Goal: Task Accomplishment & Management: Manage account settings

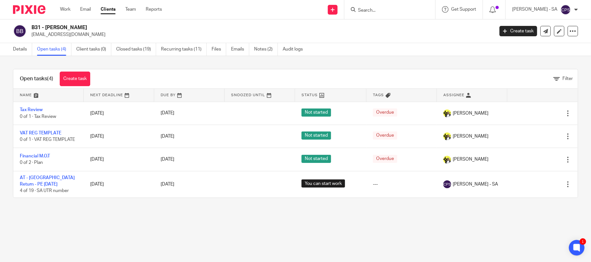
click at [371, 8] on input "Search" at bounding box center [386, 11] width 58 height 6
type input "c79"
click at [416, 27] on link at bounding box center [411, 27] width 110 height 15
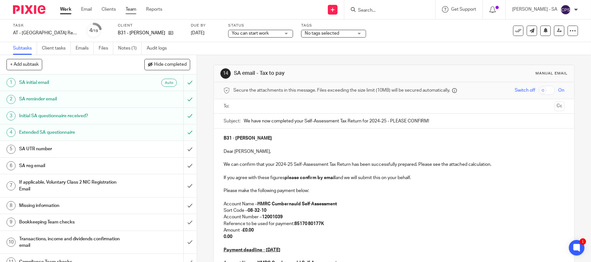
scroll to position [43, 0]
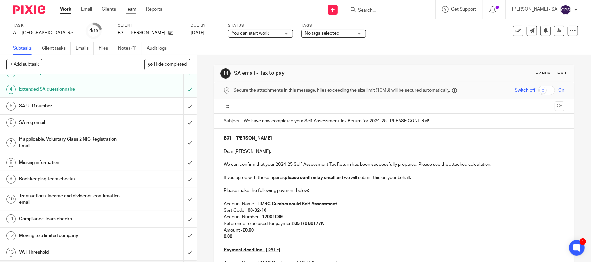
click at [131, 11] on link "Team" at bounding box center [131, 9] width 11 height 6
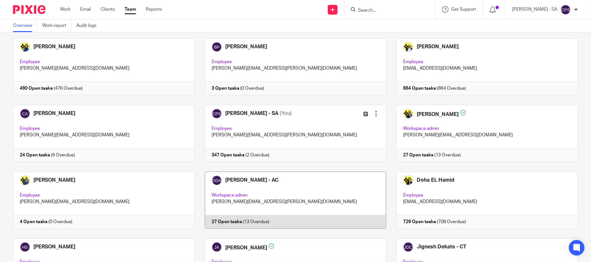
scroll to position [173, 0]
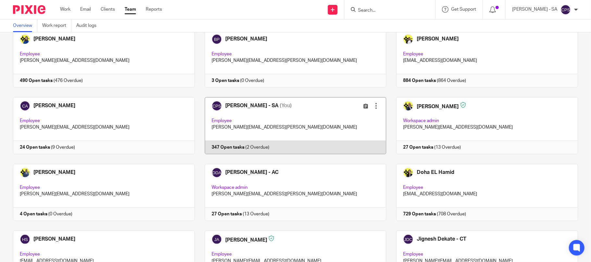
click at [297, 128] on link at bounding box center [291, 125] width 192 height 57
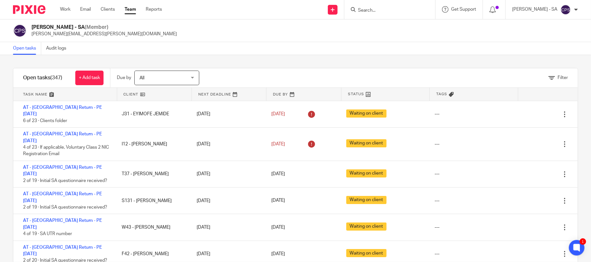
click at [371, 12] on input "Search" at bounding box center [386, 11] width 58 height 6
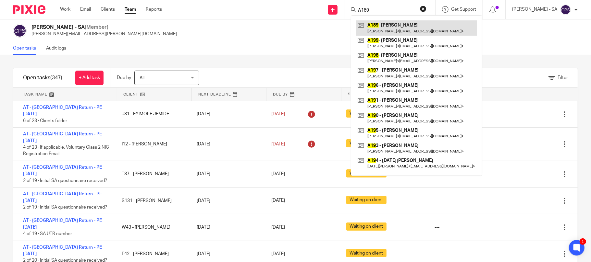
type input "A189"
click at [395, 30] on link at bounding box center [416, 27] width 121 height 15
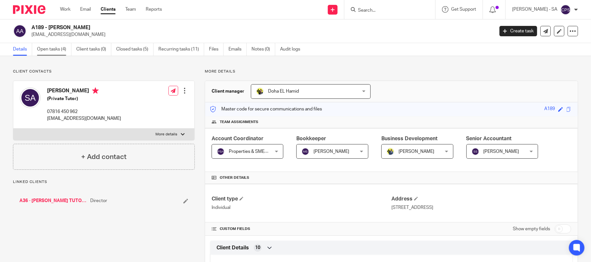
click at [54, 50] on link "Open tasks (4)" at bounding box center [54, 49] width 34 height 13
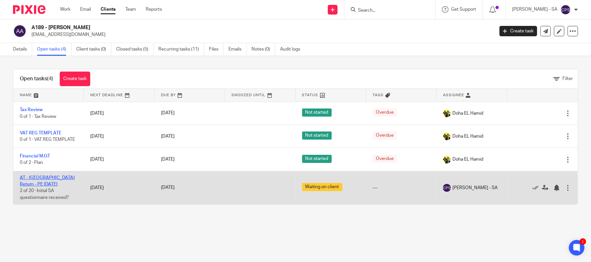
click at [40, 178] on link "AT - [GEOGRAPHIC_DATA] Return - PE [DATE]" at bounding box center [47, 181] width 55 height 11
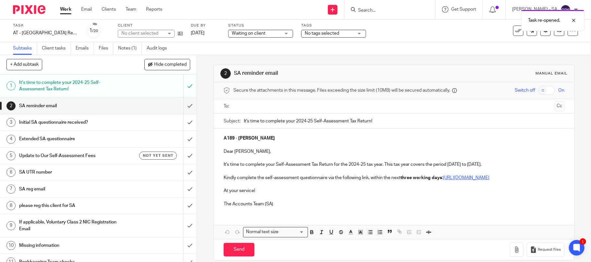
click at [245, 108] on input "text" at bounding box center [393, 106] width 317 height 7
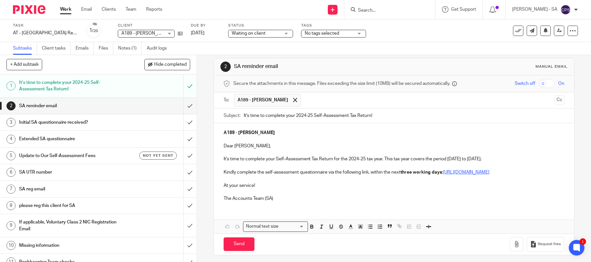
scroll to position [17, 0]
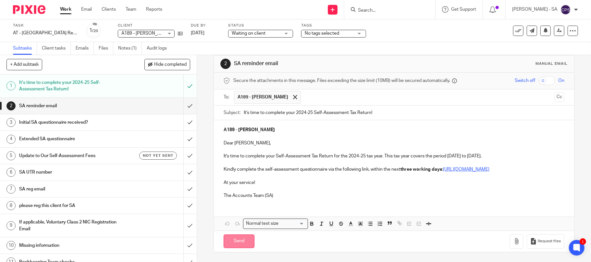
click at [232, 243] on input "Send" at bounding box center [238, 242] width 31 height 14
type input "Sent"
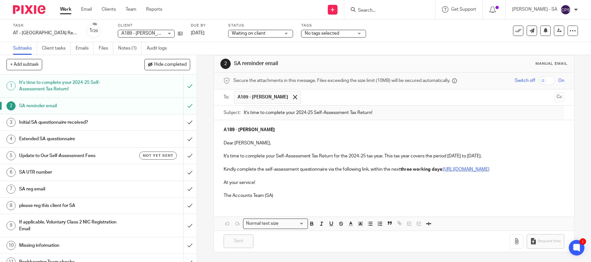
click at [375, 9] on input "Search" at bounding box center [386, 11] width 58 height 6
click at [374, 9] on input "Search" at bounding box center [386, 11] width 58 height 6
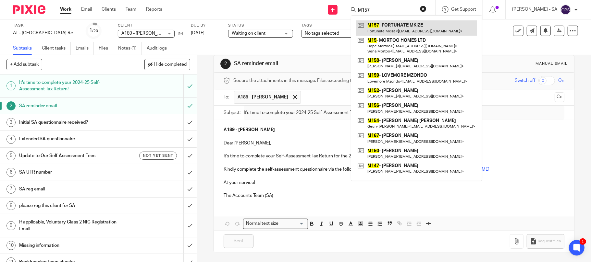
type input "M157"
click at [396, 22] on link at bounding box center [416, 27] width 121 height 15
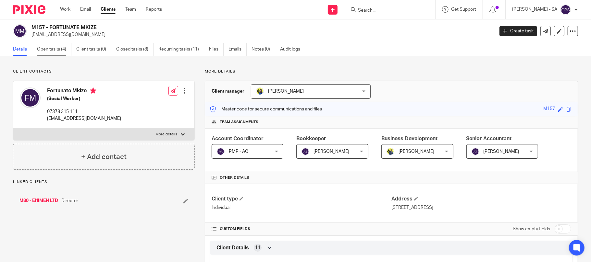
click at [51, 50] on link "Open tasks (4)" at bounding box center [54, 49] width 34 height 13
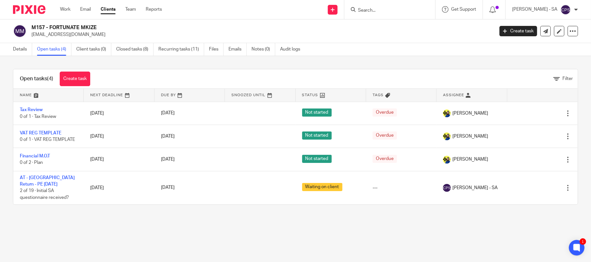
click at [365, 9] on input "Search" at bounding box center [386, 11] width 58 height 6
type input "o21"
click at [412, 29] on link at bounding box center [411, 27] width 110 height 15
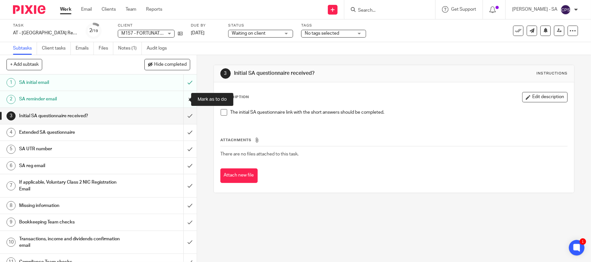
click at [180, 99] on input "submit" at bounding box center [98, 99] width 197 height 16
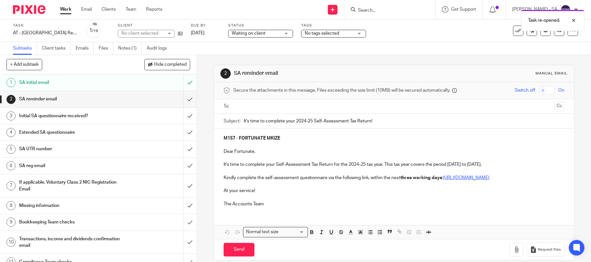
click at [242, 106] on input "text" at bounding box center [393, 106] width 317 height 7
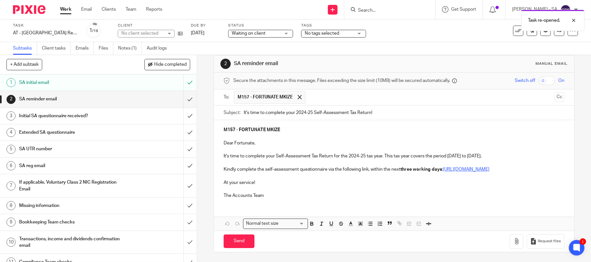
scroll to position [17, 0]
click at [227, 241] on input "Send" at bounding box center [238, 242] width 31 height 14
type input "Sent"
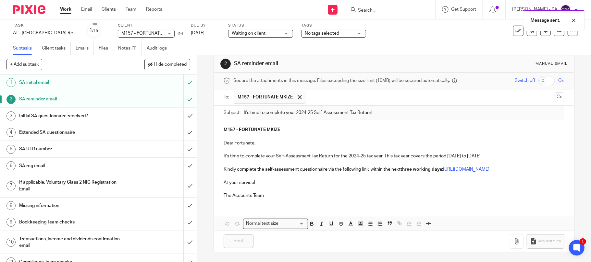
click at [375, 10] on div "Message sent." at bounding box center [439, 18] width 289 height 25
click at [367, 12] on div "Message sent." at bounding box center [439, 18] width 289 height 25
click at [367, 10] on input "Search" at bounding box center [386, 11] width 58 height 6
click at [371, 9] on input "Search" at bounding box center [386, 11] width 58 height 6
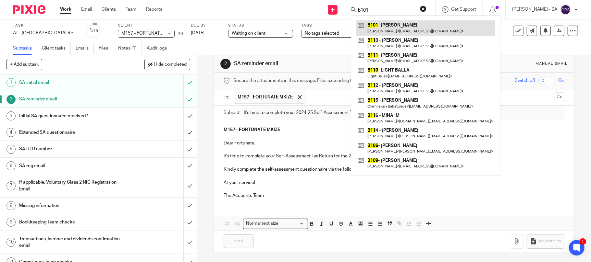
type input "b101"
click at [407, 26] on link at bounding box center [425, 27] width 139 height 15
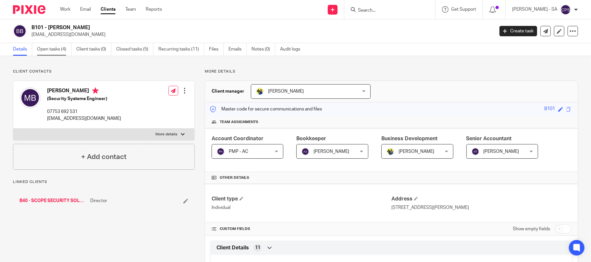
click at [42, 50] on link "Open tasks (4)" at bounding box center [54, 49] width 34 height 13
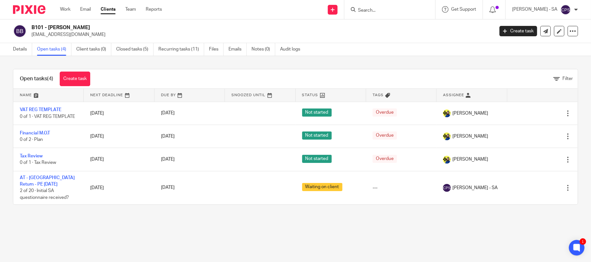
click at [361, 6] on div at bounding box center [389, 10] width 76 height 8
click at [363, 9] on input "Search" at bounding box center [386, 11] width 58 height 6
type input "n53"
click at [394, 30] on link at bounding box center [411, 27] width 110 height 15
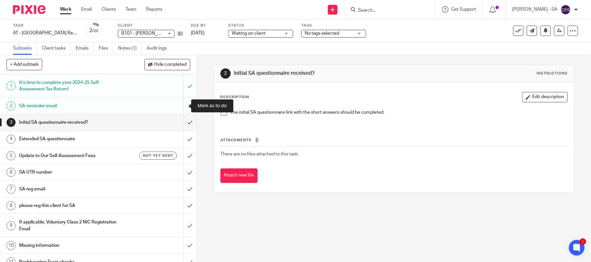
click at [180, 106] on input "submit" at bounding box center [98, 106] width 197 height 16
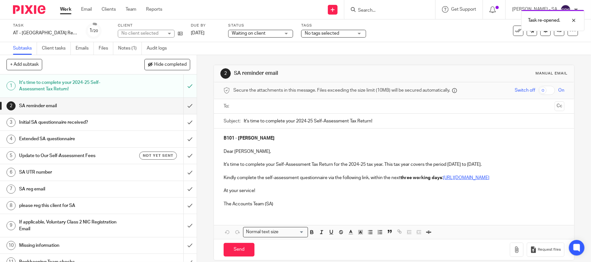
click at [256, 105] on input "text" at bounding box center [393, 106] width 317 height 7
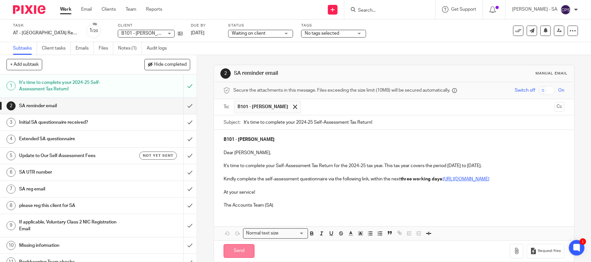
click at [238, 258] on input "Send" at bounding box center [238, 252] width 31 height 14
type input "Sent"
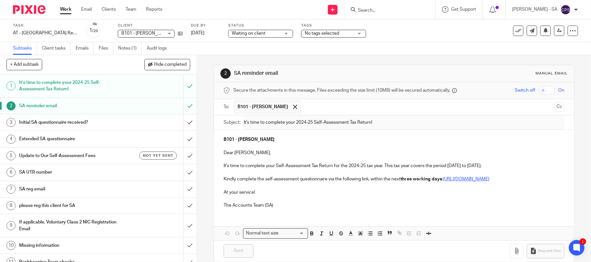
click at [370, 12] on input "Search" at bounding box center [386, 11] width 58 height 6
type input "f38"
click at [384, 28] on link at bounding box center [411, 27] width 110 height 15
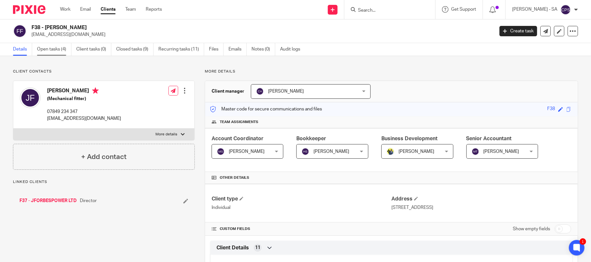
click at [44, 52] on link "Open tasks (4)" at bounding box center [54, 49] width 34 height 13
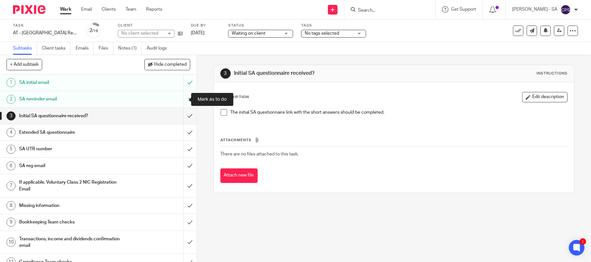
click at [180, 99] on input "submit" at bounding box center [98, 99] width 197 height 16
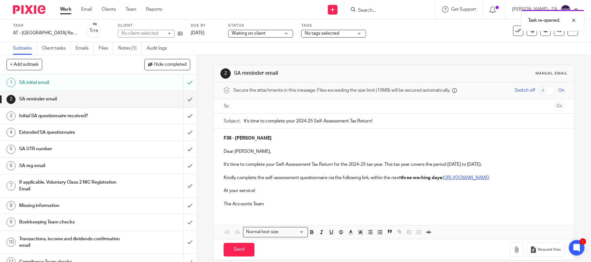
click at [247, 108] on input "text" at bounding box center [393, 106] width 317 height 7
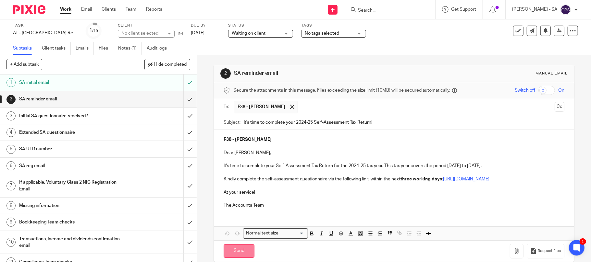
click at [232, 258] on input "Send" at bounding box center [238, 252] width 31 height 14
type input "Sent"
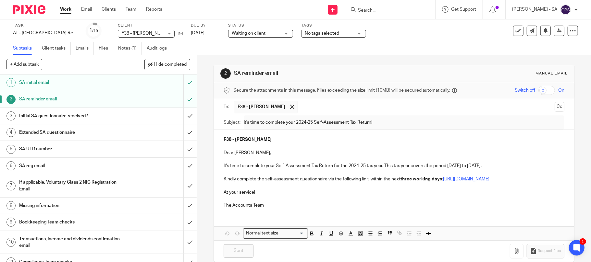
click at [374, 8] on input "Search" at bounding box center [386, 11] width 58 height 6
type input "t42"
click at [392, 30] on link at bounding box center [411, 27] width 110 height 15
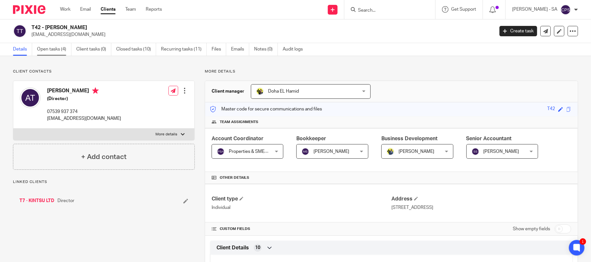
click at [53, 49] on link "Open tasks (4)" at bounding box center [54, 49] width 34 height 13
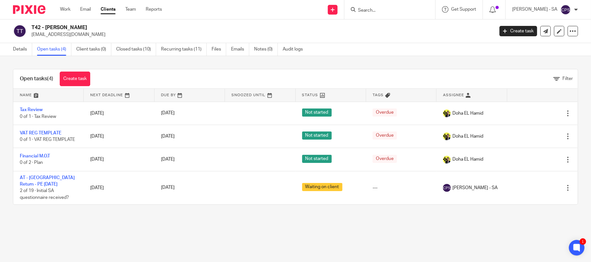
click at [375, 8] on input "Search" at bounding box center [386, 11] width 58 height 6
type input "n53"
click at [387, 28] on link at bounding box center [411, 27] width 110 height 15
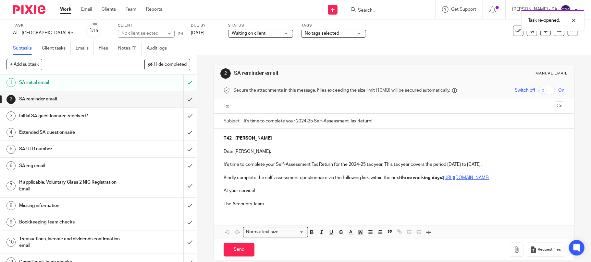
click at [252, 105] on input "text" at bounding box center [393, 106] width 317 height 7
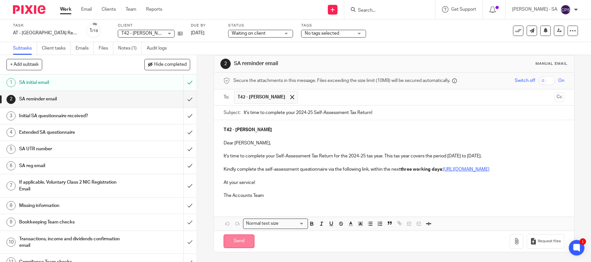
scroll to position [17, 0]
click at [228, 241] on input "Send" at bounding box center [238, 242] width 31 height 14
type input "Sent"
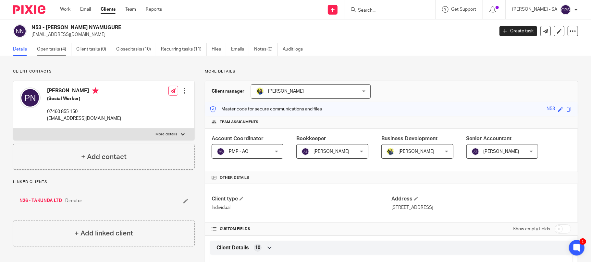
click at [54, 50] on link "Open tasks (4)" at bounding box center [54, 49] width 34 height 13
click at [42, 48] on link "Open tasks (4)" at bounding box center [54, 49] width 34 height 13
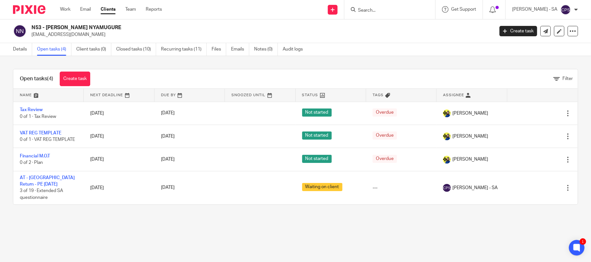
click at [372, 8] on input "Search" at bounding box center [386, 11] width 58 height 6
click at [367, 11] on input "Search" at bounding box center [386, 11] width 58 height 6
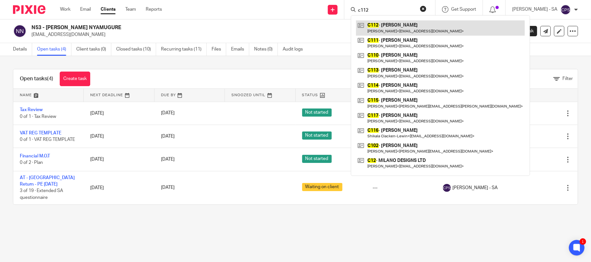
type input "c112"
click at [392, 25] on link at bounding box center [440, 27] width 169 height 15
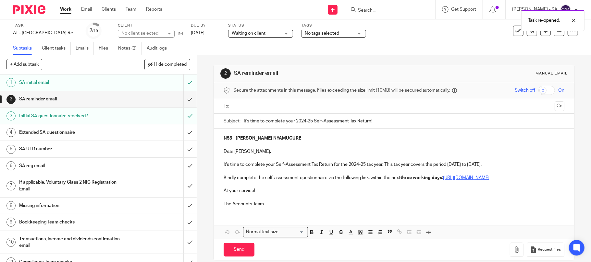
click at [239, 107] on input "text" at bounding box center [393, 106] width 317 height 7
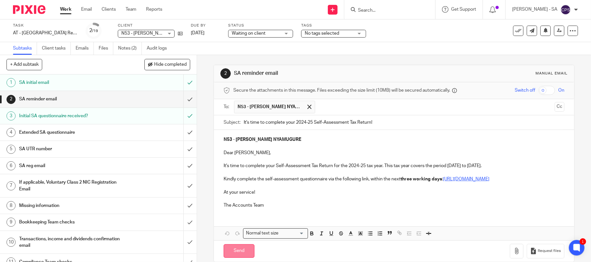
click at [235, 259] on input "Send" at bounding box center [238, 252] width 31 height 14
type input "Sent"
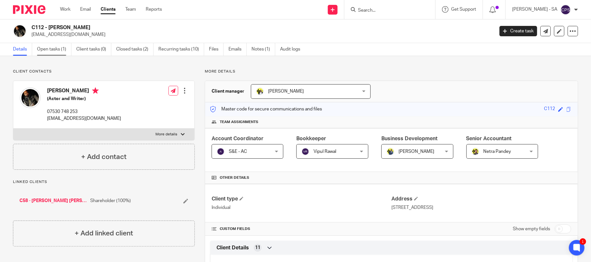
click at [53, 51] on link "Open tasks (1)" at bounding box center [54, 49] width 34 height 13
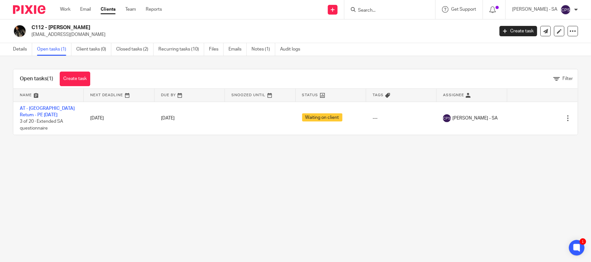
click at [374, 10] on input "Search" at bounding box center [386, 11] width 58 height 6
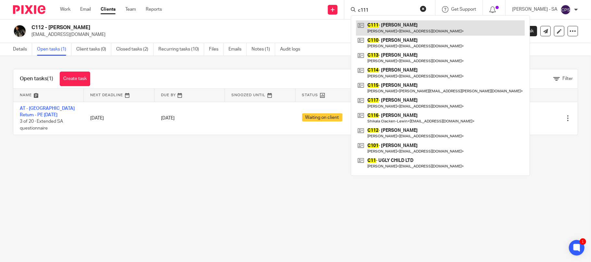
type input "c111"
click at [415, 29] on link at bounding box center [440, 27] width 169 height 15
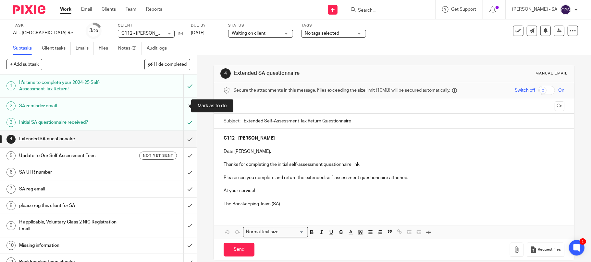
click at [181, 104] on input "submit" at bounding box center [98, 106] width 197 height 16
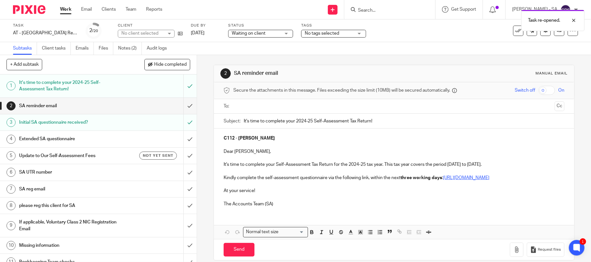
click at [252, 108] on input "text" at bounding box center [393, 106] width 317 height 7
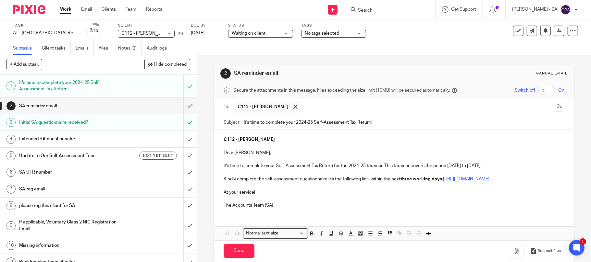
scroll to position [17, 0]
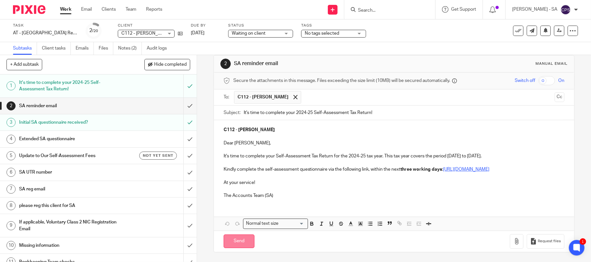
click at [236, 244] on input "Send" at bounding box center [238, 242] width 31 height 14
type input "Sent"
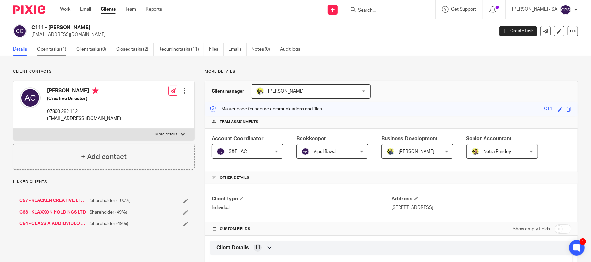
click at [47, 49] on link "Open tasks (1)" at bounding box center [54, 49] width 34 height 13
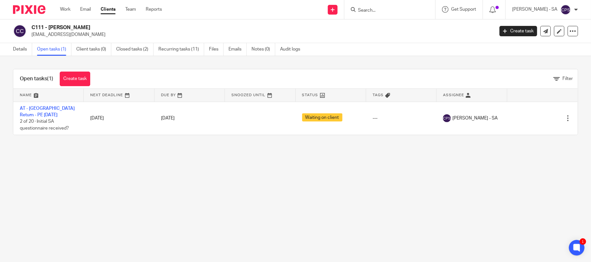
click at [369, 6] on form at bounding box center [391, 10] width 69 height 8
click at [363, 8] on input "Search" at bounding box center [386, 11] width 58 height 6
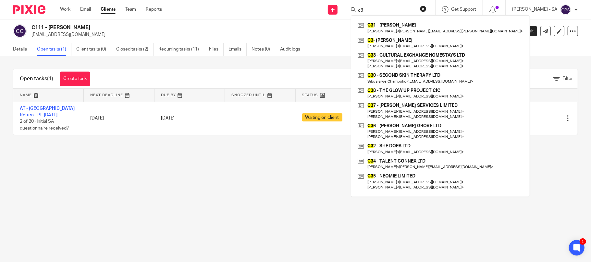
type input "c"
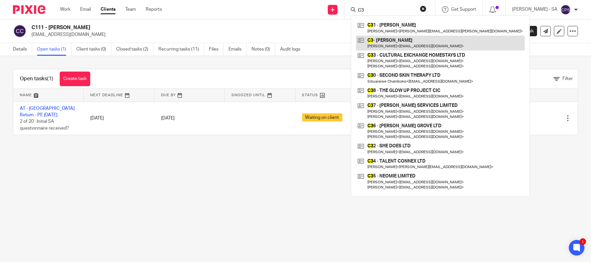
type input "C3"
click at [396, 42] on link at bounding box center [440, 43] width 169 height 15
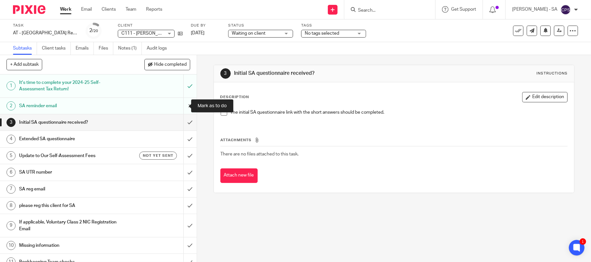
click at [181, 105] on input "submit" at bounding box center [98, 106] width 197 height 16
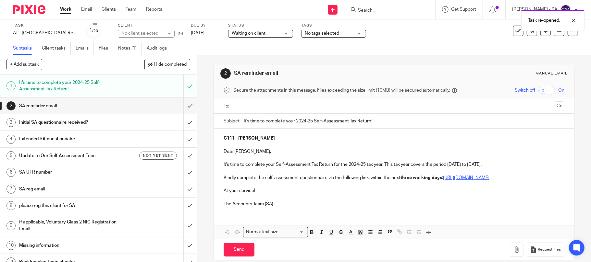
click at [252, 108] on input "text" at bounding box center [393, 106] width 317 height 7
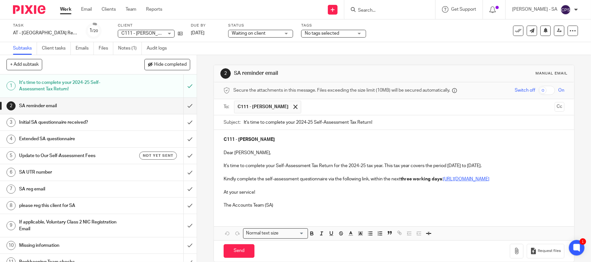
scroll to position [17, 0]
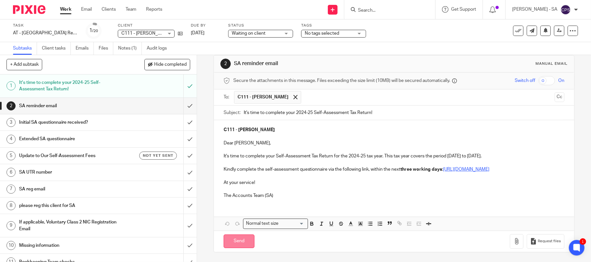
click at [235, 241] on input "Send" at bounding box center [238, 242] width 31 height 14
type input "Sent"
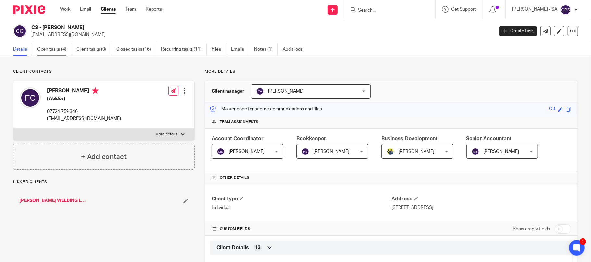
click at [47, 49] on link "Open tasks (4)" at bounding box center [54, 49] width 34 height 13
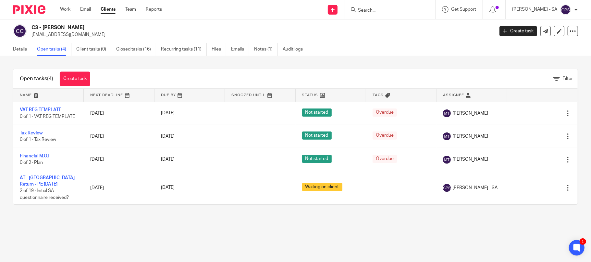
click at [378, 11] on input "Search" at bounding box center [386, 11] width 58 height 6
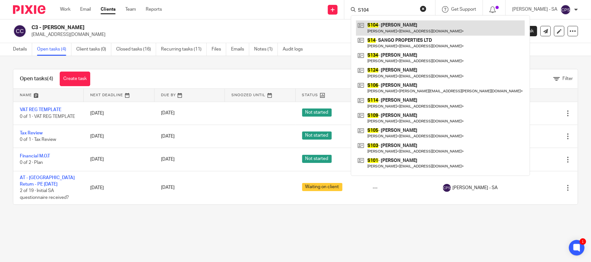
type input "S104"
click at [383, 27] on link at bounding box center [440, 27] width 169 height 15
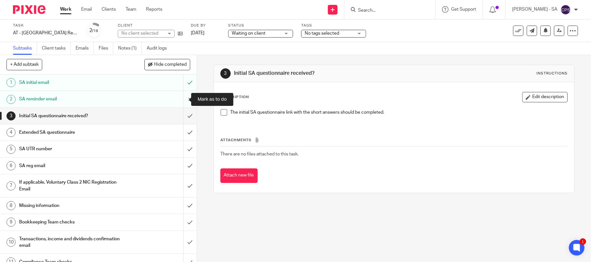
click at [179, 100] on input "submit" at bounding box center [98, 99] width 197 height 16
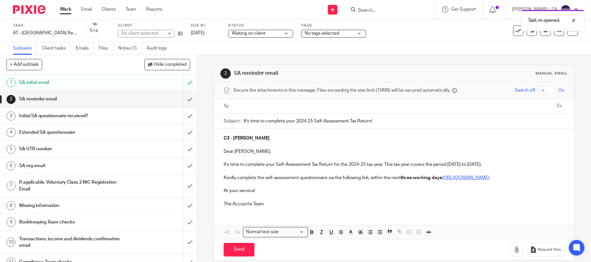
click at [255, 109] on input "text" at bounding box center [393, 106] width 317 height 7
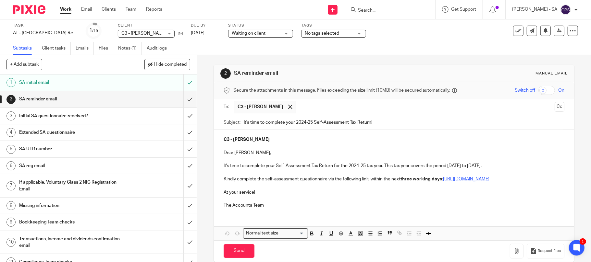
scroll to position [17, 0]
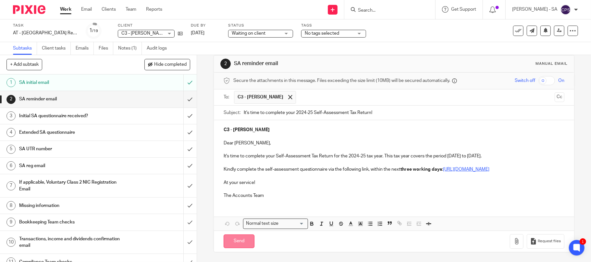
click at [236, 243] on input "Send" at bounding box center [238, 242] width 31 height 14
type input "Sent"
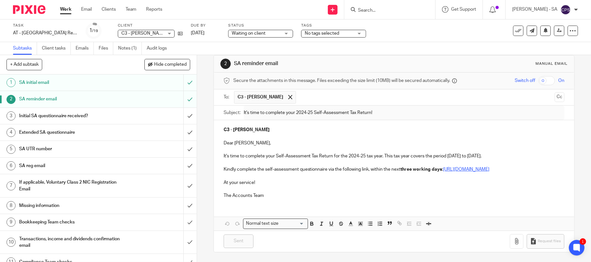
click at [401, 184] on p "At your service!" at bounding box center [393, 183] width 341 height 6
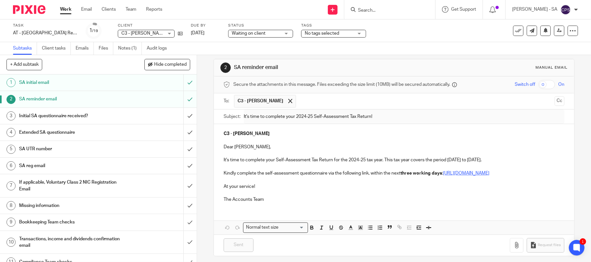
scroll to position [0, 0]
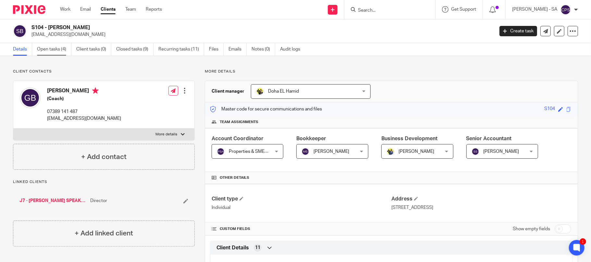
click at [51, 47] on link "Open tasks (4)" at bounding box center [54, 49] width 34 height 13
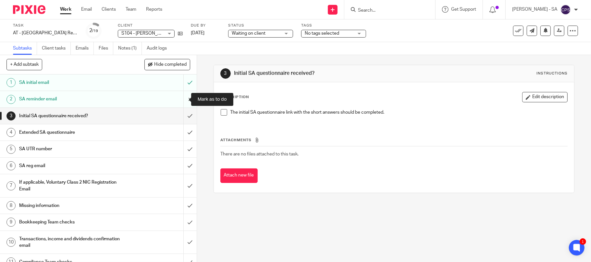
click at [180, 98] on input "submit" at bounding box center [98, 99] width 197 height 16
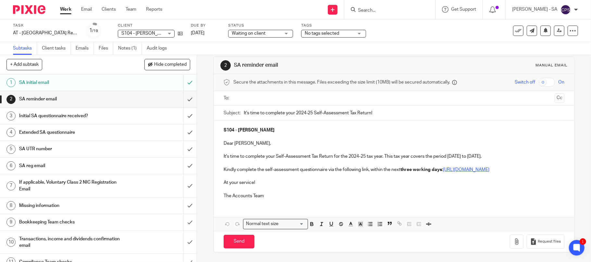
scroll to position [16, 0]
click at [231, 239] on input "Send" at bounding box center [238, 242] width 31 height 14
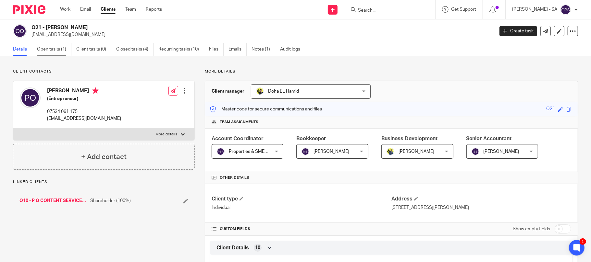
click at [50, 51] on link "Open tasks (1)" at bounding box center [54, 49] width 34 height 13
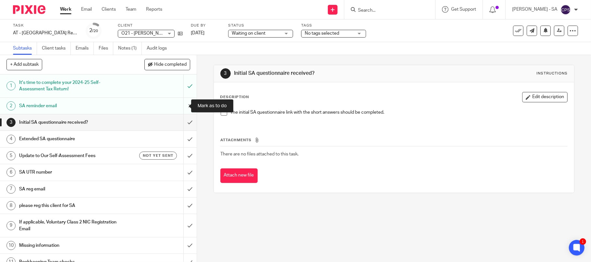
click at [181, 105] on input "submit" at bounding box center [98, 106] width 197 height 16
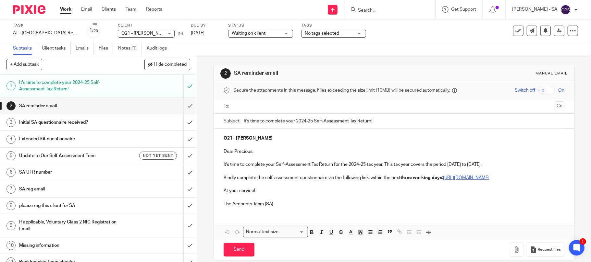
click at [267, 108] on input "text" at bounding box center [393, 106] width 317 height 7
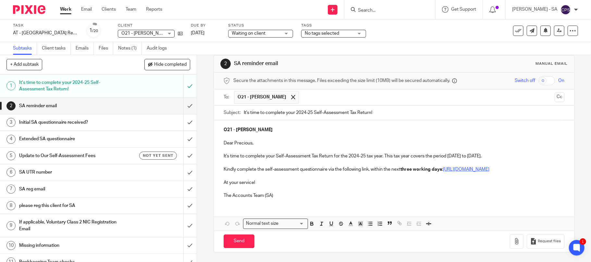
scroll to position [17, 0]
click at [229, 244] on input "Send" at bounding box center [238, 242] width 31 height 14
type input "Sent"
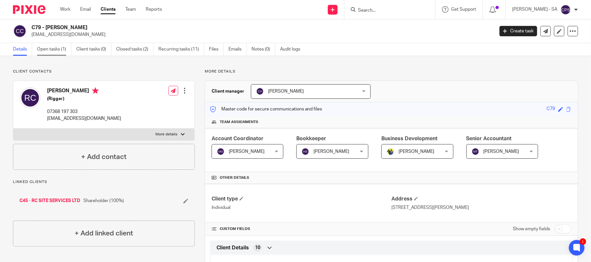
click at [52, 50] on link "Open tasks (1)" at bounding box center [54, 49] width 34 height 13
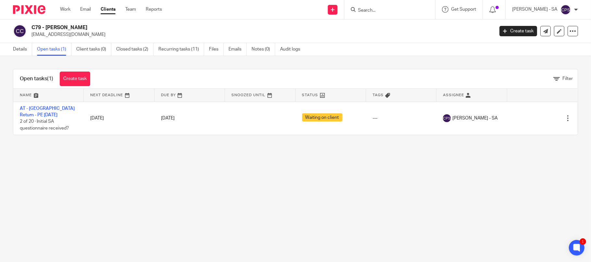
click at [368, 10] on input "Search" at bounding box center [386, 11] width 58 height 6
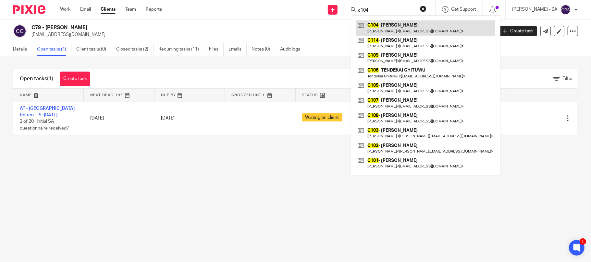
type input "c104"
click at [403, 24] on link at bounding box center [425, 27] width 139 height 15
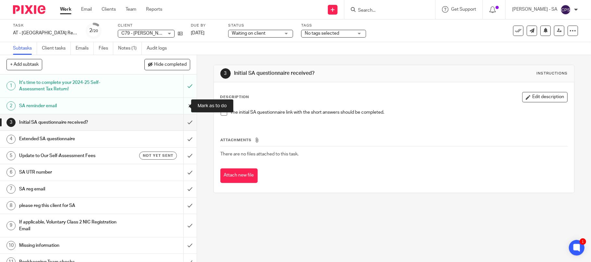
click at [181, 105] on input "submit" at bounding box center [98, 106] width 197 height 16
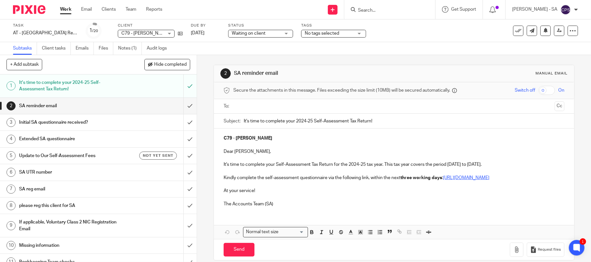
click at [259, 105] on input "text" at bounding box center [393, 106] width 317 height 7
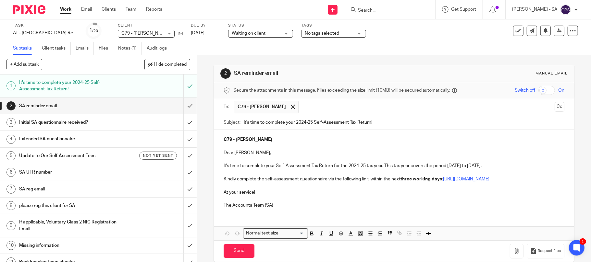
scroll to position [17, 0]
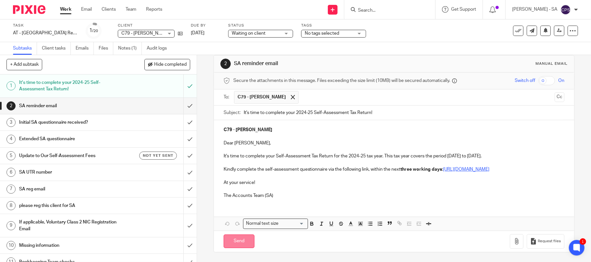
click at [228, 243] on input "Send" at bounding box center [238, 242] width 31 height 14
type input "Sent"
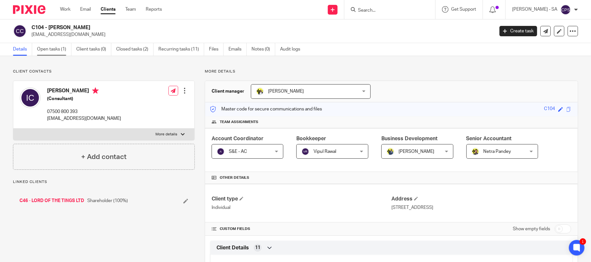
click at [51, 50] on link "Open tasks (1)" at bounding box center [54, 49] width 34 height 13
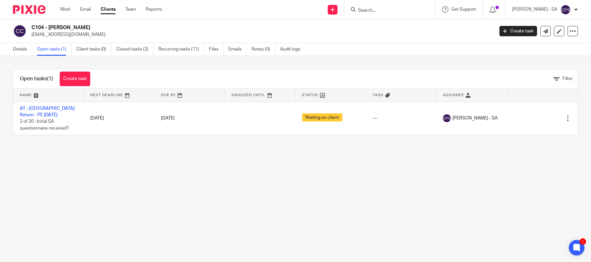
click at [367, 8] on input "Search" at bounding box center [386, 11] width 58 height 6
click at [373, 6] on form at bounding box center [391, 10] width 69 height 8
click at [371, 8] on input "Search" at bounding box center [386, 11] width 58 height 6
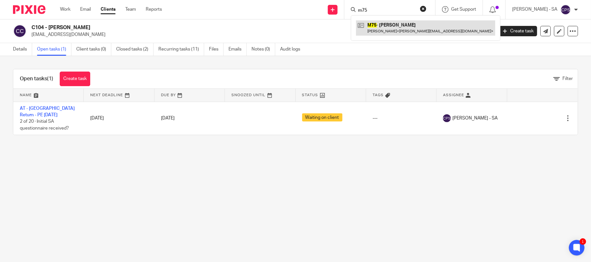
type input "m75"
click at [415, 29] on link at bounding box center [425, 27] width 139 height 15
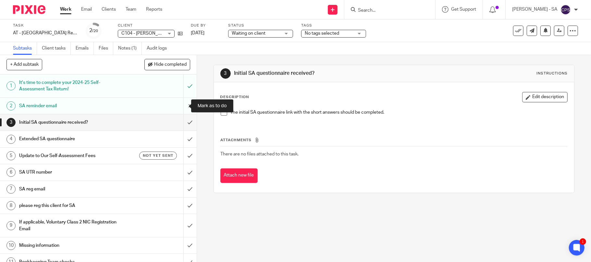
click at [181, 107] on input "submit" at bounding box center [98, 106] width 197 height 16
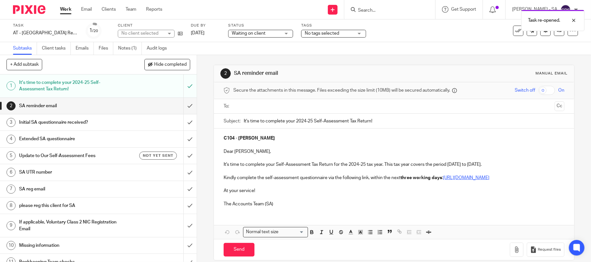
click at [266, 107] on input "text" at bounding box center [393, 106] width 317 height 7
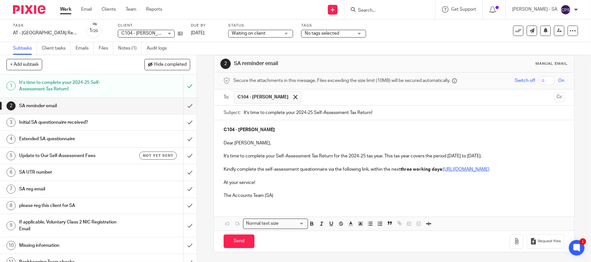
scroll to position [17, 0]
click at [228, 242] on input "Send" at bounding box center [238, 242] width 31 height 14
type input "Sent"
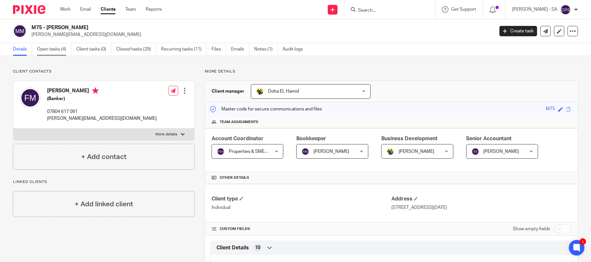
click at [54, 51] on link "Open tasks (4)" at bounding box center [54, 49] width 34 height 13
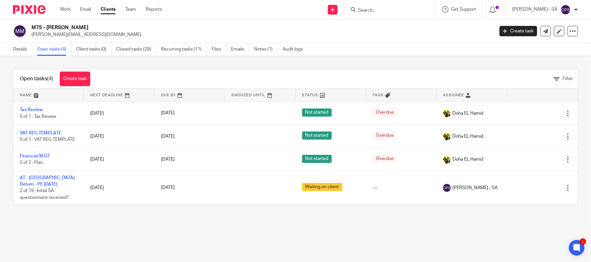
click at [361, 9] on div at bounding box center [389, 10] width 76 height 8
click at [372, 8] on input "Search" at bounding box center [386, 11] width 58 height 6
type input "a98"
click at [392, 28] on link at bounding box center [411, 27] width 110 height 15
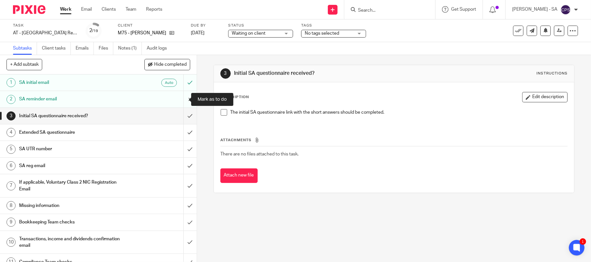
click at [180, 98] on input "submit" at bounding box center [98, 99] width 197 height 16
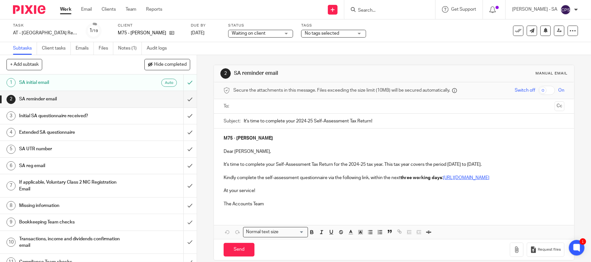
click at [253, 108] on input "text" at bounding box center [393, 106] width 317 height 7
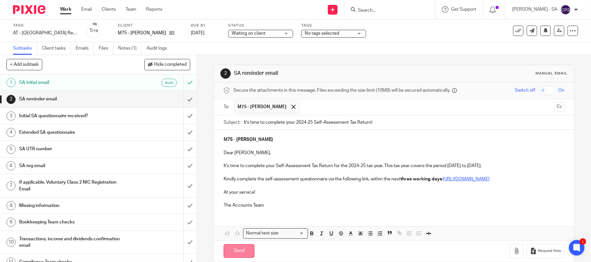
click at [233, 258] on input "Send" at bounding box center [238, 252] width 31 height 14
type input "Sent"
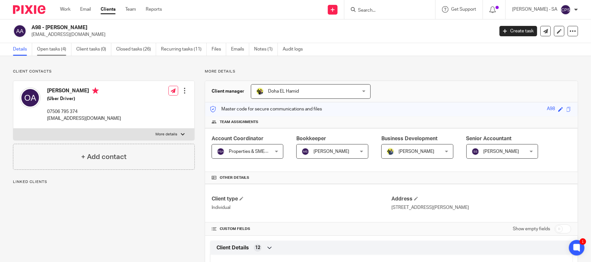
click at [51, 49] on link "Open tasks (4)" at bounding box center [54, 49] width 34 height 13
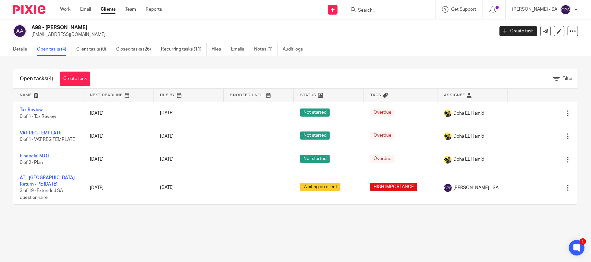
click at [392, 10] on input "Search" at bounding box center [386, 11] width 58 height 6
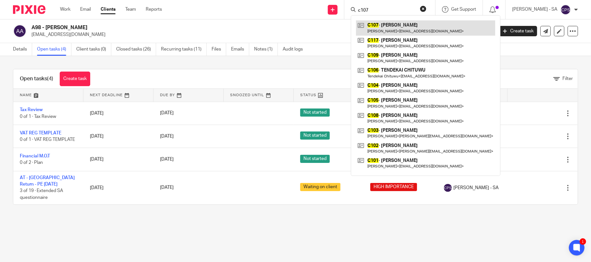
type input "c107"
click at [405, 27] on link at bounding box center [425, 27] width 139 height 15
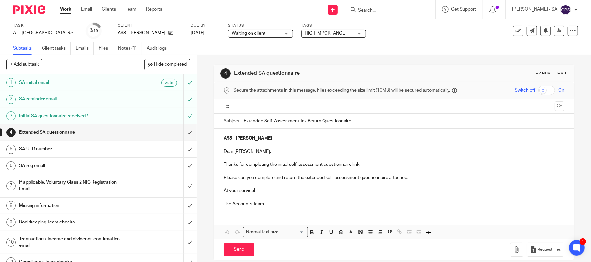
click at [237, 107] on input "text" at bounding box center [393, 106] width 317 height 7
click at [233, 255] on input "Send" at bounding box center [238, 252] width 31 height 14
type input "Sent"
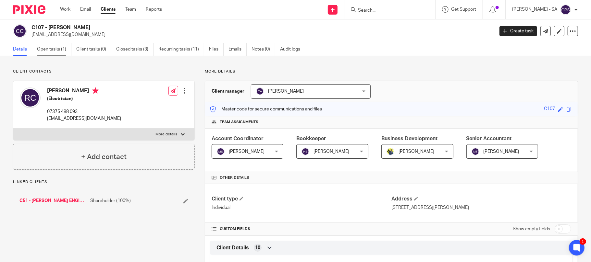
click at [48, 51] on link "Open tasks (1)" at bounding box center [54, 49] width 34 height 13
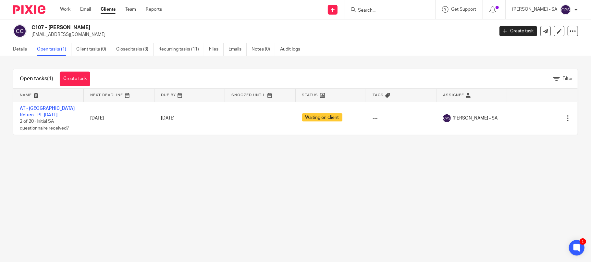
click at [377, 11] on input "Search" at bounding box center [386, 11] width 58 height 6
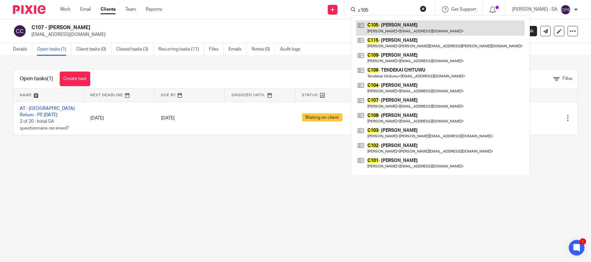
type input "c105"
click at [392, 29] on link at bounding box center [440, 27] width 169 height 15
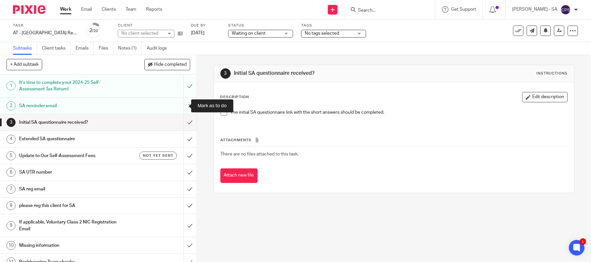
click at [180, 105] on input "submit" at bounding box center [98, 106] width 197 height 16
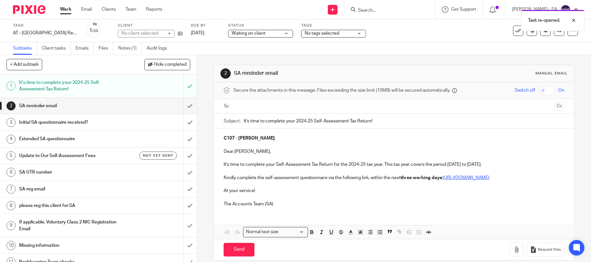
click at [255, 108] on input "text" at bounding box center [393, 106] width 317 height 7
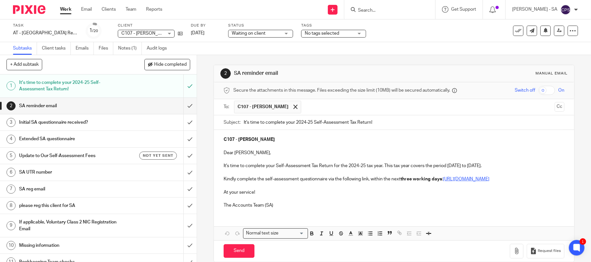
scroll to position [17, 0]
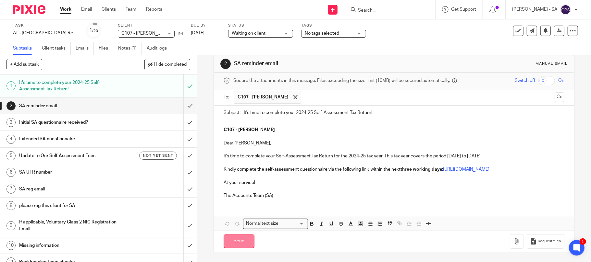
click at [233, 243] on input "Send" at bounding box center [238, 242] width 31 height 14
type input "Sent"
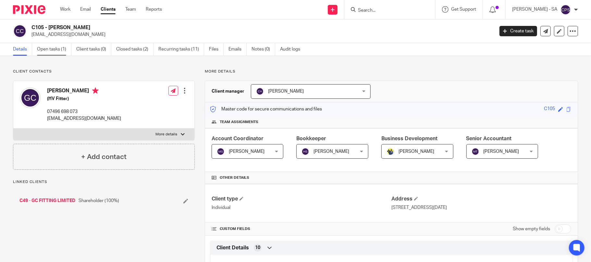
click at [50, 50] on link "Open tasks (1)" at bounding box center [54, 49] width 34 height 13
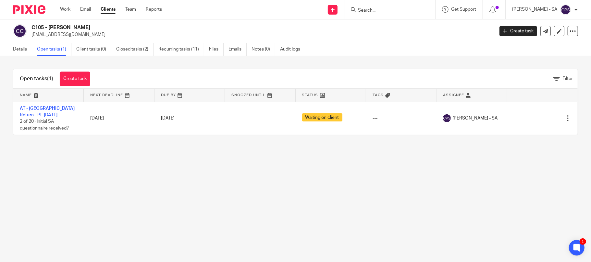
click at [371, 9] on input "Search" at bounding box center [386, 11] width 58 height 6
type input "a73"
click at [384, 28] on link at bounding box center [411, 27] width 110 height 15
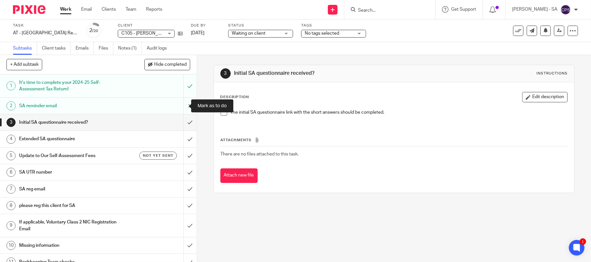
click at [180, 104] on input "submit" at bounding box center [98, 106] width 197 height 16
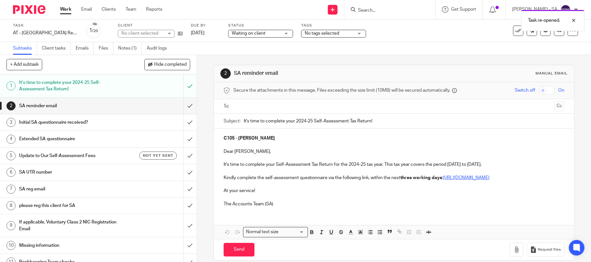
click at [269, 107] on input "text" at bounding box center [393, 106] width 317 height 7
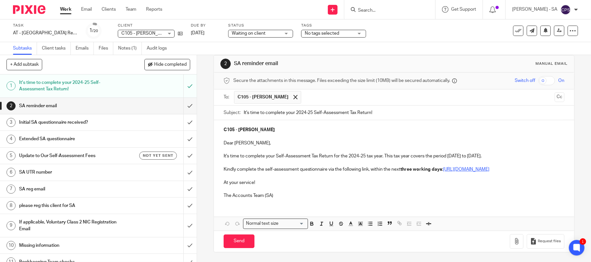
scroll to position [17, 0]
click at [233, 243] on input "Send" at bounding box center [238, 242] width 31 height 14
type input "Sent"
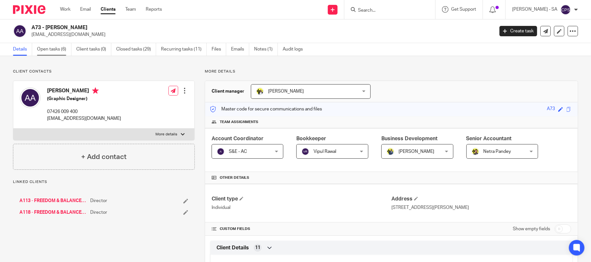
click at [57, 48] on link "Open tasks (6)" at bounding box center [54, 49] width 34 height 13
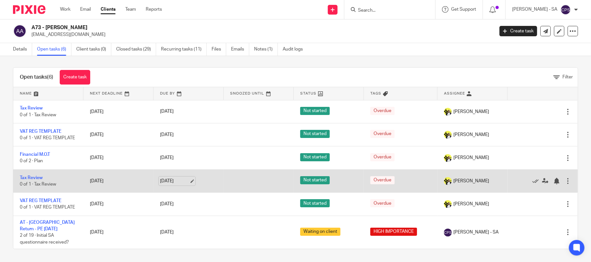
scroll to position [10, 0]
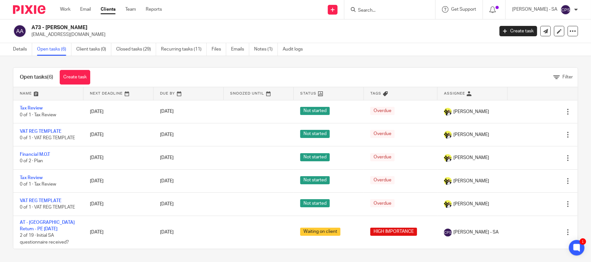
click at [371, 8] on input "Search" at bounding box center [386, 11] width 58 height 6
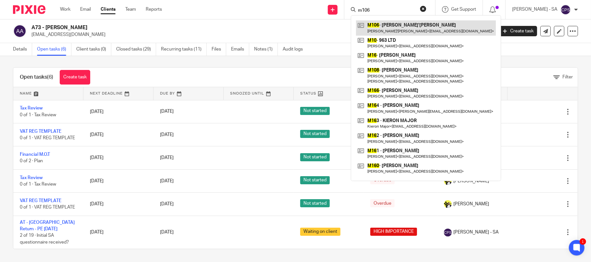
type input "m106"
click at [400, 28] on link at bounding box center [426, 27] width 140 height 15
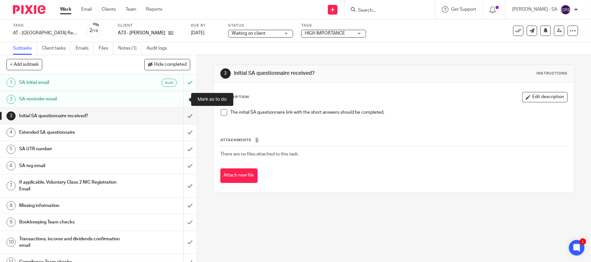
click at [182, 99] on input "submit" at bounding box center [98, 99] width 197 height 16
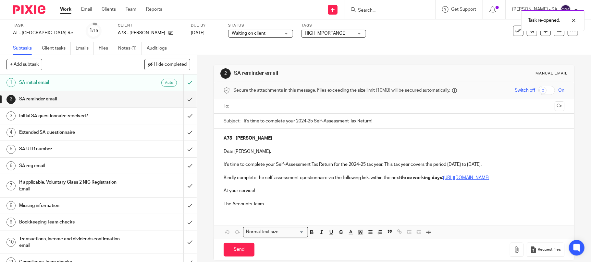
click at [267, 109] on input "text" at bounding box center [393, 106] width 317 height 7
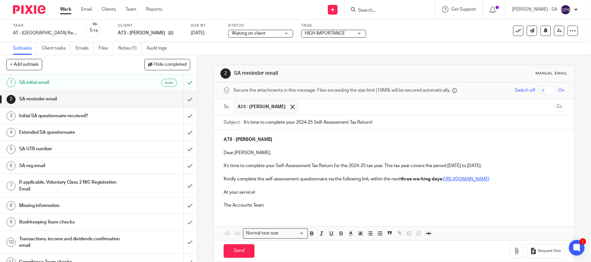
drag, startPoint x: 282, startPoint y: 121, endPoint x: 287, endPoint y: 121, distance: 5.5
click at [235, 258] on input "Send" at bounding box center [238, 252] width 31 height 14
type input "Sent"
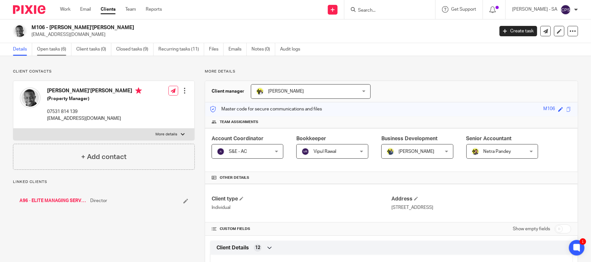
click at [53, 47] on link "Open tasks (6)" at bounding box center [54, 49] width 34 height 13
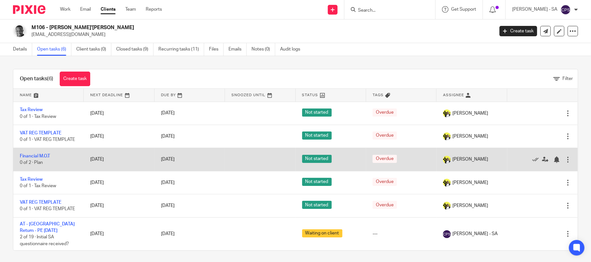
scroll to position [3, 0]
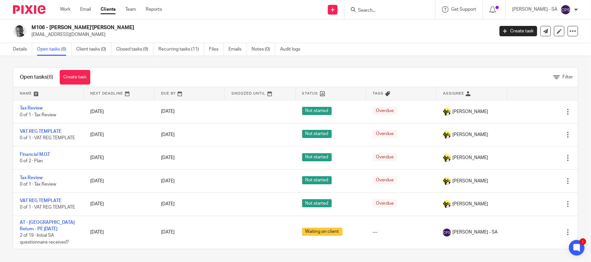
click at [366, 6] on form at bounding box center [391, 10] width 69 height 8
click at [369, 8] on input "Search" at bounding box center [386, 11] width 58 height 6
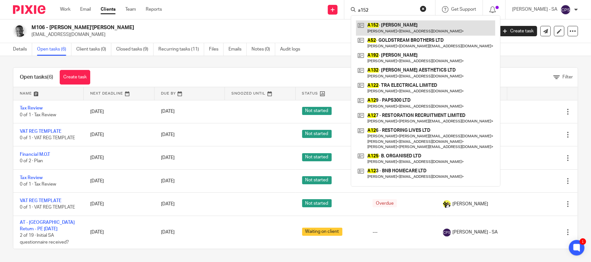
type input "a152"
click at [414, 27] on link at bounding box center [425, 27] width 139 height 15
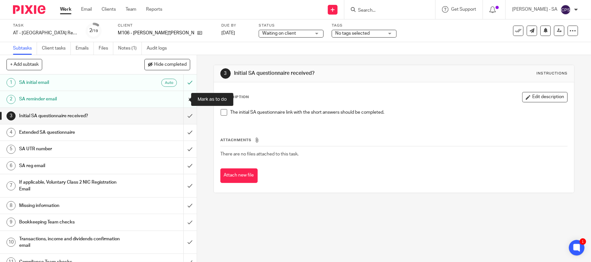
click at [181, 98] on input "submit" at bounding box center [98, 99] width 197 height 16
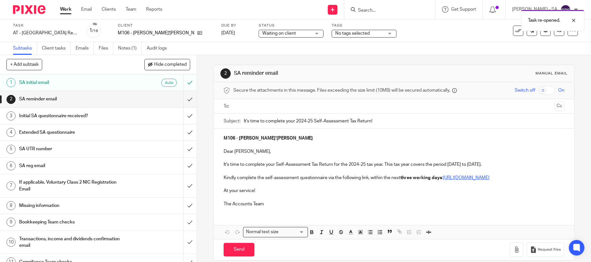
click at [250, 108] on input "text" at bounding box center [393, 106] width 317 height 7
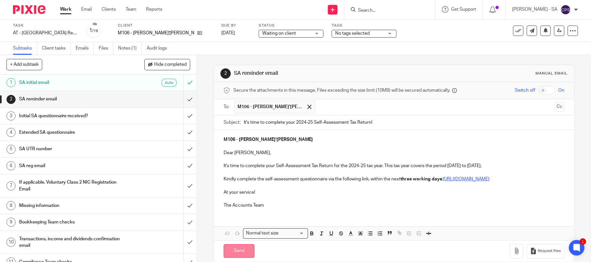
click at [235, 259] on input "Send" at bounding box center [238, 252] width 31 height 14
type input "Sent"
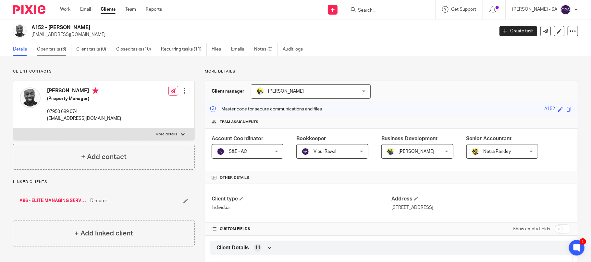
click at [53, 48] on link "Open tasks (6)" at bounding box center [54, 49] width 34 height 13
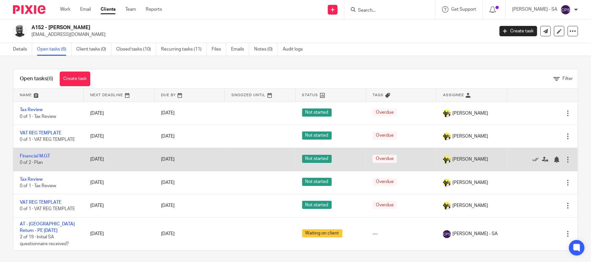
scroll to position [3, 0]
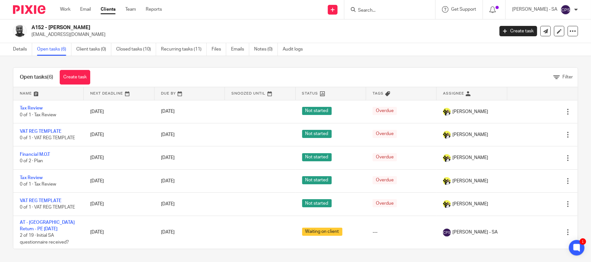
click at [377, 10] on input "Search" at bounding box center [386, 11] width 58 height 6
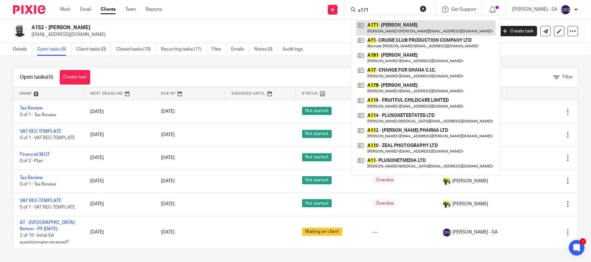
type input "a171"
click at [383, 26] on link at bounding box center [425, 27] width 139 height 15
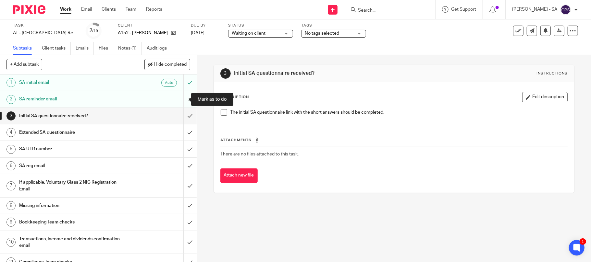
click at [181, 98] on input "submit" at bounding box center [98, 99] width 197 height 16
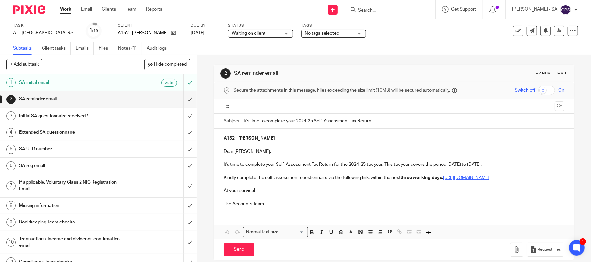
click at [261, 108] on input "text" at bounding box center [393, 106] width 317 height 7
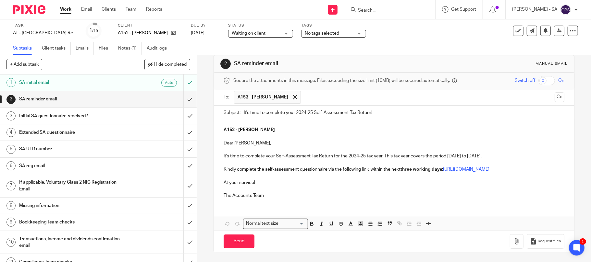
scroll to position [17, 0]
click at [230, 245] on input "Send" at bounding box center [238, 242] width 31 height 14
type input "Sent"
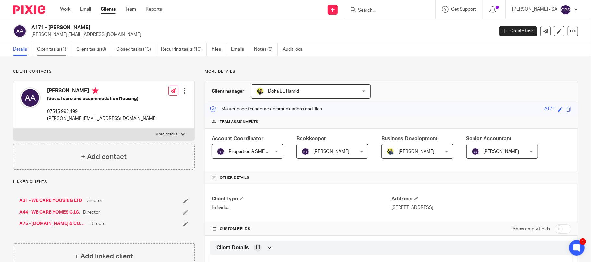
click at [53, 51] on link "Open tasks (1)" at bounding box center [54, 49] width 34 height 13
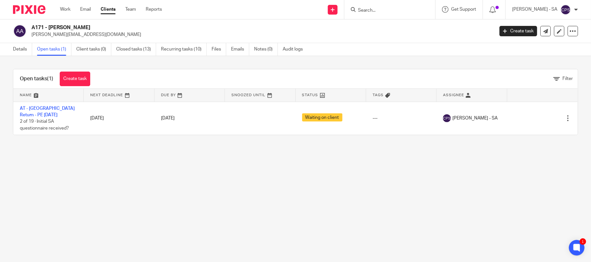
click at [374, 10] on input "Search" at bounding box center [386, 11] width 58 height 6
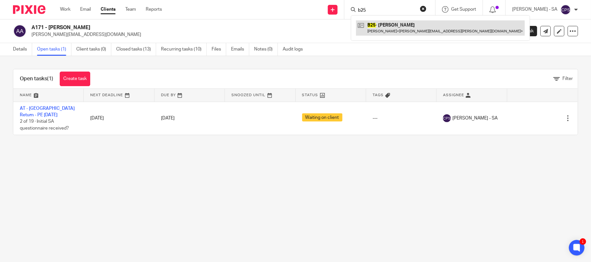
type input "b25"
click at [388, 29] on link at bounding box center [440, 27] width 169 height 15
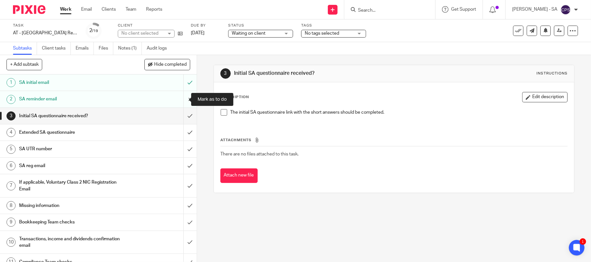
click at [181, 99] on input "submit" at bounding box center [98, 99] width 197 height 16
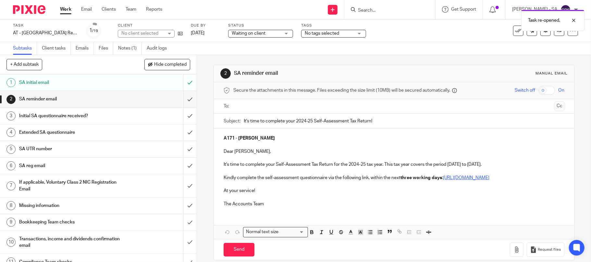
click at [259, 107] on input "text" at bounding box center [393, 106] width 317 height 7
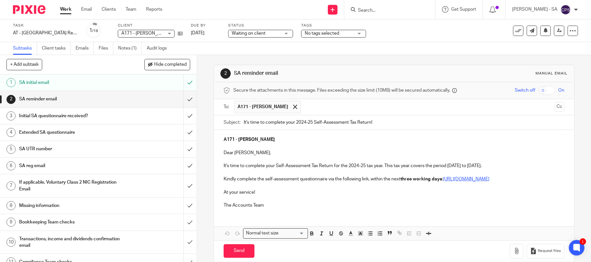
scroll to position [17, 0]
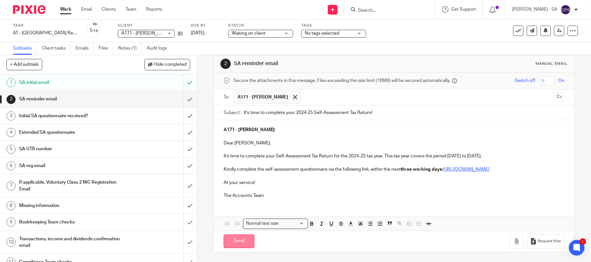
click at [233, 242] on input "Send" at bounding box center [238, 242] width 31 height 14
type input "Sent"
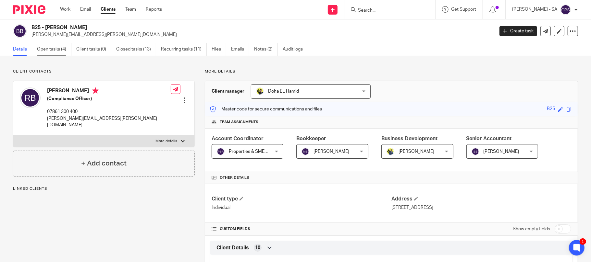
click at [44, 51] on link "Open tasks (4)" at bounding box center [54, 49] width 34 height 13
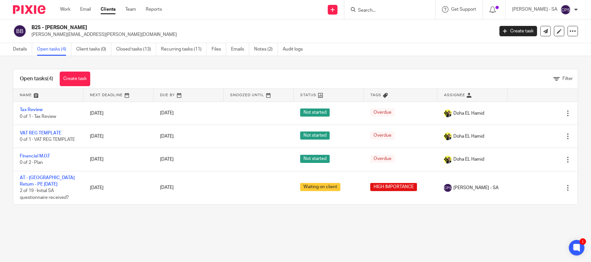
click at [370, 9] on input "Search" at bounding box center [386, 11] width 58 height 6
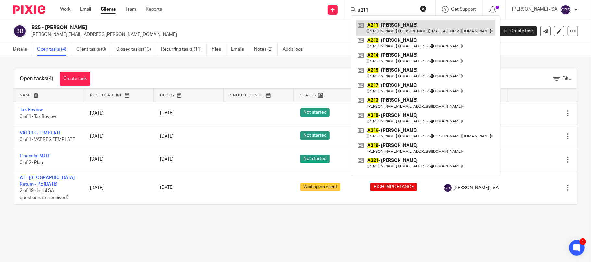
type input "a211"
click at [395, 27] on link at bounding box center [425, 27] width 139 height 15
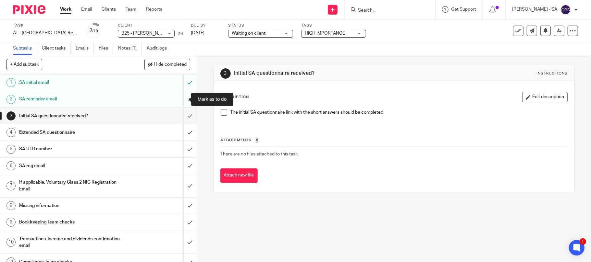
click at [180, 100] on input "submit" at bounding box center [98, 99] width 197 height 16
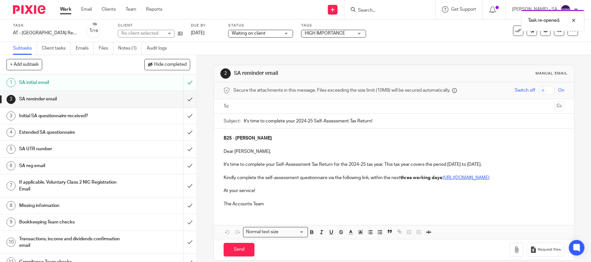
click at [259, 103] on input "text" at bounding box center [393, 106] width 317 height 7
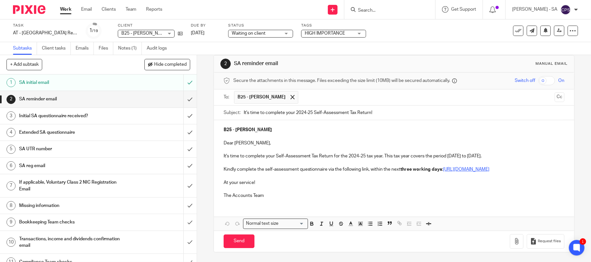
scroll to position [17, 0]
click at [235, 246] on input "Send" at bounding box center [238, 242] width 31 height 14
type input "Sent"
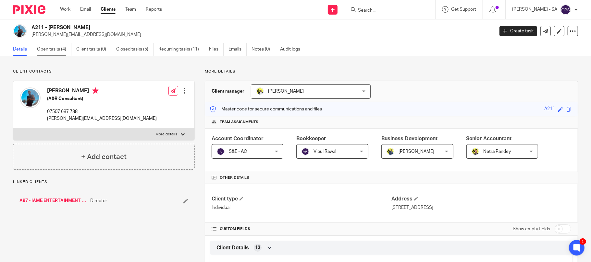
click at [50, 48] on link "Open tasks (4)" at bounding box center [54, 49] width 34 height 13
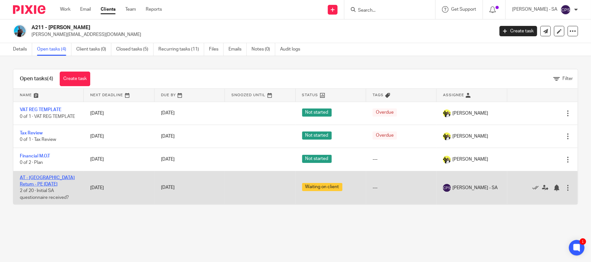
click at [59, 178] on link "AT - [GEOGRAPHIC_DATA] Return - PE [DATE]" at bounding box center [47, 181] width 55 height 11
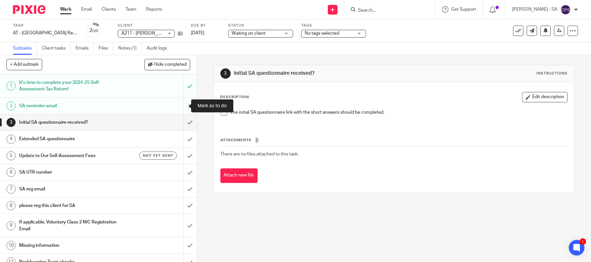
click at [180, 106] on input "submit" at bounding box center [98, 106] width 197 height 16
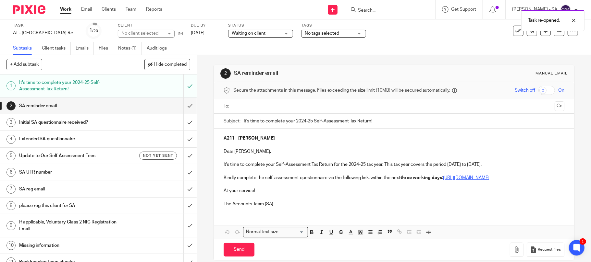
click at [258, 108] on input "text" at bounding box center [393, 106] width 317 height 7
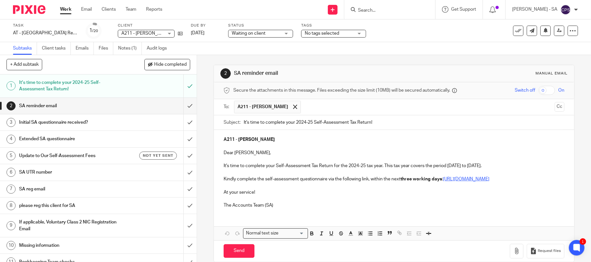
scroll to position [17, 0]
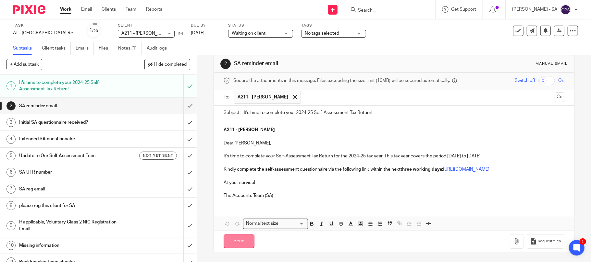
click at [232, 242] on input "Send" at bounding box center [238, 242] width 31 height 14
type input "Sent"
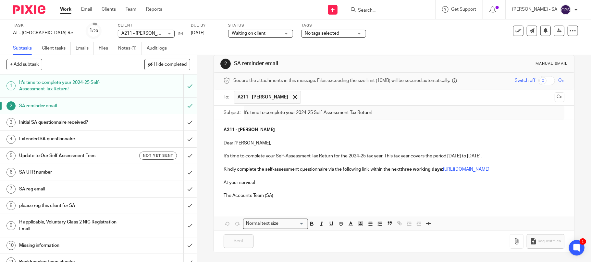
click at [375, 11] on input "Search" at bounding box center [386, 11] width 58 height 6
click at [372, 11] on input "Search" at bounding box center [386, 11] width 58 height 6
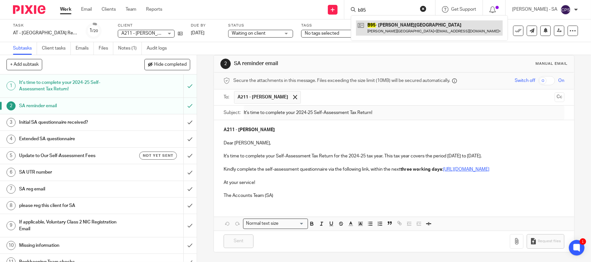
type input "b95"
click at [421, 26] on link at bounding box center [429, 27] width 147 height 15
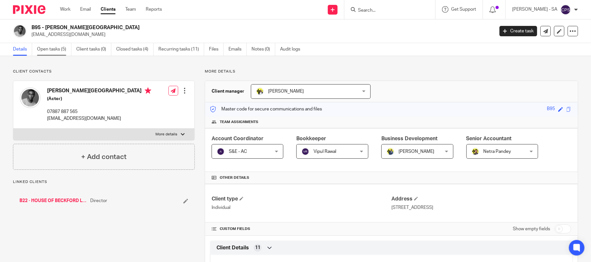
click at [44, 48] on link "Open tasks (5)" at bounding box center [54, 49] width 34 height 13
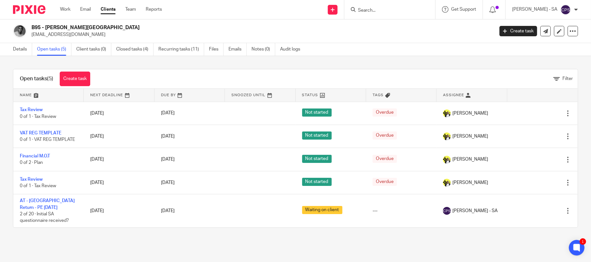
click at [370, 8] on input "Search" at bounding box center [386, 11] width 58 height 6
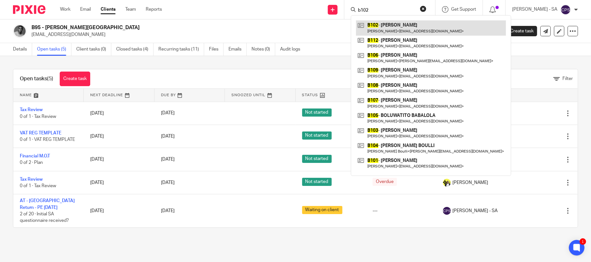
type input "b102"
click at [409, 28] on link at bounding box center [431, 27] width 150 height 15
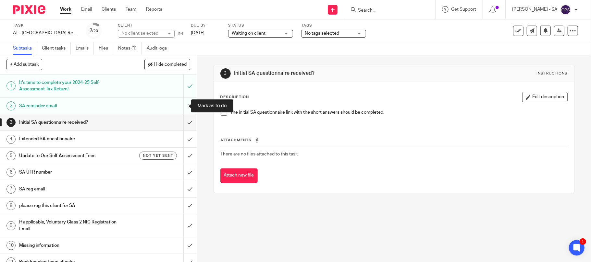
click at [180, 106] on input "submit" at bounding box center [98, 106] width 197 height 16
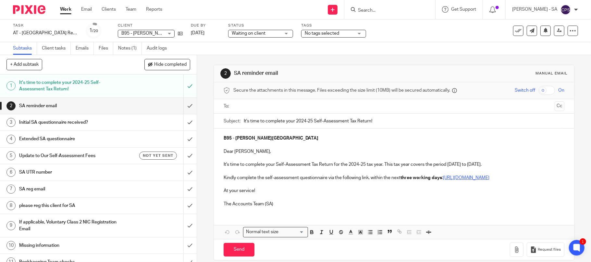
click at [258, 104] on input "text" at bounding box center [393, 106] width 317 height 7
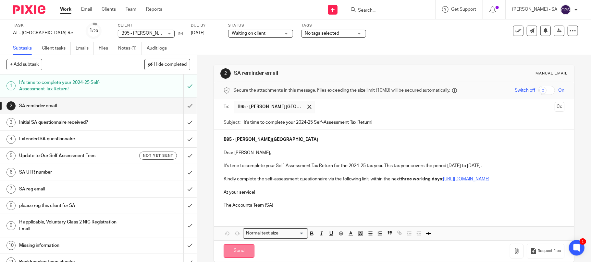
click at [235, 259] on input "Send" at bounding box center [238, 252] width 31 height 14
type input "Sent"
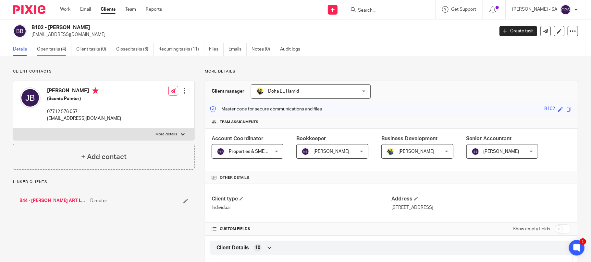
click at [46, 50] on link "Open tasks (4)" at bounding box center [54, 49] width 34 height 13
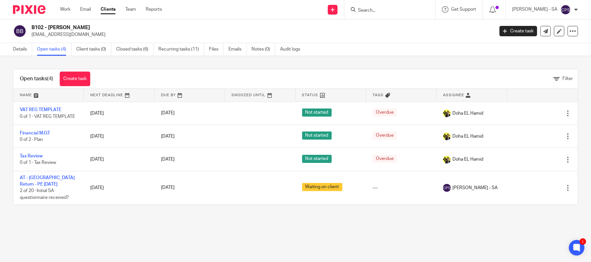
click at [377, 10] on input "Search" at bounding box center [386, 11] width 58 height 6
type input "o80"
click at [395, 29] on link at bounding box center [411, 27] width 110 height 15
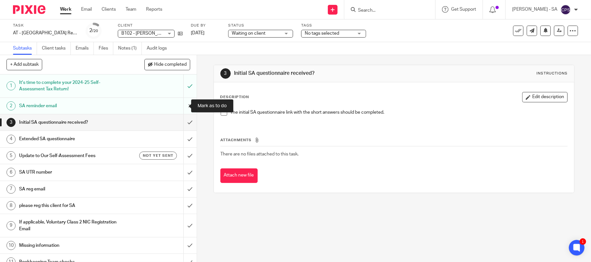
click at [181, 104] on input "submit" at bounding box center [98, 106] width 197 height 16
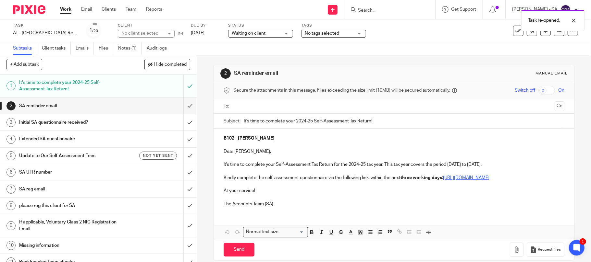
click at [266, 110] on input "text" at bounding box center [393, 106] width 317 height 7
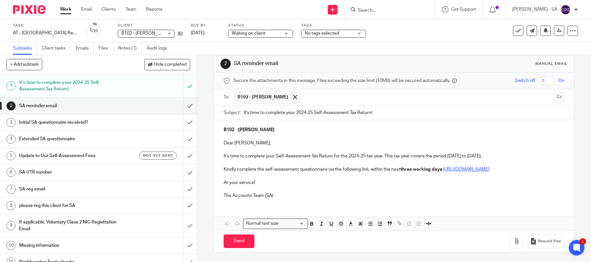
scroll to position [17, 0]
click at [233, 244] on input "Send" at bounding box center [238, 242] width 31 height 14
type input "Sent"
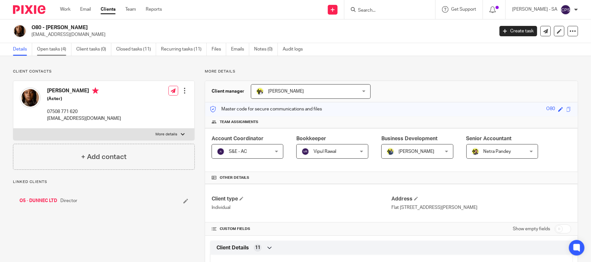
click at [45, 50] on link "Open tasks (4)" at bounding box center [54, 49] width 34 height 13
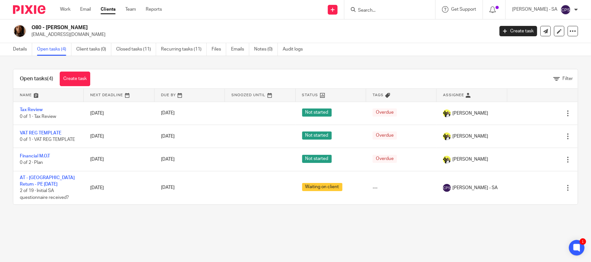
click at [372, 8] on input "Search" at bounding box center [386, 11] width 58 height 6
type input "o40"
click at [403, 26] on link at bounding box center [411, 27] width 110 height 15
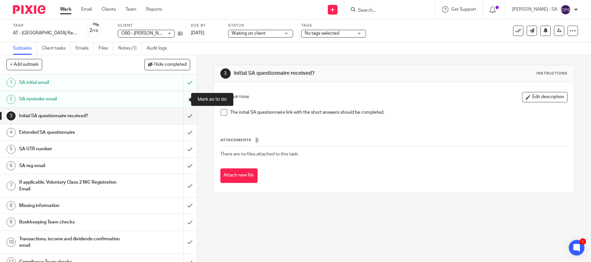
click at [181, 99] on input "submit" at bounding box center [98, 99] width 197 height 16
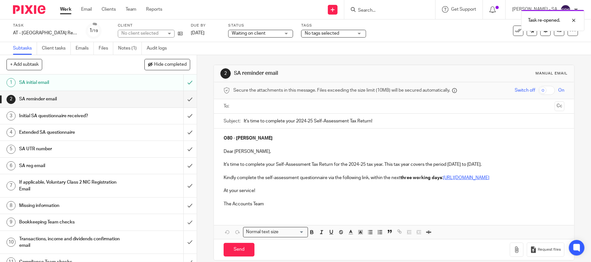
click at [281, 106] on input "text" at bounding box center [393, 106] width 317 height 7
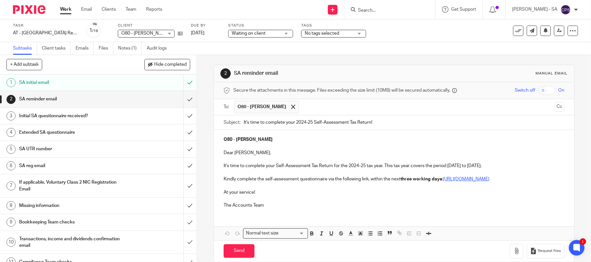
scroll to position [17, 0]
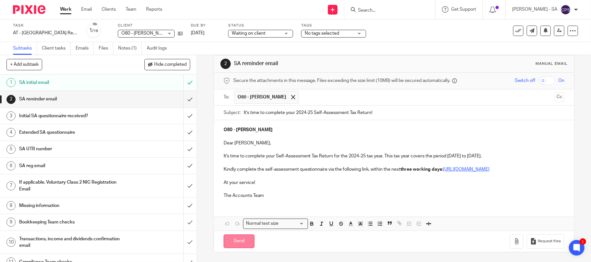
click at [232, 242] on input "Send" at bounding box center [238, 242] width 31 height 14
type input "Sent"
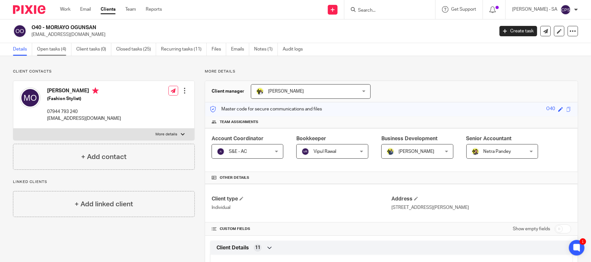
click at [54, 49] on link "Open tasks (4)" at bounding box center [54, 49] width 34 height 13
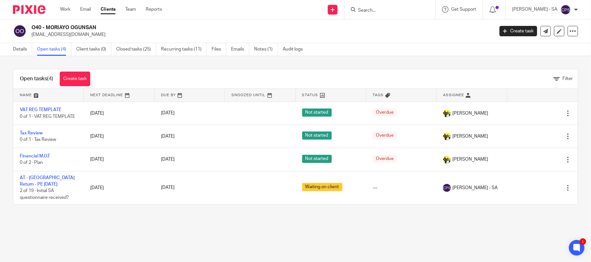
click at [380, 9] on input "Search" at bounding box center [386, 11] width 58 height 6
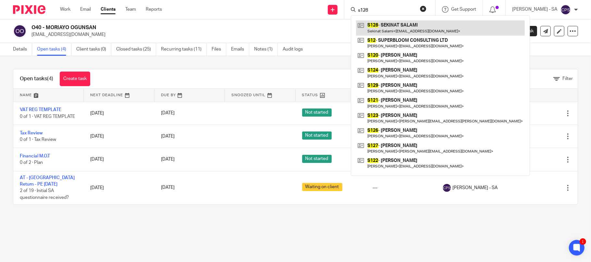
type input "s128"
click at [399, 29] on link at bounding box center [440, 27] width 169 height 15
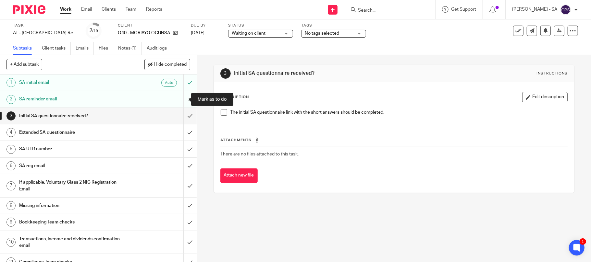
click at [182, 97] on input "submit" at bounding box center [98, 99] width 197 height 16
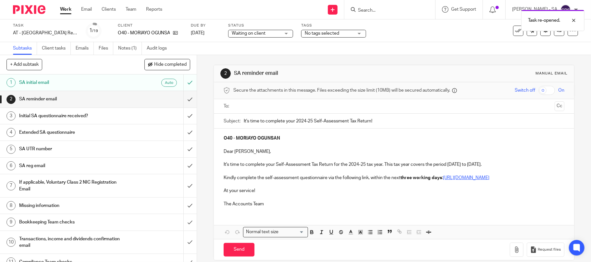
scroll to position [16, 0]
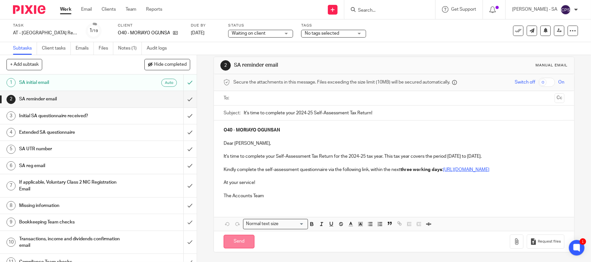
click at [232, 244] on input "Send" at bounding box center [238, 242] width 31 height 14
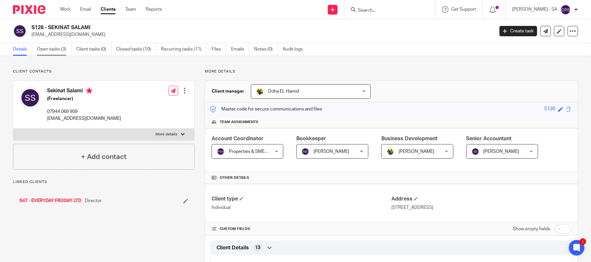
click at [51, 49] on link "Open tasks (3)" at bounding box center [54, 49] width 34 height 13
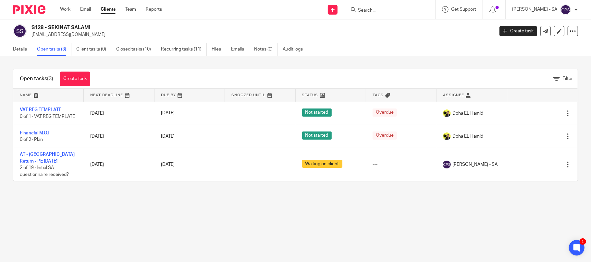
click at [368, 8] on input "Search" at bounding box center [386, 11] width 58 height 6
type input "p64"
click at [408, 28] on link at bounding box center [411, 27] width 110 height 15
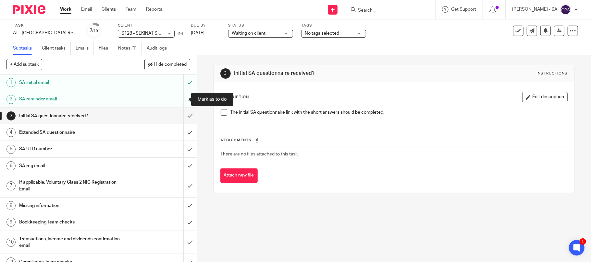
click at [179, 99] on input "submit" at bounding box center [98, 99] width 197 height 16
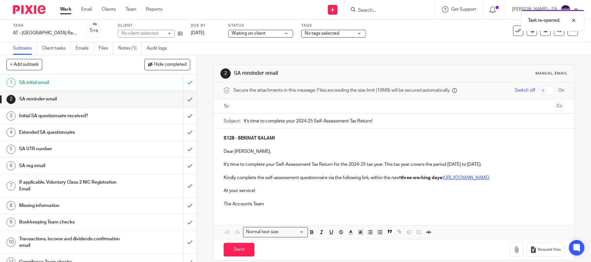
click at [260, 107] on input "text" at bounding box center [393, 106] width 317 height 7
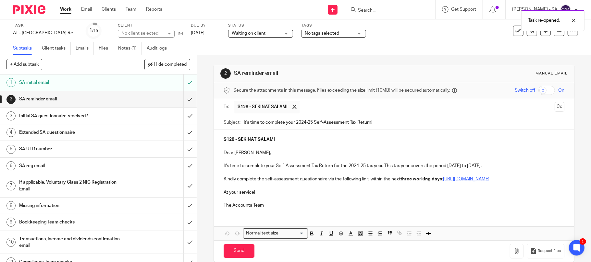
scroll to position [17, 0]
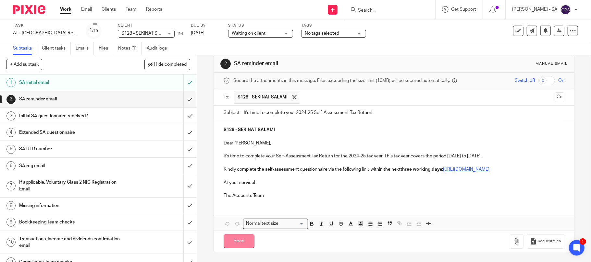
click at [232, 244] on input "Send" at bounding box center [238, 242] width 31 height 14
type input "Sent"
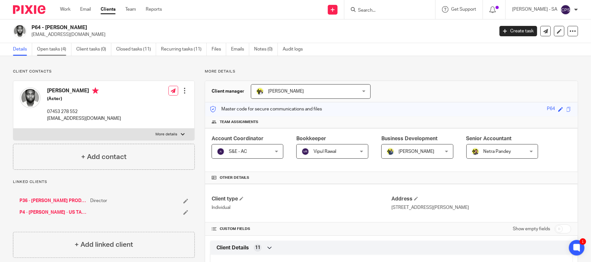
click at [48, 49] on link "Open tasks (4)" at bounding box center [54, 49] width 34 height 13
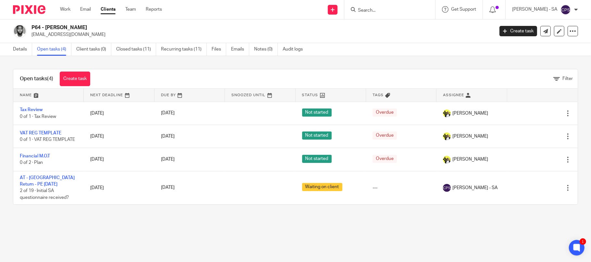
click at [386, 10] on input "Search" at bounding box center [386, 11] width 58 height 6
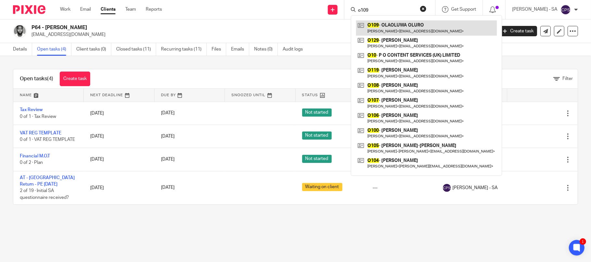
type input "o109"
click at [397, 27] on link at bounding box center [426, 27] width 141 height 15
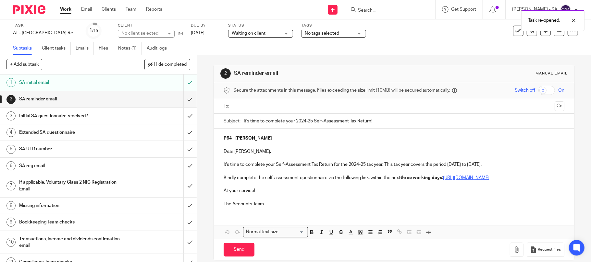
click at [274, 108] on input "text" at bounding box center [393, 106] width 317 height 7
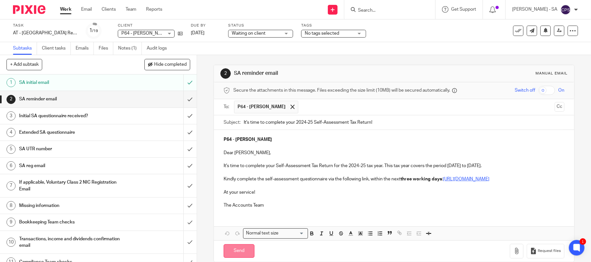
click at [231, 258] on input "Send" at bounding box center [238, 252] width 31 height 14
type input "Sent"
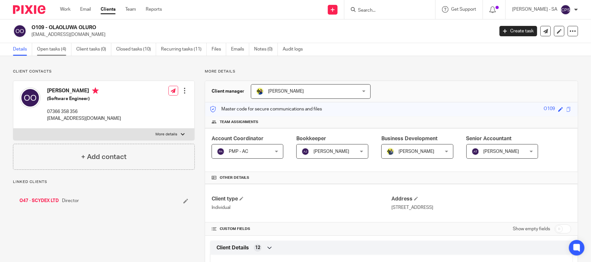
click at [53, 50] on link "Open tasks (4)" at bounding box center [54, 49] width 34 height 13
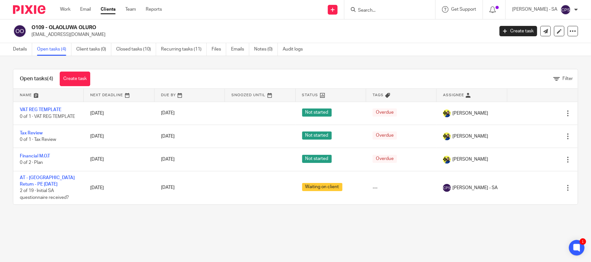
click at [373, 8] on input "Search" at bounding box center [386, 11] width 58 height 6
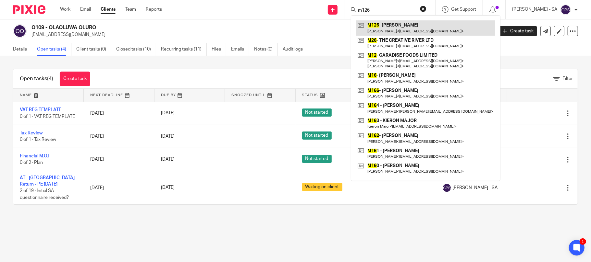
type input "m126"
click at [392, 30] on link at bounding box center [425, 27] width 139 height 15
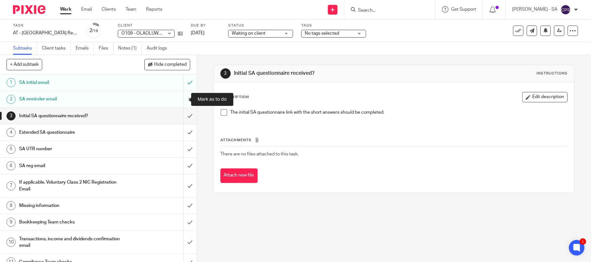
click at [182, 99] on input "submit" at bounding box center [98, 99] width 197 height 16
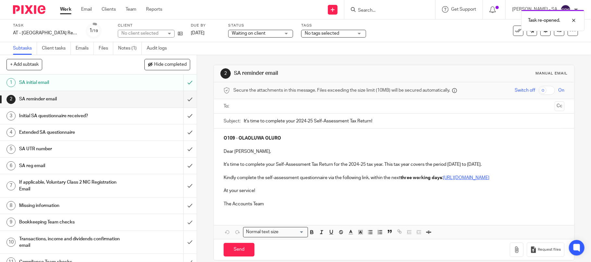
click at [256, 108] on input "text" at bounding box center [393, 106] width 317 height 7
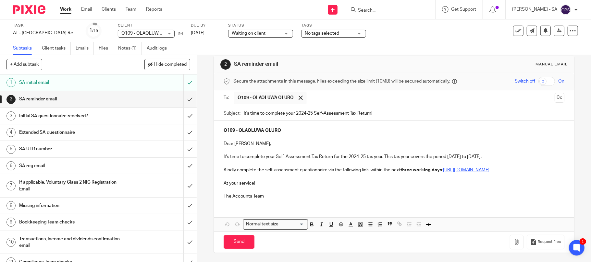
scroll to position [17, 0]
click at [231, 241] on input "Send" at bounding box center [238, 242] width 31 height 14
type input "Sent"
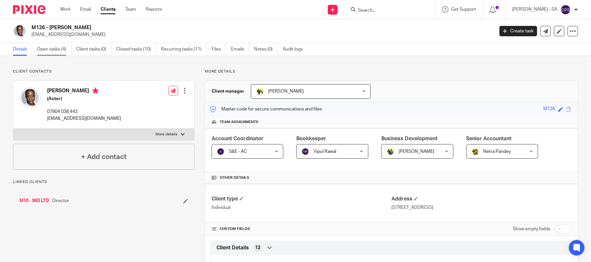
click at [47, 49] on link "Open tasks (4)" at bounding box center [54, 49] width 34 height 13
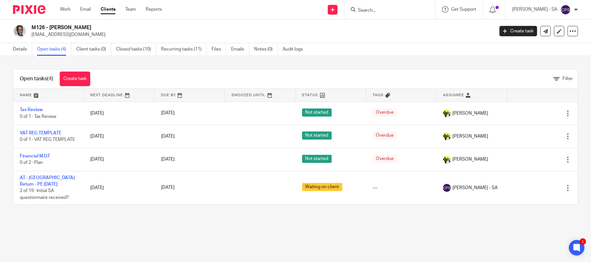
click at [376, 11] on input "Search" at bounding box center [386, 11] width 58 height 6
type input "i25"
drag, startPoint x: 393, startPoint y: 28, endPoint x: 398, endPoint y: 30, distance: 4.6
click at [394, 29] on link at bounding box center [411, 27] width 110 height 15
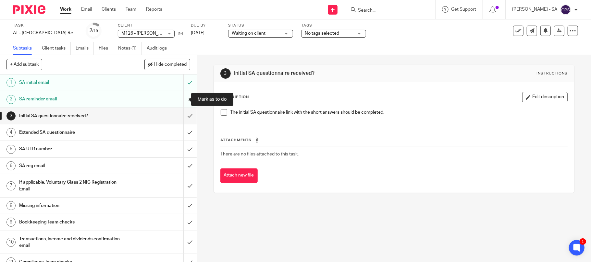
click at [181, 99] on input "submit" at bounding box center [98, 99] width 197 height 16
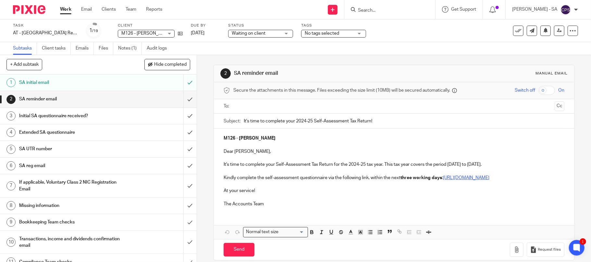
click at [274, 111] on ul at bounding box center [394, 106] width 321 height 11
click at [278, 108] on input "text" at bounding box center [393, 106] width 317 height 7
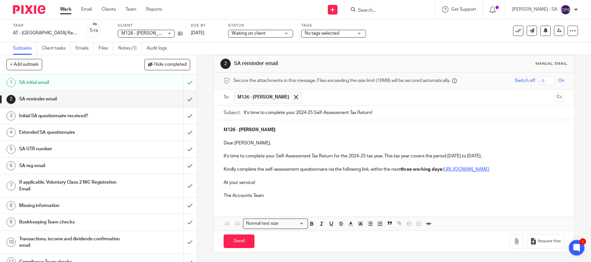
scroll to position [17, 0]
click at [232, 243] on input "Send" at bounding box center [238, 242] width 31 height 14
type input "Sent"
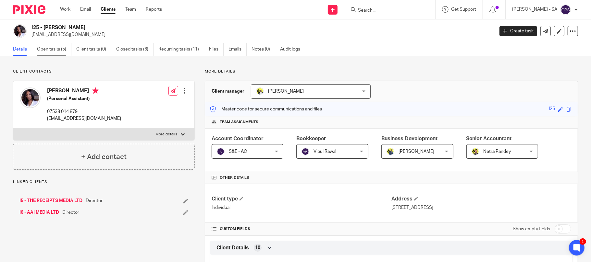
click at [53, 49] on link "Open tasks (5)" at bounding box center [54, 49] width 34 height 13
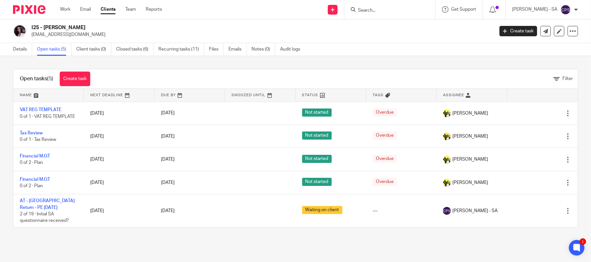
click at [369, 7] on form at bounding box center [391, 10] width 69 height 8
click at [370, 7] on form at bounding box center [391, 10] width 69 height 8
click at [371, 8] on input "Search" at bounding box center [386, 11] width 58 height 6
type input "c90"
click at [404, 28] on link at bounding box center [411, 27] width 110 height 15
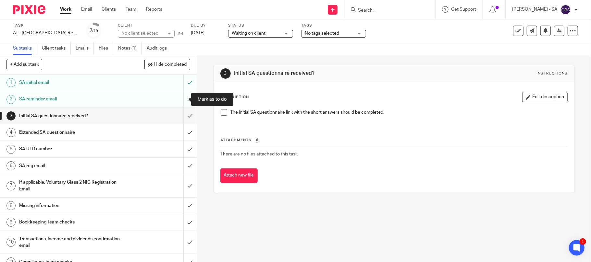
click at [180, 100] on input "submit" at bounding box center [98, 99] width 197 height 16
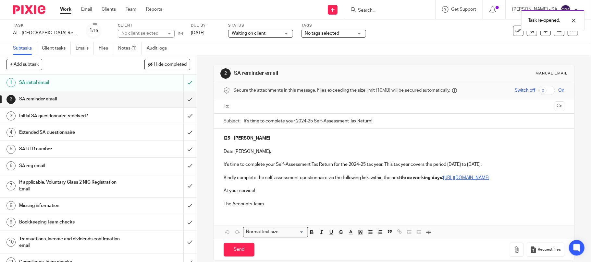
scroll to position [16, 0]
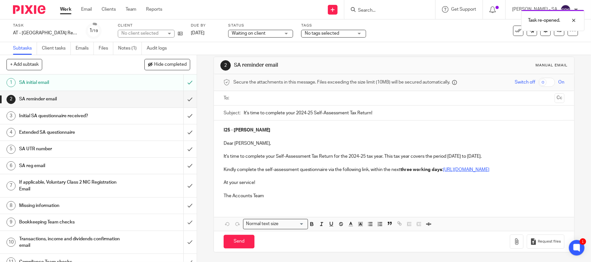
click at [273, 95] on input "text" at bounding box center [393, 98] width 317 height 7
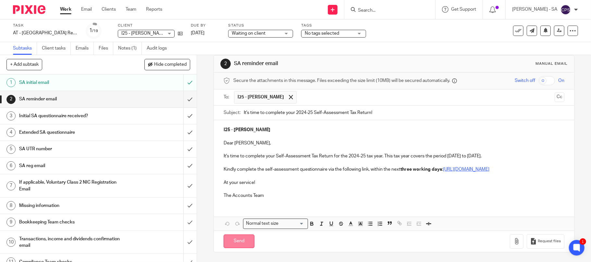
click at [230, 244] on input "Send" at bounding box center [238, 242] width 31 height 14
type input "Sent"
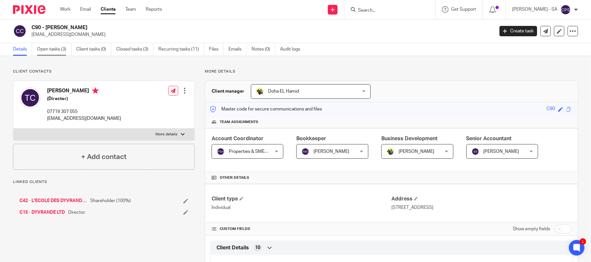
click at [45, 49] on link "Open tasks (3)" at bounding box center [54, 49] width 34 height 13
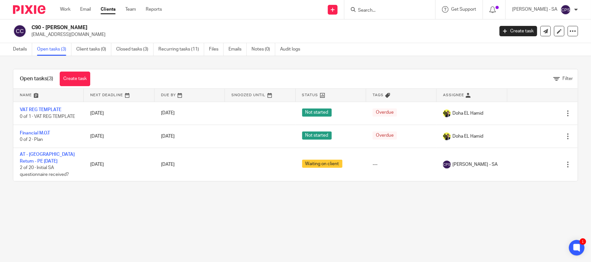
click at [367, 6] on form at bounding box center [391, 10] width 69 height 8
click at [368, 8] on input "Search" at bounding box center [386, 11] width 58 height 6
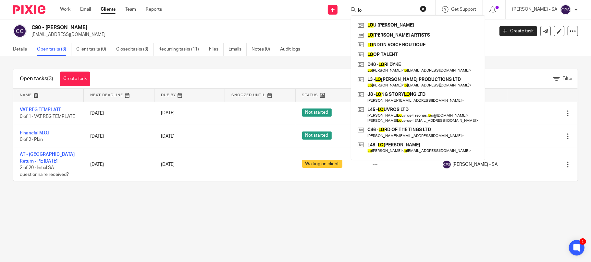
type input "l"
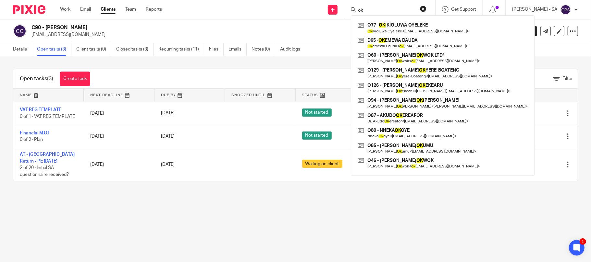
type input "o"
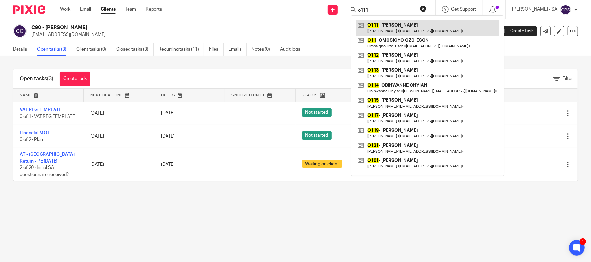
type input "o111"
click at [410, 23] on link at bounding box center [427, 27] width 143 height 15
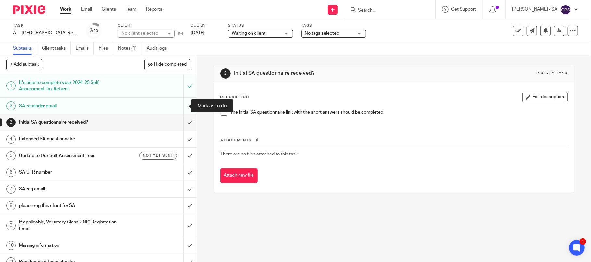
click at [181, 106] on input "submit" at bounding box center [98, 106] width 197 height 16
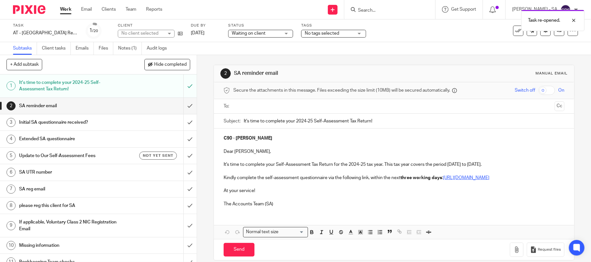
click at [257, 104] on input "text" at bounding box center [393, 106] width 317 height 7
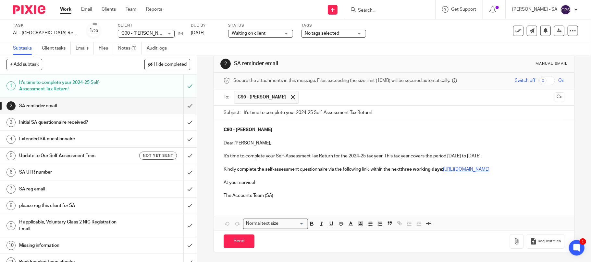
scroll to position [17, 0]
click at [239, 244] on input "Send" at bounding box center [238, 242] width 31 height 14
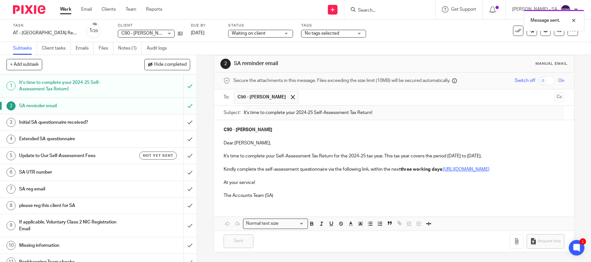
type input "Sent"
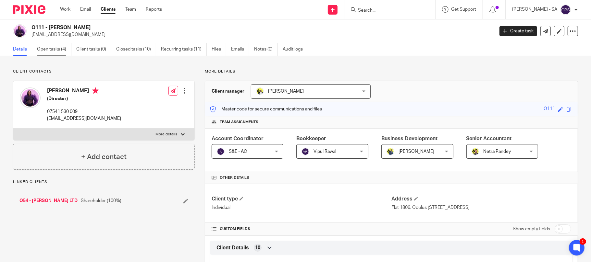
click at [52, 50] on link "Open tasks (4)" at bounding box center [54, 49] width 34 height 13
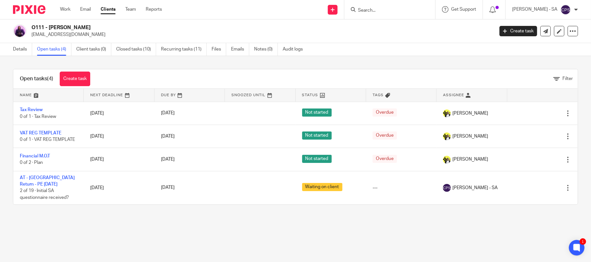
click at [366, 6] on form at bounding box center [391, 10] width 69 height 8
click at [364, 8] on input "Search" at bounding box center [386, 11] width 58 height 6
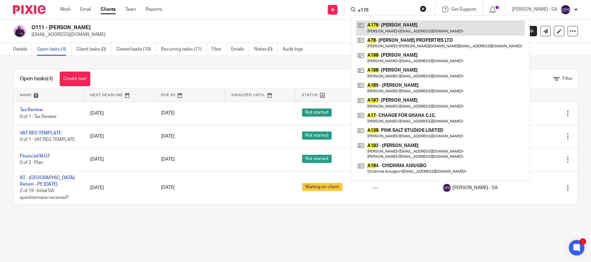
type input "a178"
click at [416, 28] on link at bounding box center [440, 27] width 169 height 15
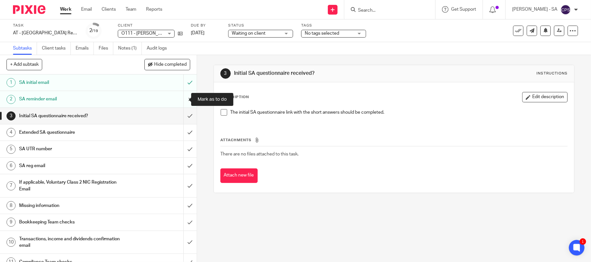
click at [182, 99] on input "submit" at bounding box center [98, 99] width 197 height 16
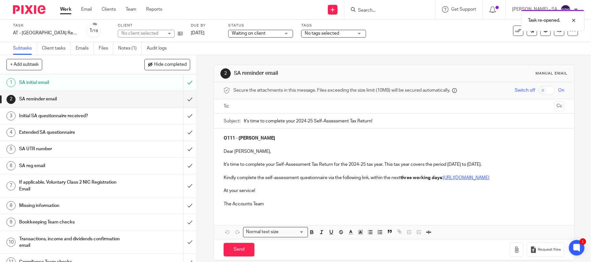
click at [266, 108] on input "text" at bounding box center [393, 106] width 317 height 7
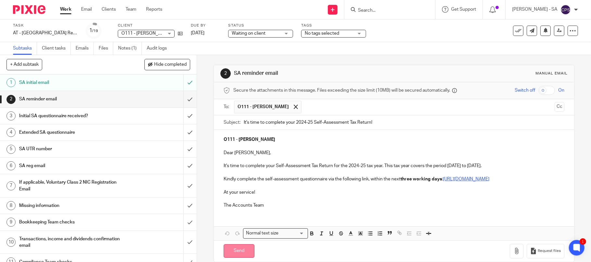
click at [237, 259] on input "Send" at bounding box center [238, 252] width 31 height 14
type input "Sent"
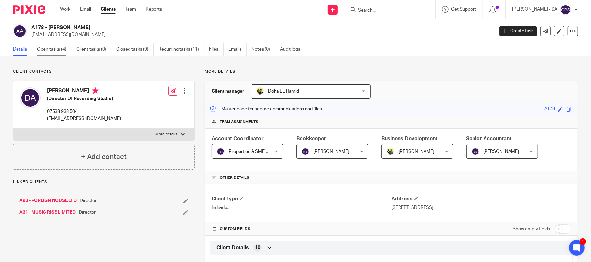
click at [54, 50] on link "Open tasks (4)" at bounding box center [54, 49] width 34 height 13
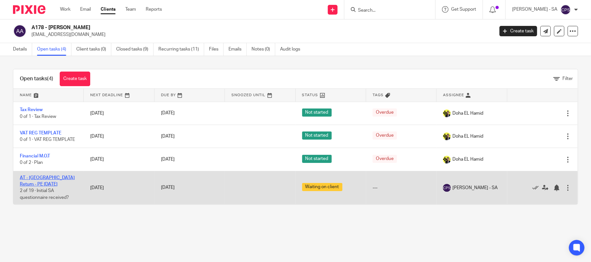
click at [58, 178] on link "AT - [GEOGRAPHIC_DATA] Return - PE [DATE]" at bounding box center [47, 181] width 55 height 11
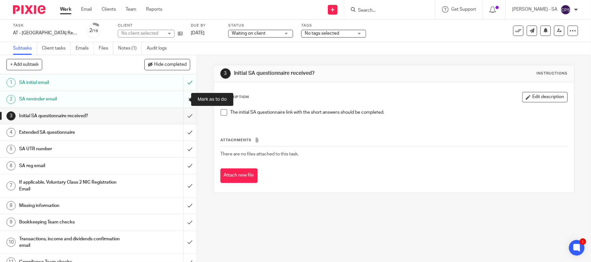
click at [179, 99] on input "submit" at bounding box center [98, 99] width 197 height 16
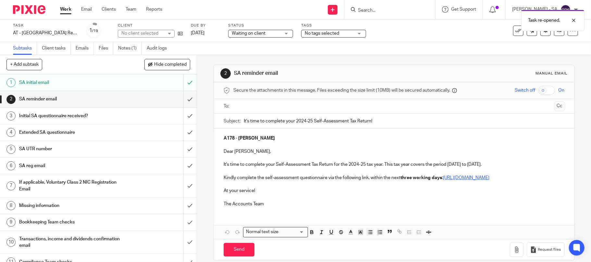
click at [262, 110] on input "text" at bounding box center [393, 106] width 317 height 7
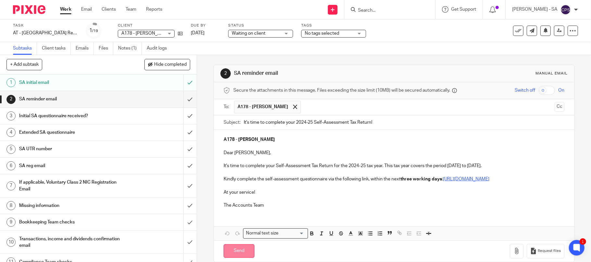
click at [232, 259] on input "Send" at bounding box center [238, 252] width 31 height 14
type input "Sent"
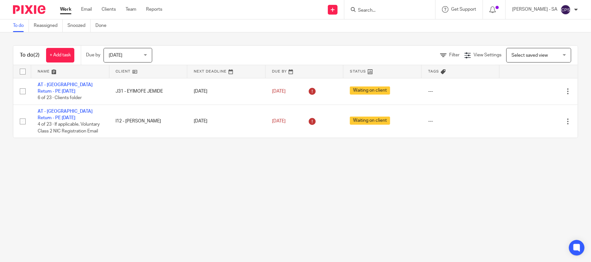
click at [371, 9] on input "Search" at bounding box center [386, 11] width 58 height 6
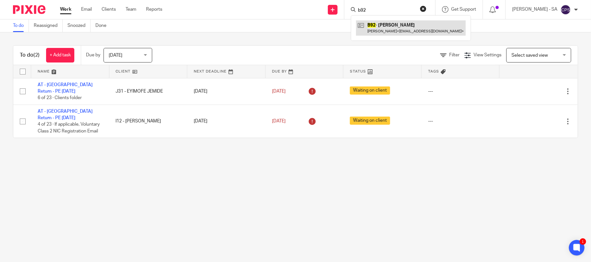
type input "b92"
click at [409, 29] on link at bounding box center [411, 27] width 110 height 15
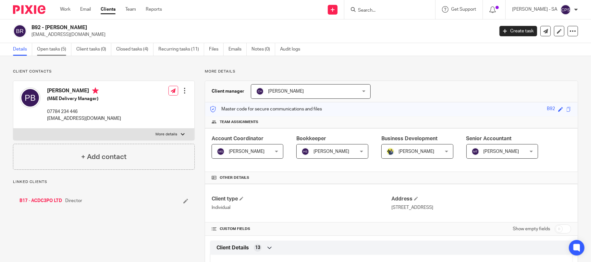
click at [49, 48] on link "Open tasks (5)" at bounding box center [54, 49] width 34 height 13
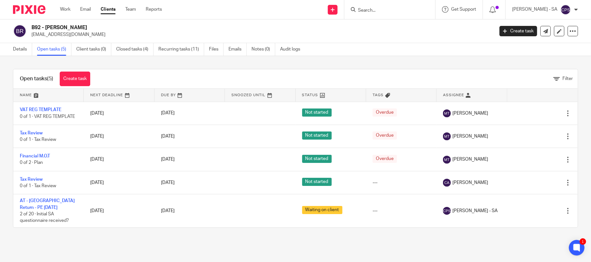
click at [388, 10] on input "Search" at bounding box center [386, 11] width 58 height 6
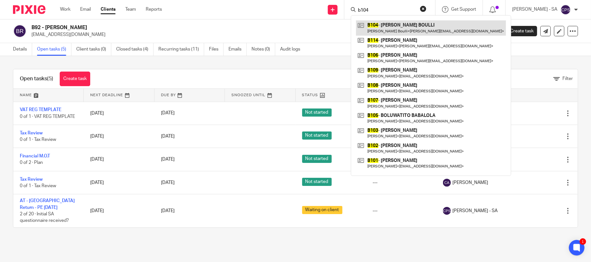
type input "b104"
click at [424, 28] on link at bounding box center [431, 27] width 150 height 15
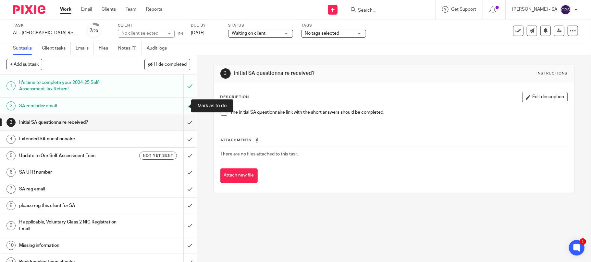
click at [181, 105] on input "submit" at bounding box center [98, 106] width 197 height 16
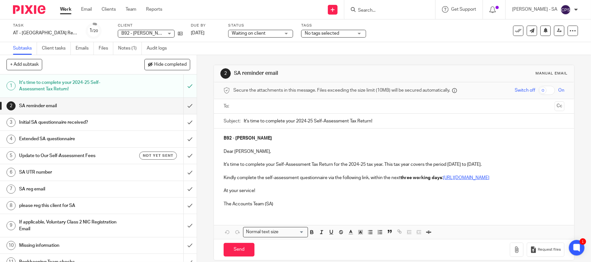
click at [267, 107] on input "text" at bounding box center [393, 106] width 317 height 7
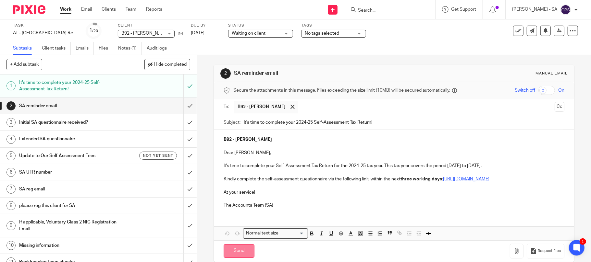
click at [232, 258] on input "Send" at bounding box center [238, 252] width 31 height 14
type input "Sent"
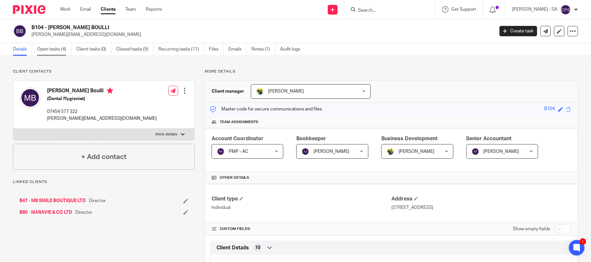
click at [52, 50] on link "Open tasks (4)" at bounding box center [54, 49] width 34 height 13
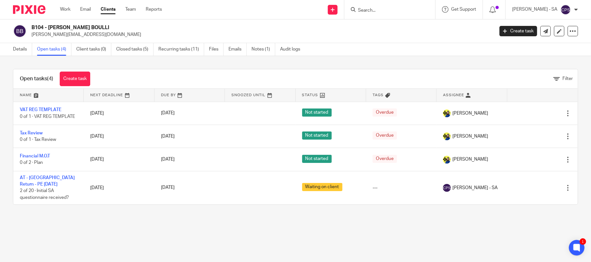
click at [374, 12] on input "Search" at bounding box center [386, 11] width 58 height 6
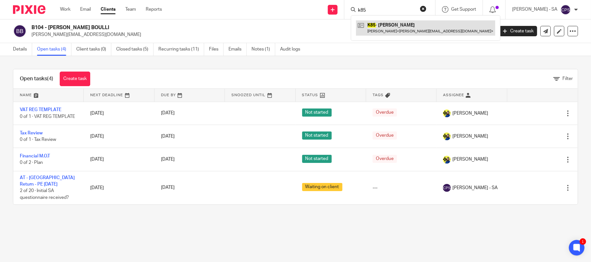
type input "k85"
click at [404, 29] on link at bounding box center [425, 27] width 139 height 15
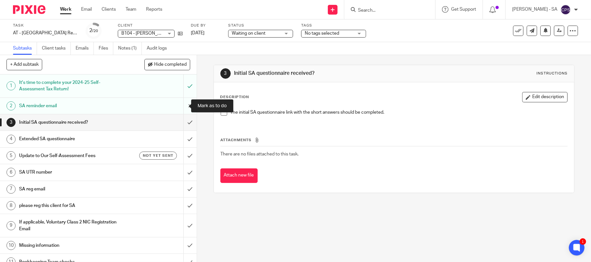
click at [181, 106] on input "submit" at bounding box center [98, 106] width 197 height 16
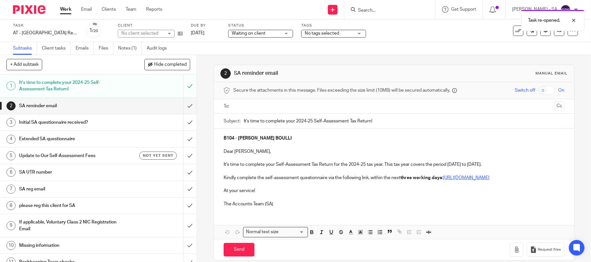
click at [253, 102] on ul at bounding box center [394, 106] width 321 height 11
click at [257, 105] on input "text" at bounding box center [393, 106] width 317 height 7
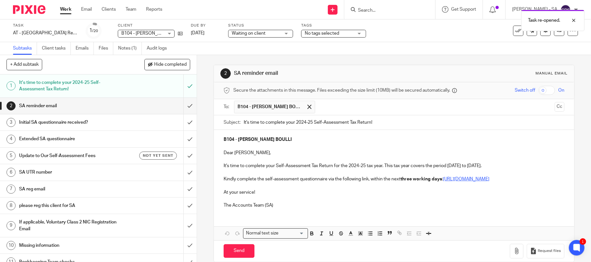
scroll to position [17, 0]
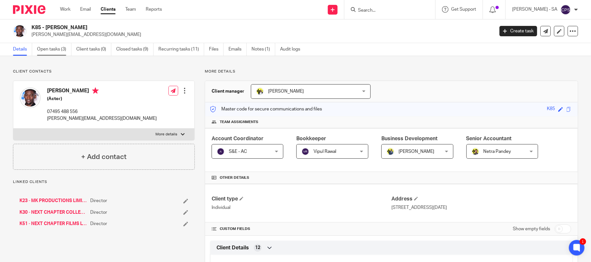
click at [54, 50] on link "Open tasks (3)" at bounding box center [54, 49] width 34 height 13
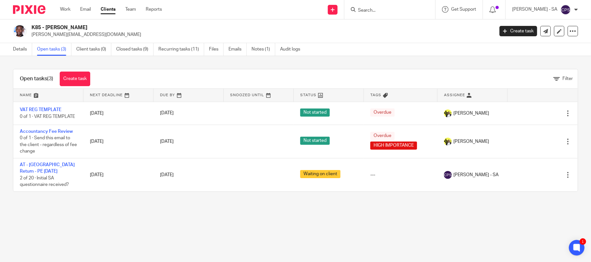
click at [377, 10] on input "Search" at bounding box center [386, 11] width 58 height 6
type input "f45"
click at [407, 29] on link at bounding box center [411, 27] width 110 height 15
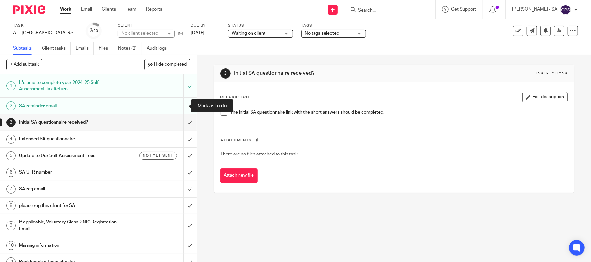
click at [178, 104] on input "submit" at bounding box center [98, 106] width 197 height 16
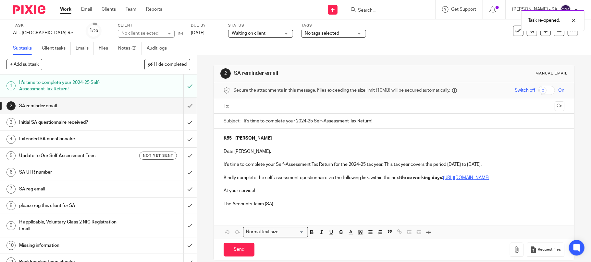
click at [263, 107] on input "text" at bounding box center [393, 106] width 317 height 7
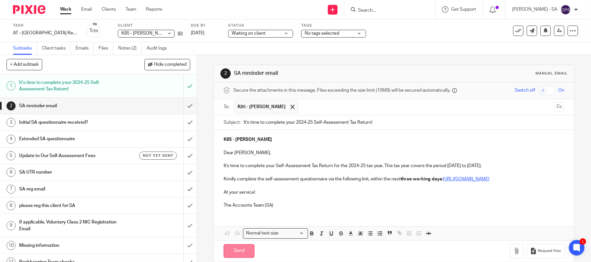
click at [235, 258] on input "Send" at bounding box center [238, 252] width 31 height 14
type input "Sent"
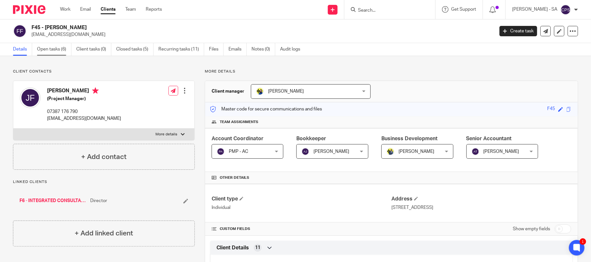
click at [50, 50] on link "Open tasks (6)" at bounding box center [54, 49] width 34 height 13
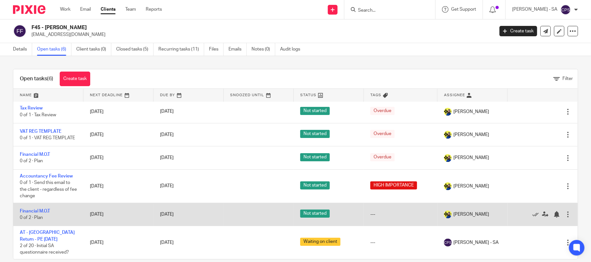
scroll to position [11, 0]
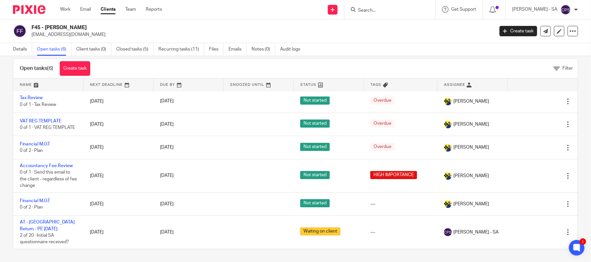
click at [369, 8] on input "Search" at bounding box center [386, 11] width 58 height 6
type input "s98"
click at [396, 30] on link at bounding box center [411, 27] width 110 height 15
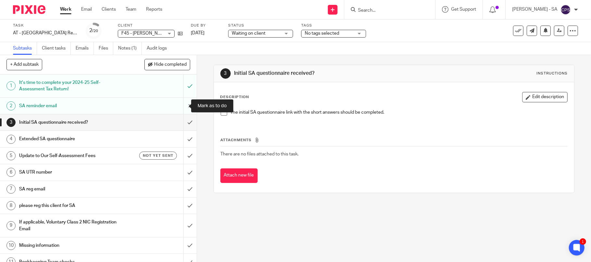
click at [180, 107] on input "submit" at bounding box center [98, 106] width 197 height 16
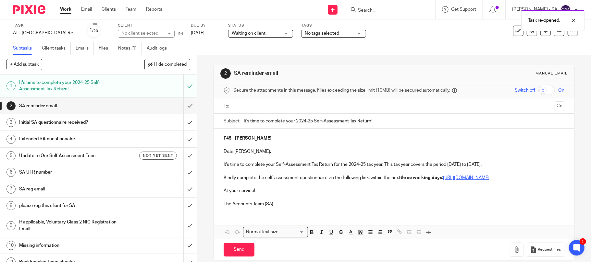
click at [269, 106] on input "text" at bounding box center [393, 106] width 317 height 7
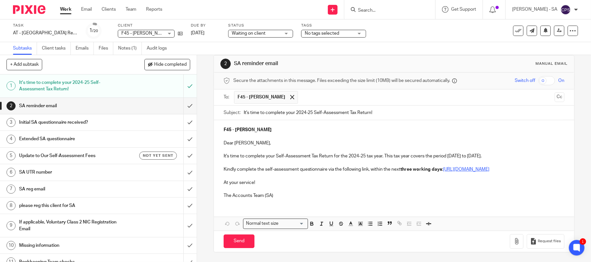
scroll to position [17, 0]
click at [235, 241] on input "Send" at bounding box center [238, 242] width 31 height 14
type input "Sent"
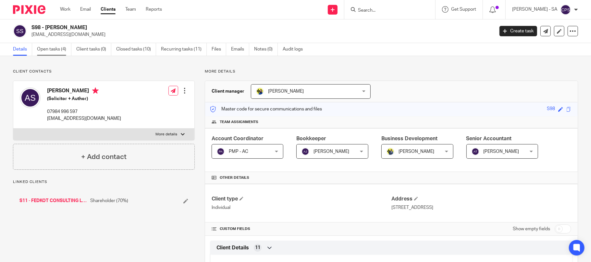
click at [51, 48] on link "Open tasks (4)" at bounding box center [54, 49] width 34 height 13
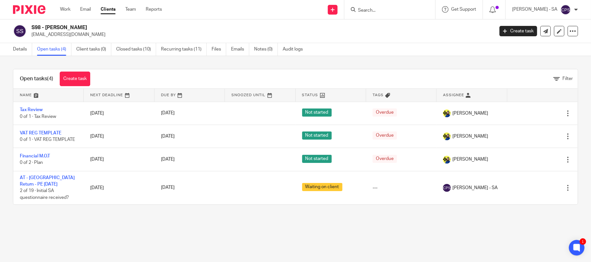
click at [399, 8] on input "Search" at bounding box center [386, 11] width 58 height 6
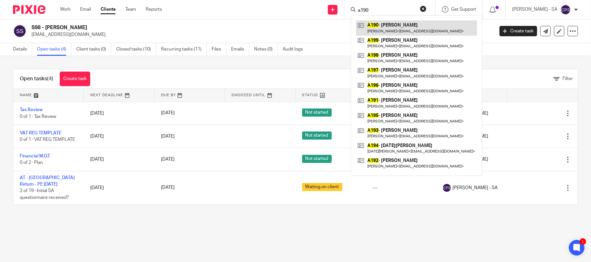
type input "a190"
click at [390, 26] on link at bounding box center [416, 27] width 121 height 15
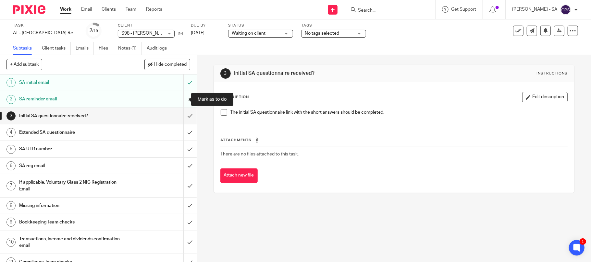
click at [181, 99] on input "submit" at bounding box center [98, 99] width 197 height 16
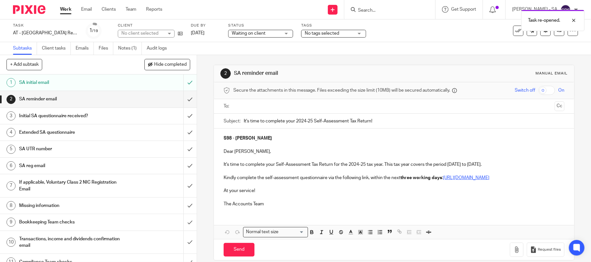
click at [256, 103] on input "text" at bounding box center [393, 106] width 317 height 7
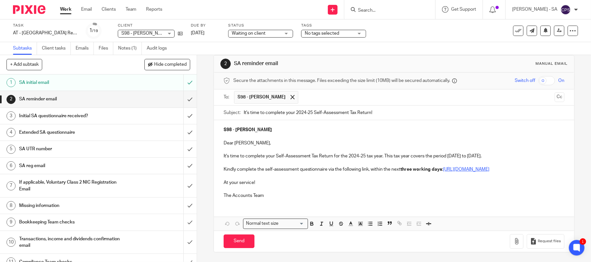
scroll to position [17, 0]
click at [232, 247] on input "Send" at bounding box center [238, 242] width 31 height 14
type input "Sent"
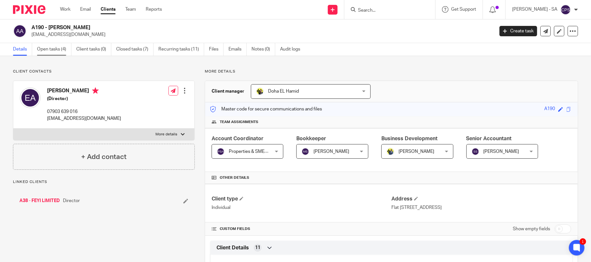
click at [43, 51] on link "Open tasks (4)" at bounding box center [54, 49] width 34 height 13
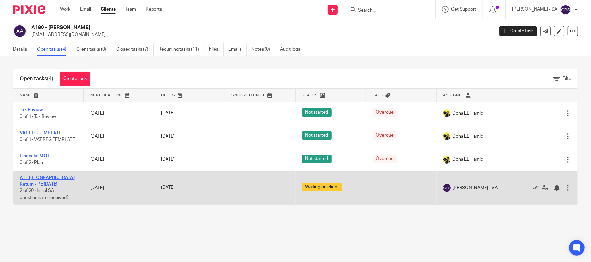
click at [51, 180] on link "AT - [GEOGRAPHIC_DATA] Return - PE [DATE]" at bounding box center [47, 181] width 55 height 11
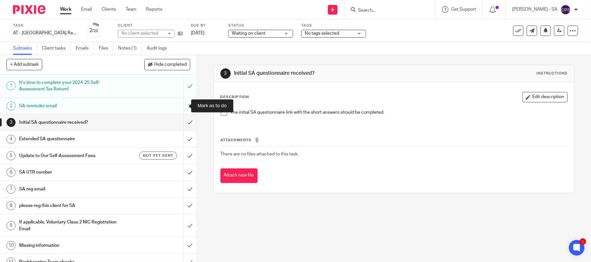
click at [179, 106] on input "submit" at bounding box center [98, 106] width 197 height 16
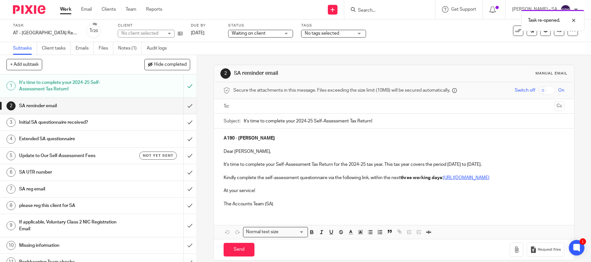
click at [264, 108] on input "text" at bounding box center [393, 106] width 317 height 7
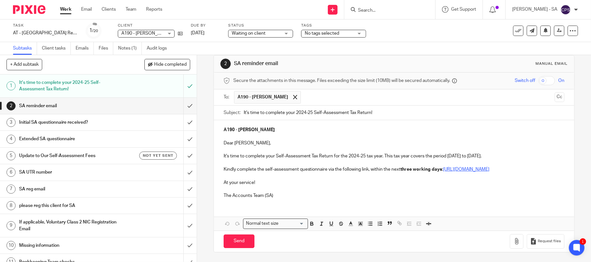
scroll to position [17, 0]
click at [234, 243] on input "Send" at bounding box center [238, 242] width 31 height 14
type input "Sent"
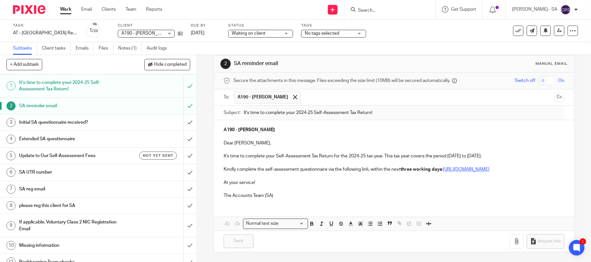
click at [387, 10] on input "Search" at bounding box center [386, 11] width 58 height 6
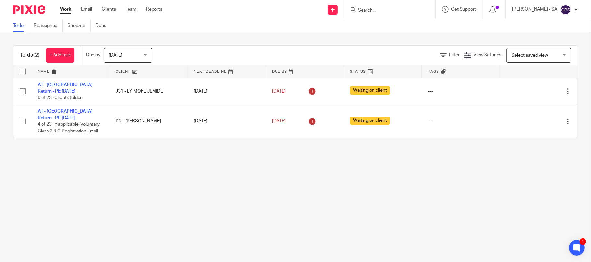
click at [381, 12] on input "Search" at bounding box center [386, 11] width 58 height 6
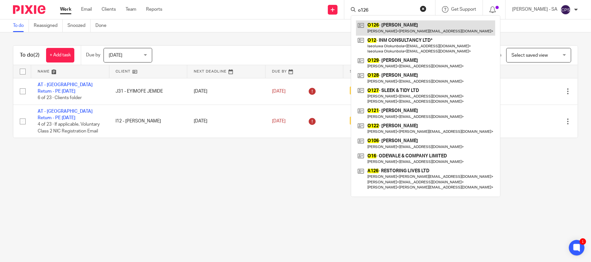
type input "o126"
click at [409, 29] on link at bounding box center [425, 27] width 139 height 15
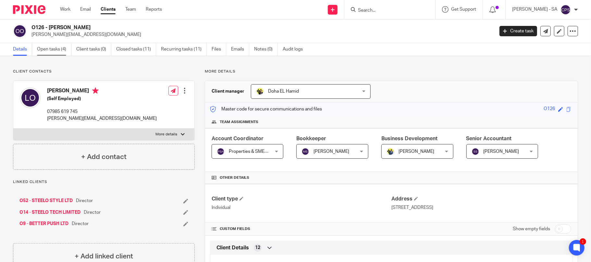
click at [46, 49] on link "Open tasks (4)" at bounding box center [54, 49] width 34 height 13
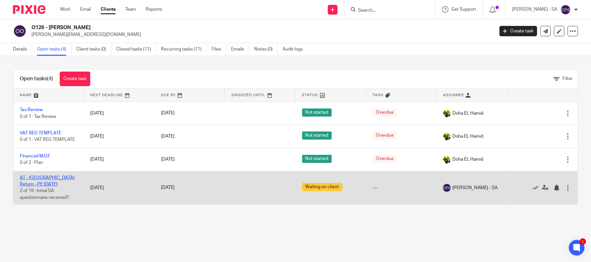
drag, startPoint x: 43, startPoint y: 178, endPoint x: 46, endPoint y: 176, distance: 3.5
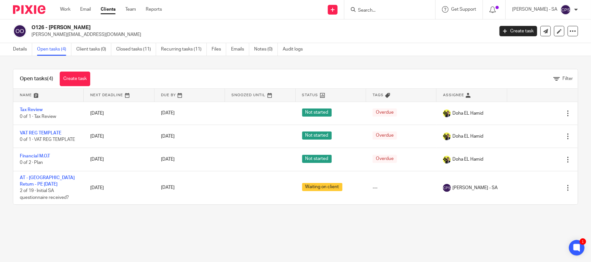
click at [369, 9] on input "Search" at bounding box center [386, 11] width 58 height 6
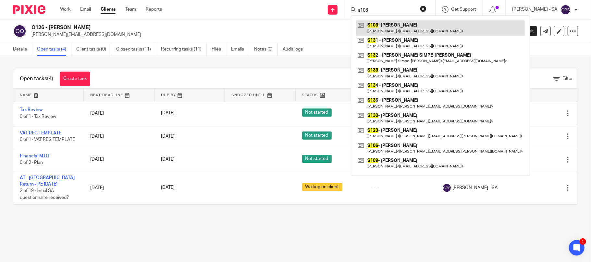
type input "s103"
click at [400, 28] on link at bounding box center [440, 27] width 169 height 15
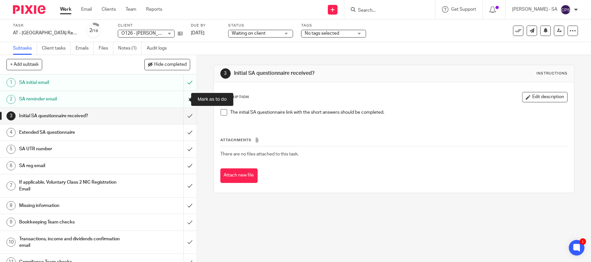
click at [181, 100] on input "submit" at bounding box center [98, 99] width 197 height 16
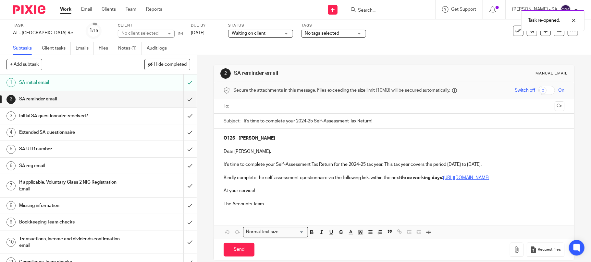
click at [261, 107] on input "text" at bounding box center [393, 106] width 317 height 7
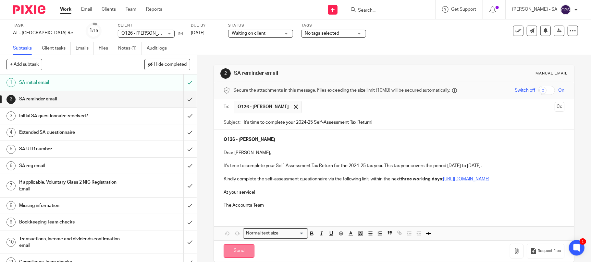
click at [229, 259] on input "Send" at bounding box center [238, 252] width 31 height 14
type input "Sent"
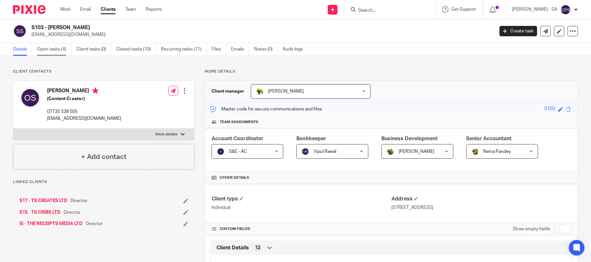
click at [51, 48] on link "Open tasks (4)" at bounding box center [54, 49] width 34 height 13
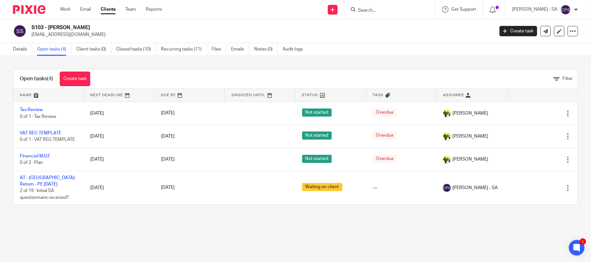
click at [384, 10] on input "Search" at bounding box center [386, 11] width 58 height 6
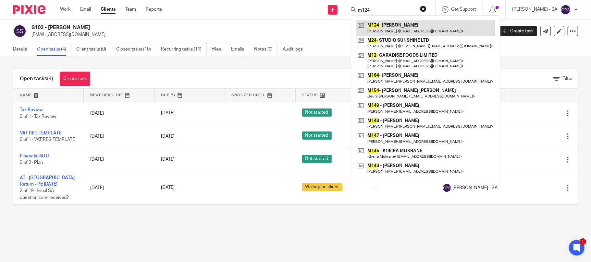
type input "m124"
click at [405, 25] on link at bounding box center [425, 27] width 139 height 15
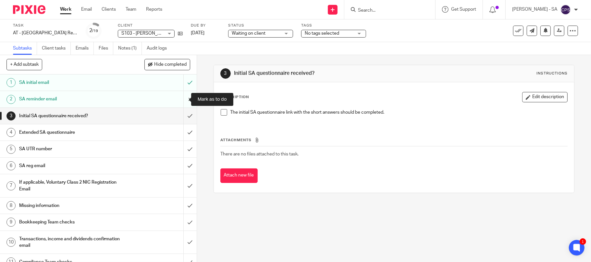
click at [180, 99] on input "submit" at bounding box center [98, 99] width 197 height 16
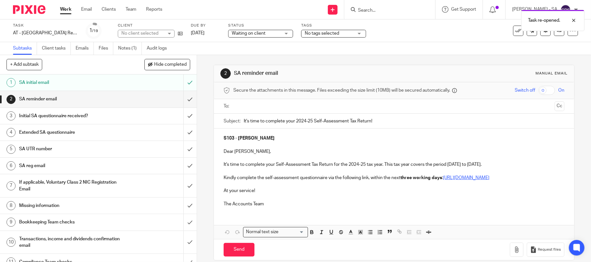
click at [265, 110] on input "text" at bounding box center [393, 106] width 317 height 7
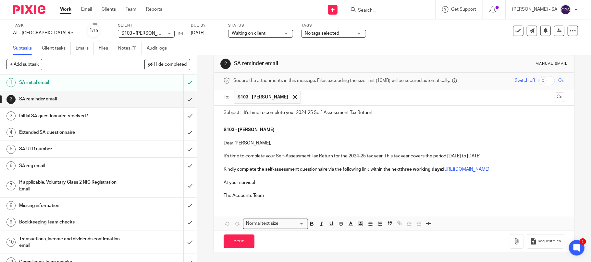
scroll to position [17, 0]
click at [234, 244] on input "Send" at bounding box center [238, 242] width 31 height 14
type input "Sent"
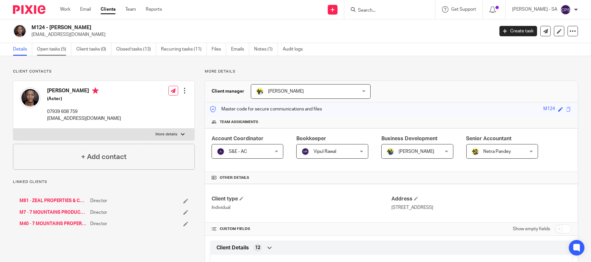
click at [50, 48] on link "Open tasks (5)" at bounding box center [54, 49] width 34 height 13
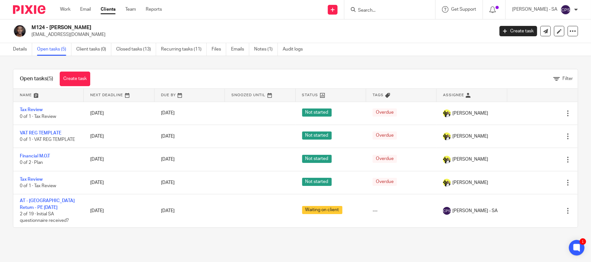
click at [401, 9] on input "Search" at bounding box center [386, 11] width 58 height 6
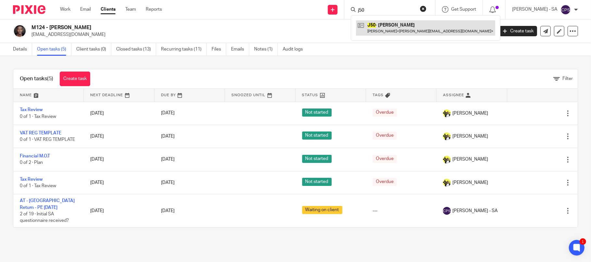
type input "j50"
click at [402, 29] on link at bounding box center [425, 27] width 139 height 15
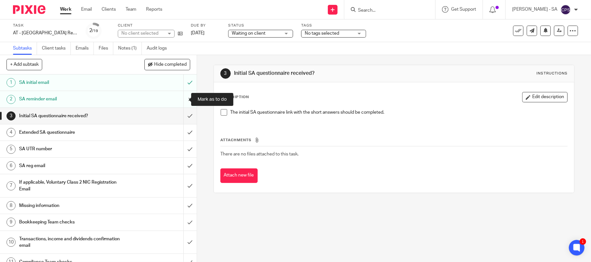
click at [182, 100] on input "submit" at bounding box center [98, 99] width 197 height 16
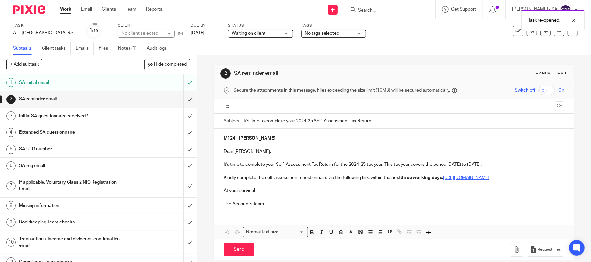
click at [286, 106] on input "text" at bounding box center [393, 106] width 317 height 7
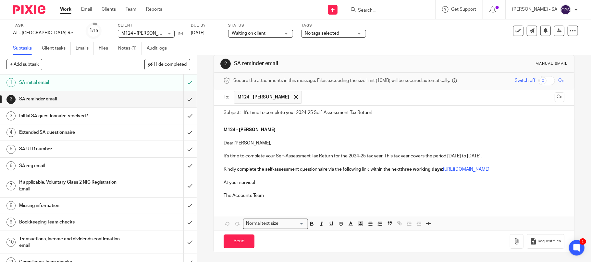
scroll to position [17, 0]
click at [228, 240] on input "Send" at bounding box center [238, 242] width 31 height 14
type input "Sent"
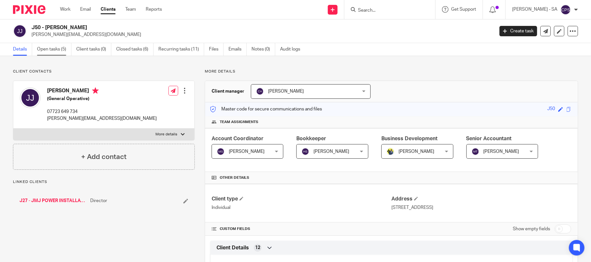
click at [54, 47] on link "Open tasks (5)" at bounding box center [54, 49] width 34 height 13
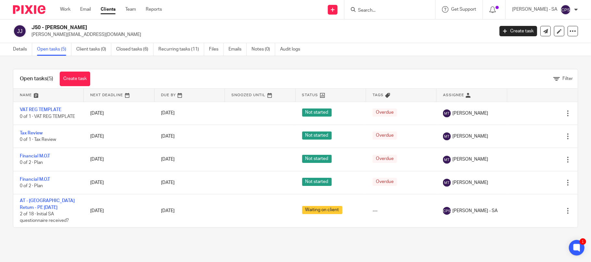
click at [392, 15] on div at bounding box center [389, 9] width 91 height 19
click at [397, 12] on input "Search" at bounding box center [386, 11] width 58 height 6
type input "e29"
click at [398, 30] on link at bounding box center [411, 27] width 110 height 15
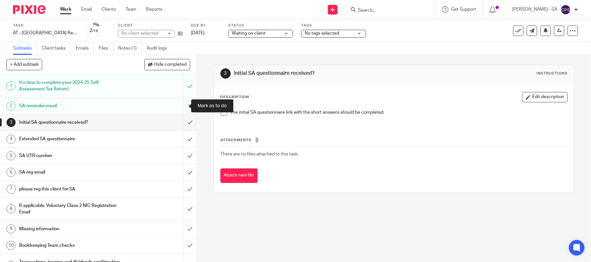
click at [180, 106] on input "submit" at bounding box center [98, 106] width 197 height 16
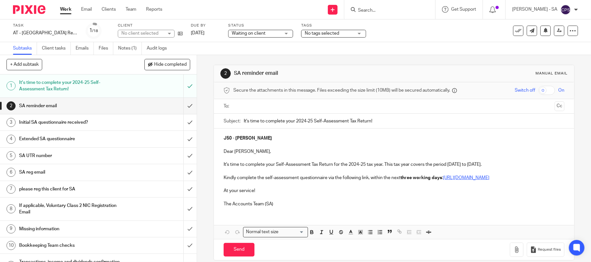
click at [260, 105] on input "text" at bounding box center [393, 106] width 317 height 7
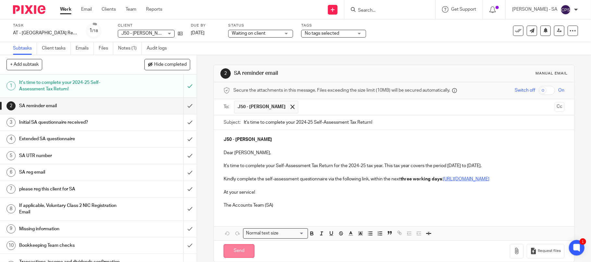
click at [234, 259] on input "Send" at bounding box center [238, 252] width 31 height 14
type input "Sent"
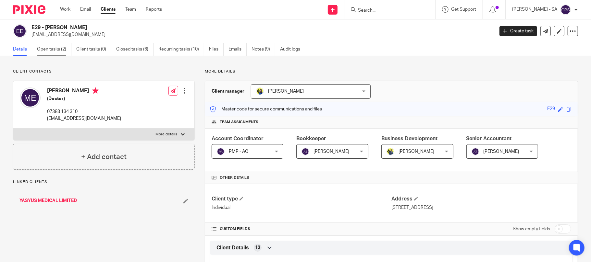
click at [52, 49] on link "Open tasks (2)" at bounding box center [54, 49] width 34 height 13
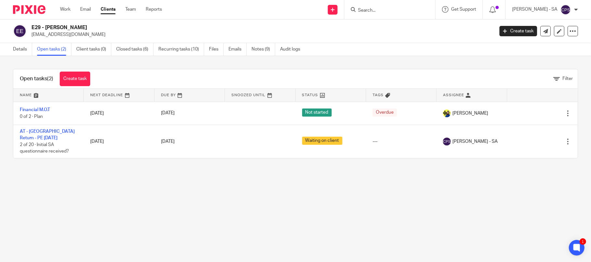
click at [372, 10] on input "Search" at bounding box center [386, 11] width 58 height 6
type input "i23"
click at [391, 29] on link at bounding box center [411, 27] width 110 height 15
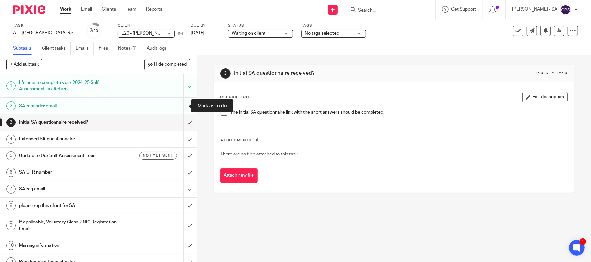
click at [180, 104] on input "submit" at bounding box center [98, 106] width 197 height 16
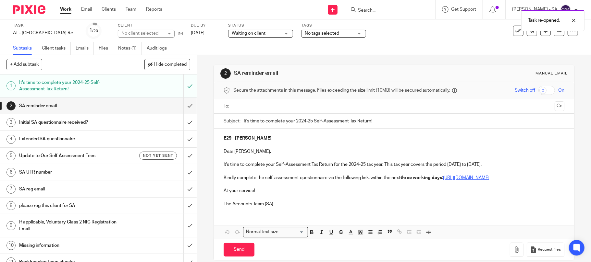
click at [264, 106] on input "text" at bounding box center [393, 106] width 317 height 7
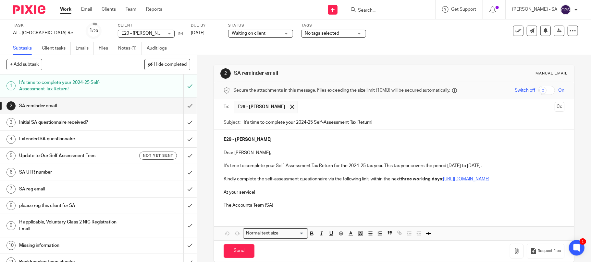
scroll to position [17, 0]
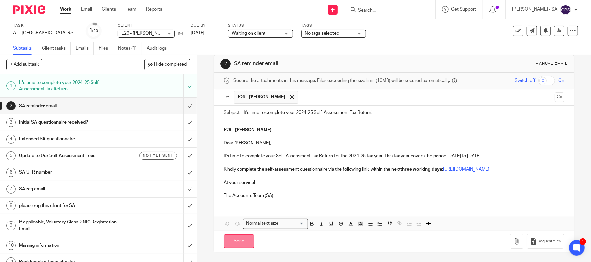
click at [232, 240] on input "Send" at bounding box center [238, 242] width 31 height 14
type input "Sent"
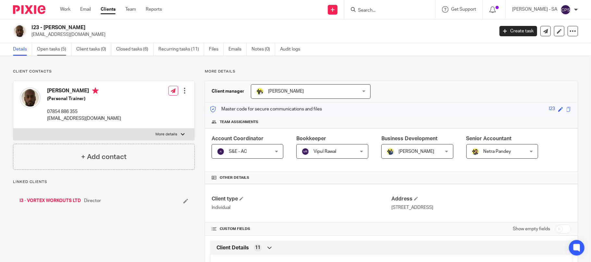
click at [49, 49] on link "Open tasks (5)" at bounding box center [54, 49] width 34 height 13
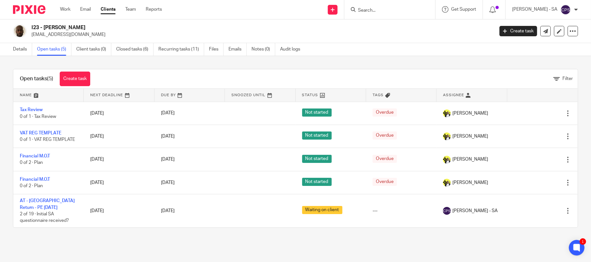
click at [389, 12] on input "Search" at bounding box center [386, 11] width 58 height 6
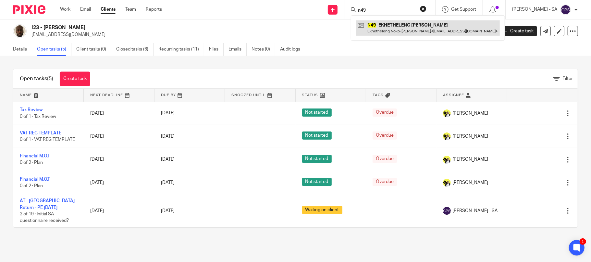
type input "n49"
click at [416, 29] on link at bounding box center [428, 27] width 144 height 15
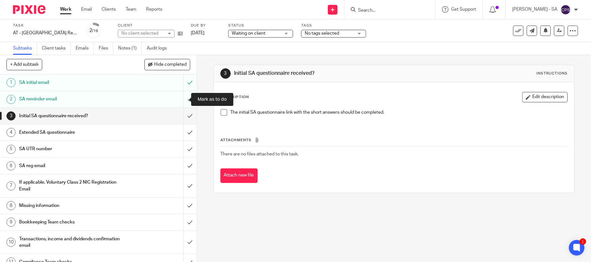
click at [179, 99] on input "submit" at bounding box center [98, 99] width 197 height 16
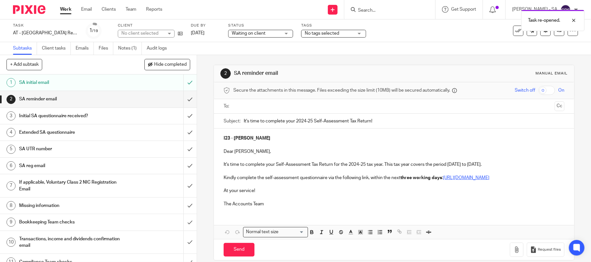
click at [254, 104] on input "text" at bounding box center [393, 106] width 317 height 7
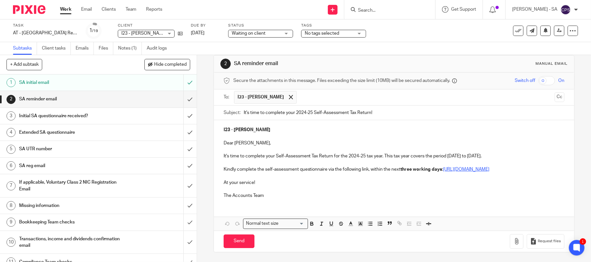
scroll to position [17, 0]
click at [228, 244] on input "Send" at bounding box center [238, 242] width 31 height 14
type input "Sent"
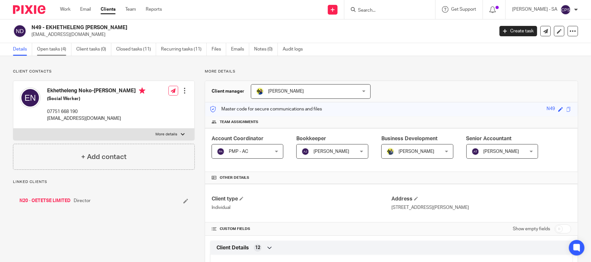
click at [47, 48] on link "Open tasks (4)" at bounding box center [54, 49] width 34 height 13
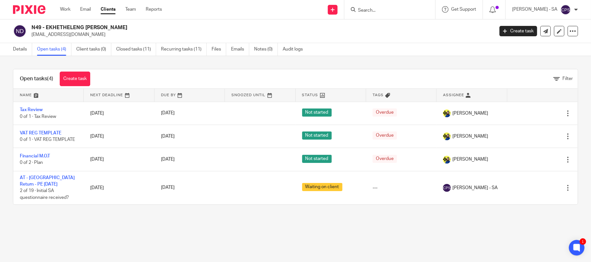
click at [384, 8] on input "Search" at bounding box center [386, 11] width 58 height 6
type input "n41"
click at [390, 28] on link at bounding box center [411, 27] width 110 height 15
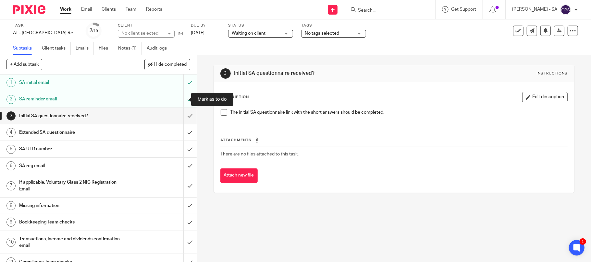
click at [179, 99] on input "submit" at bounding box center [98, 99] width 197 height 16
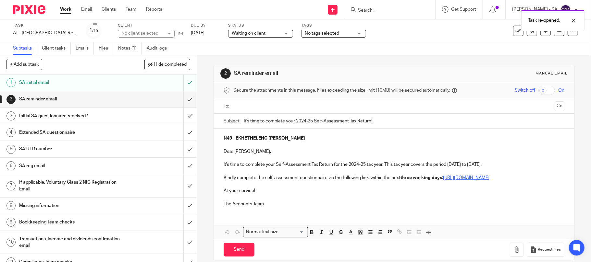
click at [252, 108] on input "text" at bounding box center [393, 106] width 317 height 7
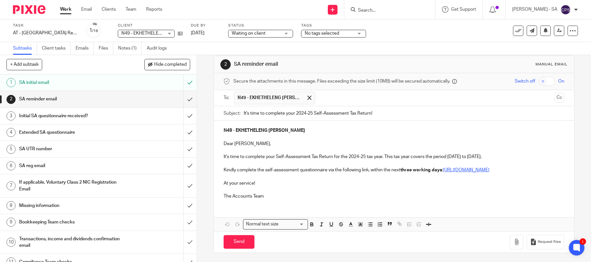
scroll to position [17, 0]
click at [233, 243] on input "Send" at bounding box center [238, 242] width 31 height 14
type input "Sent"
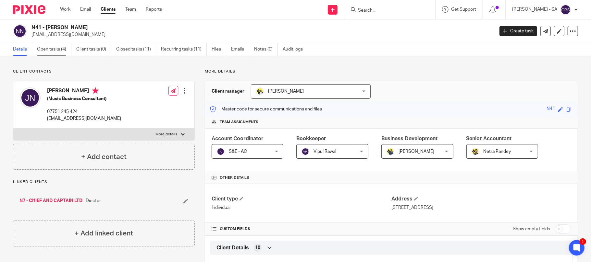
click at [47, 49] on link "Open tasks (4)" at bounding box center [54, 49] width 34 height 13
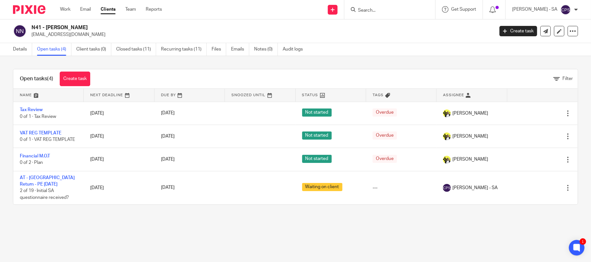
click at [400, 12] on input "Search" at bounding box center [386, 11] width 58 height 6
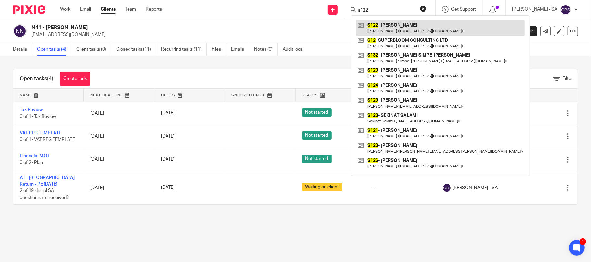
type input "s122"
click at [404, 27] on link at bounding box center [440, 27] width 169 height 15
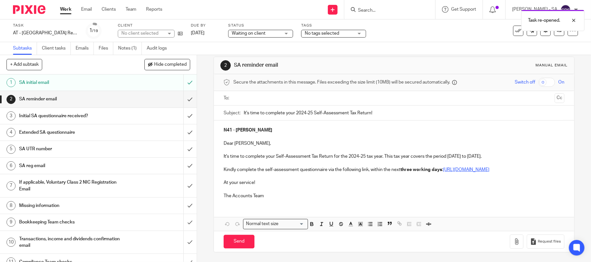
scroll to position [16, 0]
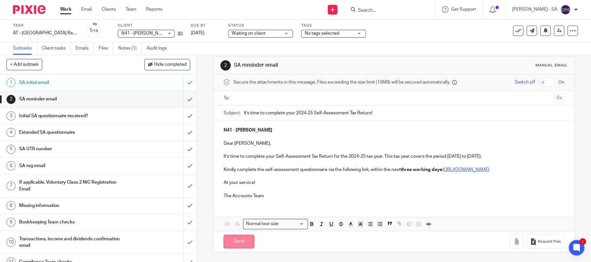
click at [232, 242] on input "Send" at bounding box center [238, 242] width 31 height 14
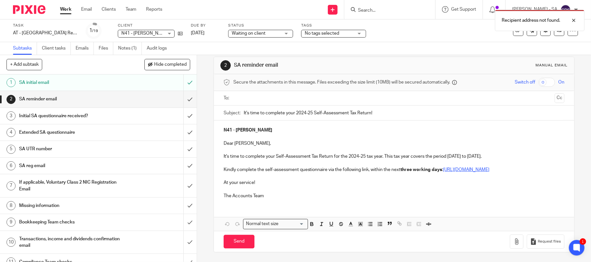
click at [239, 95] on input "text" at bounding box center [393, 98] width 317 height 7
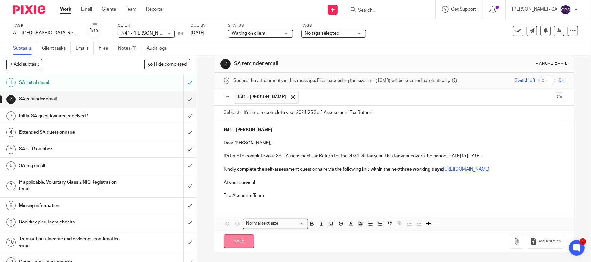
click at [236, 245] on input "Send" at bounding box center [238, 242] width 31 height 14
type input "Sent"
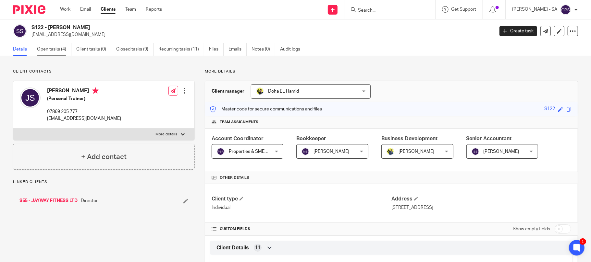
click at [53, 50] on link "Open tasks (4)" at bounding box center [54, 49] width 34 height 13
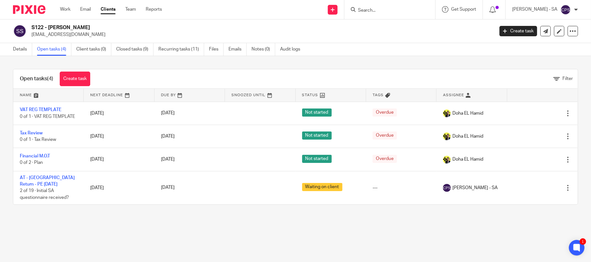
click at [379, 7] on form at bounding box center [391, 10] width 69 height 8
click at [383, 8] on input "Search" at bounding box center [386, 11] width 58 height 6
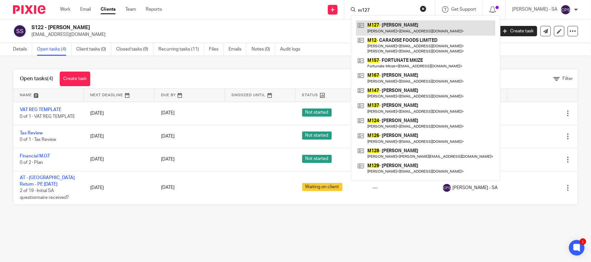
type input "m127"
click at [400, 29] on link at bounding box center [425, 27] width 139 height 15
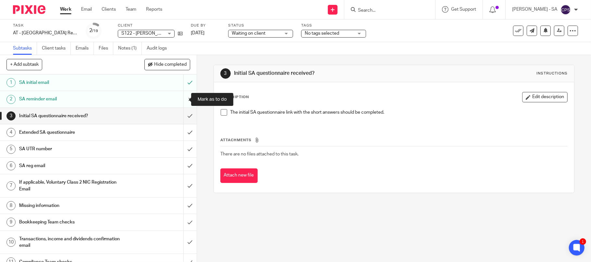
click at [180, 99] on input "submit" at bounding box center [98, 99] width 197 height 16
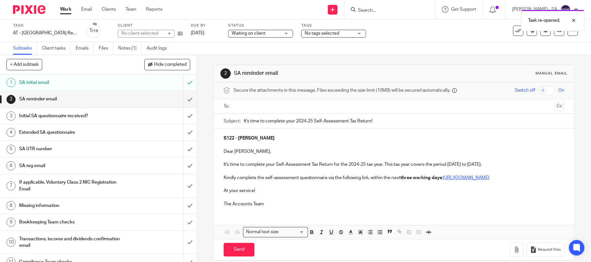
scroll to position [16, 0]
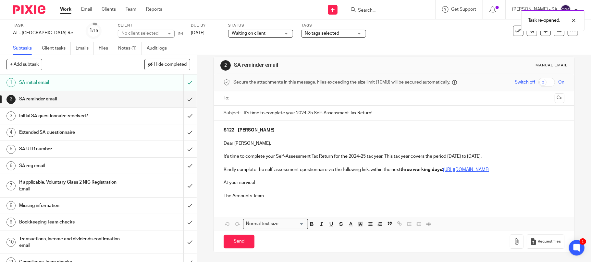
click at [246, 95] on input "text" at bounding box center [393, 98] width 317 height 7
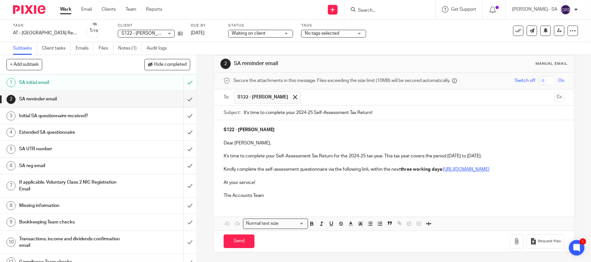
scroll to position [17, 0]
click at [228, 243] on input "Send" at bounding box center [238, 242] width 31 height 14
type input "Sent"
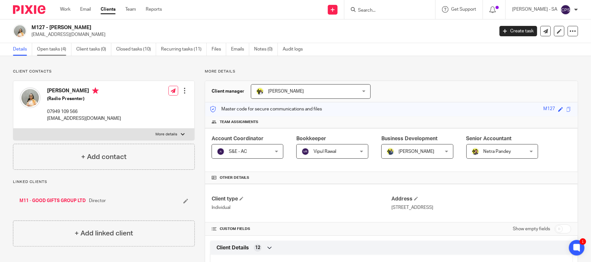
click at [50, 49] on link "Open tasks (4)" at bounding box center [54, 49] width 34 height 13
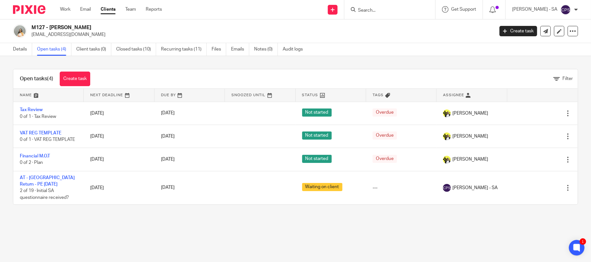
click at [400, 11] on input "Search" at bounding box center [386, 11] width 58 height 6
type input "r32"
click at [402, 29] on link at bounding box center [411, 27] width 110 height 15
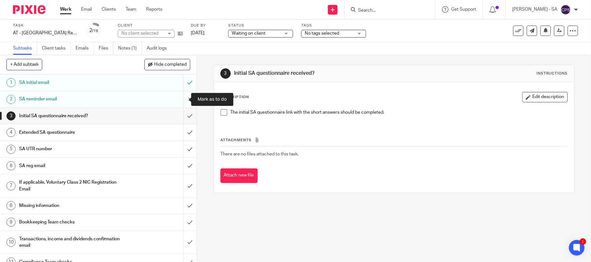
click at [180, 98] on input "submit" at bounding box center [98, 99] width 197 height 16
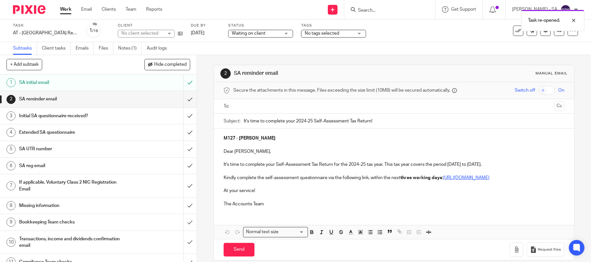
click at [289, 103] on input "text" at bounding box center [393, 106] width 317 height 7
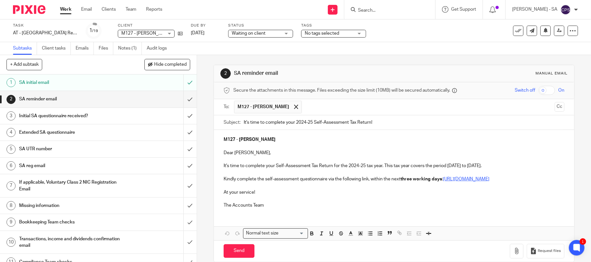
scroll to position [17, 0]
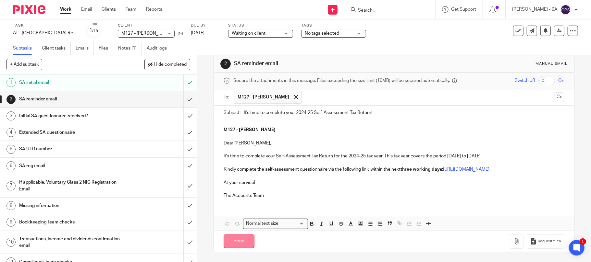
click at [228, 243] on input "Send" at bounding box center [238, 242] width 31 height 14
type input "Sent"
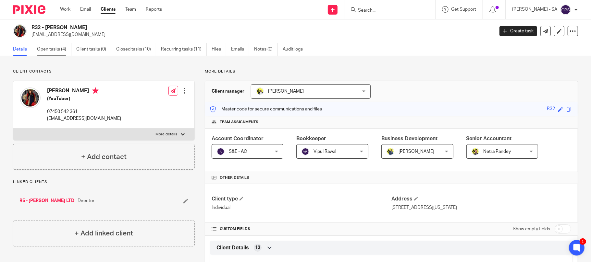
click at [47, 48] on link "Open tasks (4)" at bounding box center [54, 49] width 34 height 13
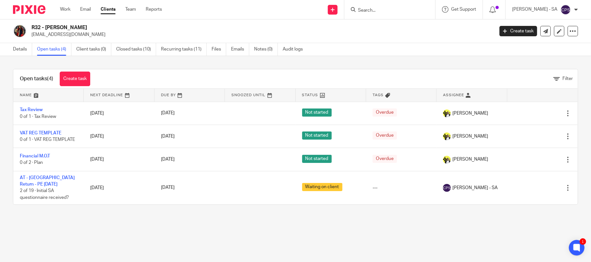
click at [381, 9] on input "Search" at bounding box center [386, 11] width 58 height 6
type input "p70"
click at [398, 28] on link at bounding box center [411, 27] width 110 height 15
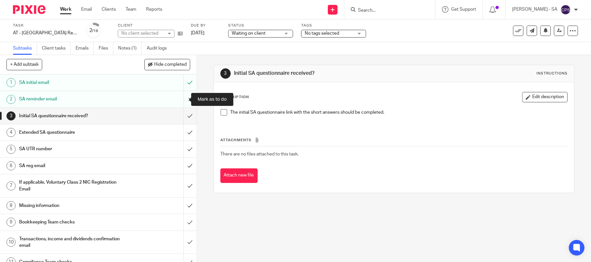
click at [179, 101] on input "submit" at bounding box center [98, 99] width 197 height 16
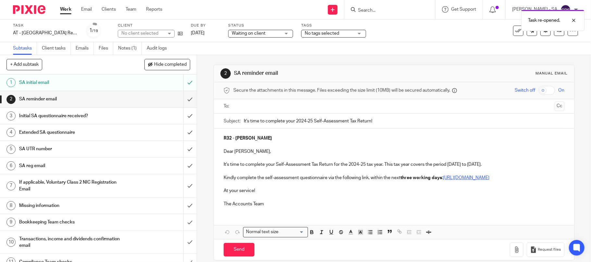
click at [258, 111] on ul at bounding box center [394, 106] width 321 height 11
click at [267, 108] on input "text" at bounding box center [393, 106] width 317 height 7
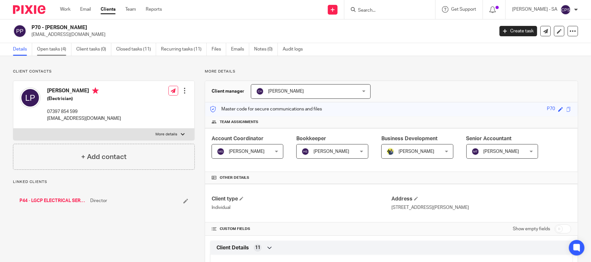
click at [51, 49] on link "Open tasks (4)" at bounding box center [54, 49] width 34 height 13
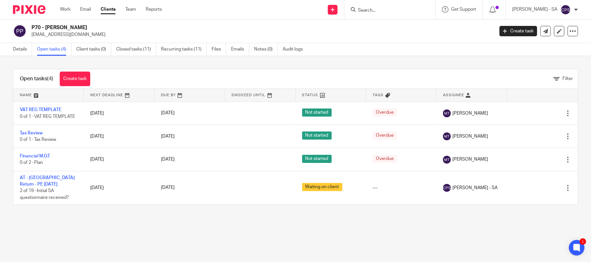
click at [399, 9] on input "Search" at bounding box center [386, 11] width 58 height 6
type input "z11"
click at [405, 27] on link at bounding box center [411, 27] width 110 height 15
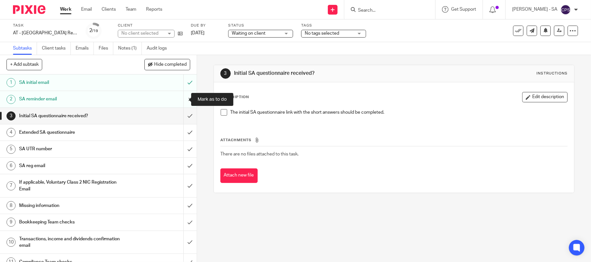
click at [180, 98] on input "submit" at bounding box center [98, 99] width 197 height 16
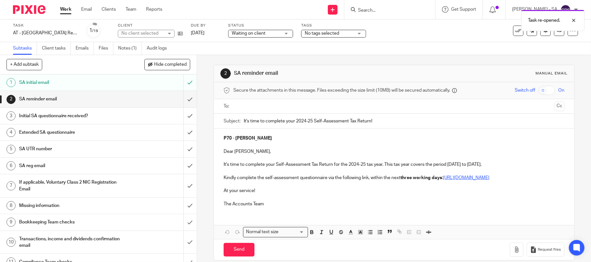
click at [261, 104] on input "text" at bounding box center [393, 106] width 317 height 7
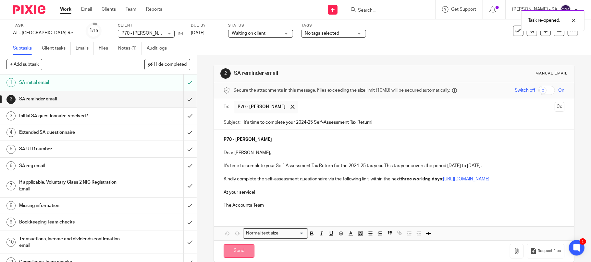
click at [232, 258] on input "Send" at bounding box center [238, 252] width 31 height 14
type input "Sent"
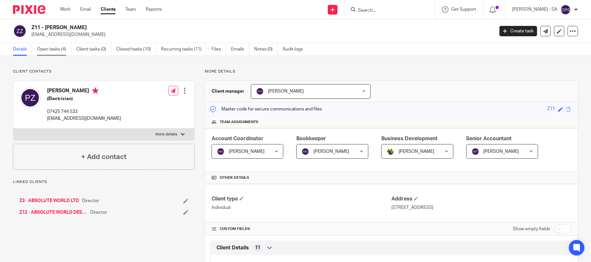
click at [56, 50] on link "Open tasks (4)" at bounding box center [54, 49] width 34 height 13
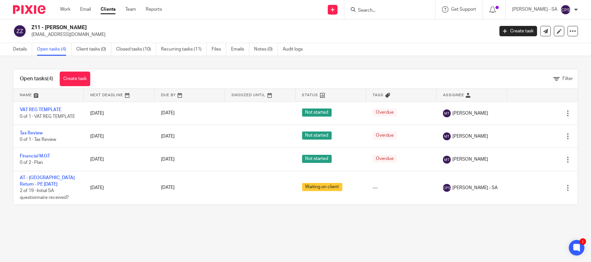
click at [398, 6] on form at bounding box center [391, 10] width 69 height 8
click at [377, 8] on input "Search" at bounding box center [386, 11] width 58 height 6
type input "w53"
click at [410, 29] on link at bounding box center [411, 27] width 110 height 15
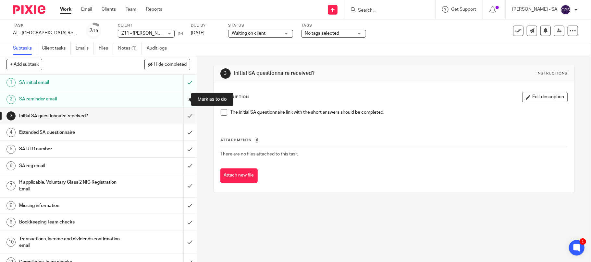
click at [179, 99] on input "submit" at bounding box center [98, 99] width 197 height 16
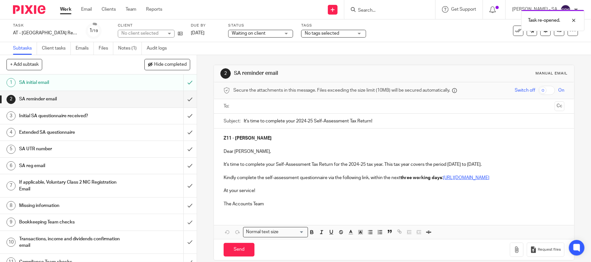
click at [261, 109] on input "text" at bounding box center [393, 106] width 317 height 7
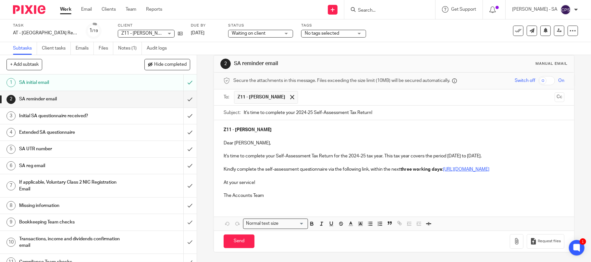
scroll to position [17, 0]
click at [228, 243] on input "Send" at bounding box center [238, 242] width 31 height 14
type input "Sent"
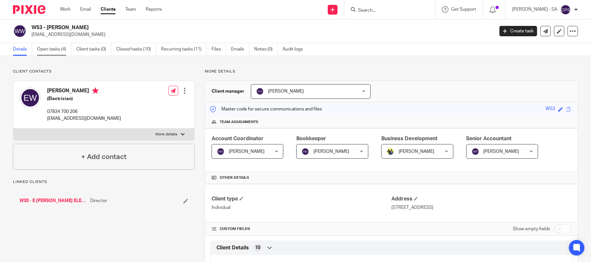
click at [51, 49] on link "Open tasks (4)" at bounding box center [54, 49] width 34 height 13
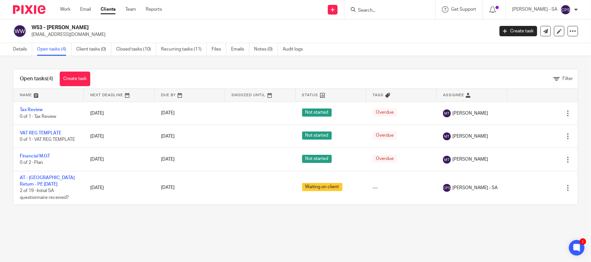
click at [383, 12] on input "Search" at bounding box center [386, 11] width 58 height 6
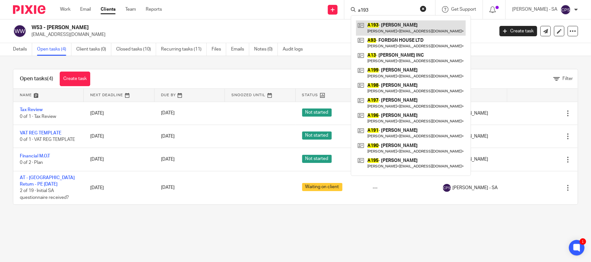
type input "a193"
click at [390, 28] on link at bounding box center [411, 27] width 110 height 15
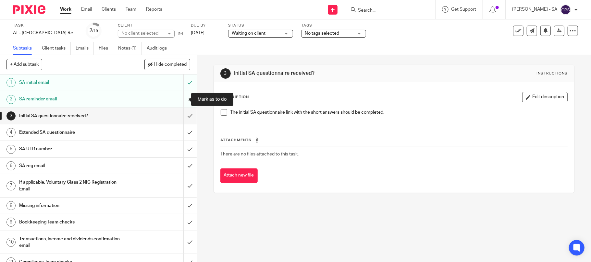
click at [179, 99] on input "submit" at bounding box center [98, 99] width 197 height 16
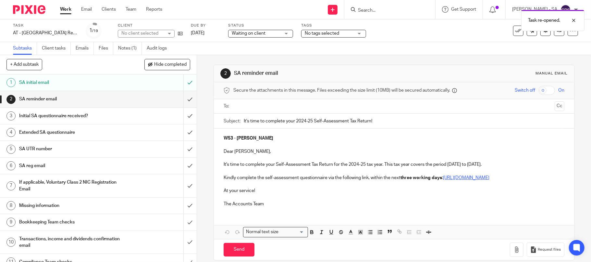
click at [260, 108] on input "text" at bounding box center [393, 106] width 317 height 7
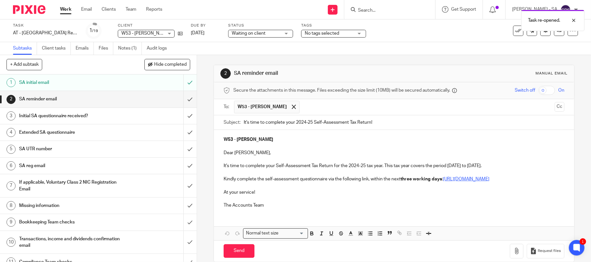
scroll to position [17, 0]
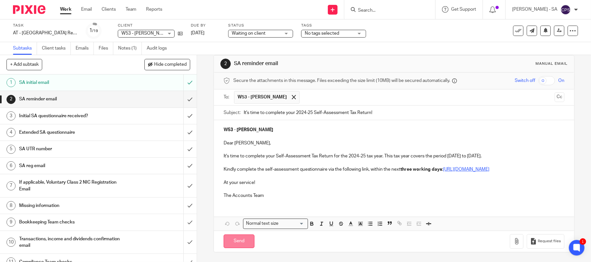
click at [236, 241] on input "Send" at bounding box center [238, 242] width 31 height 14
type input "Sent"
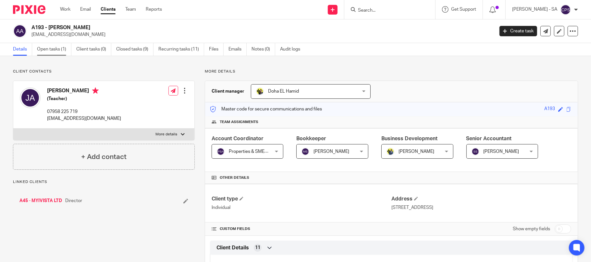
click at [47, 50] on link "Open tasks (1)" at bounding box center [54, 49] width 34 height 13
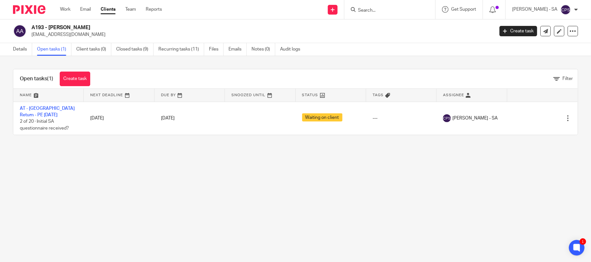
click at [394, 9] on input "Search" at bounding box center [386, 11] width 58 height 6
type input "t37"
click at [406, 29] on link at bounding box center [411, 27] width 110 height 15
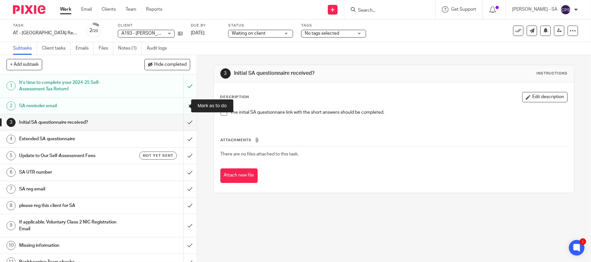
click at [181, 106] on input "submit" at bounding box center [98, 106] width 197 height 16
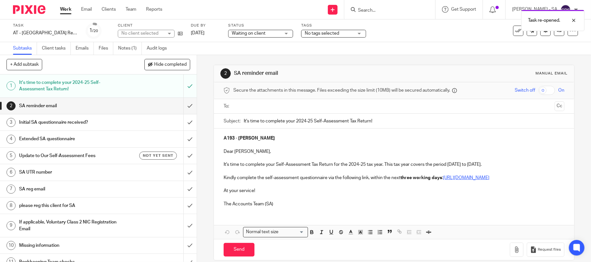
click at [277, 102] on ul at bounding box center [394, 106] width 321 height 11
click at [277, 106] on input "text" at bounding box center [393, 106] width 317 height 7
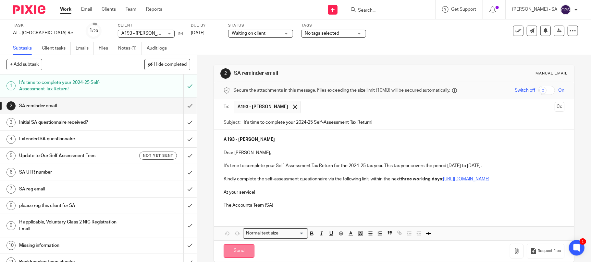
click at [236, 259] on input "Send" at bounding box center [238, 252] width 31 height 14
type input "Sent"
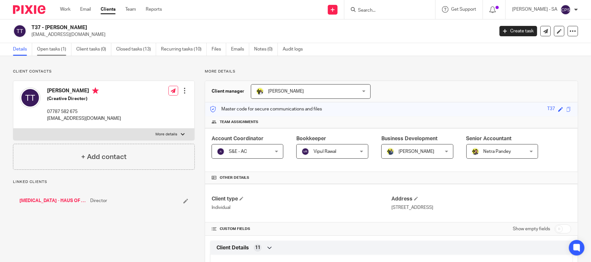
click at [45, 50] on link "Open tasks (1)" at bounding box center [54, 49] width 34 height 13
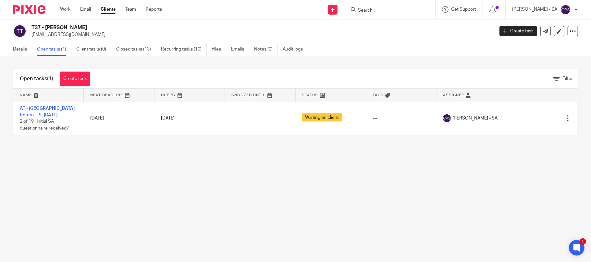
click at [377, 9] on input "Search" at bounding box center [386, 11] width 58 height 6
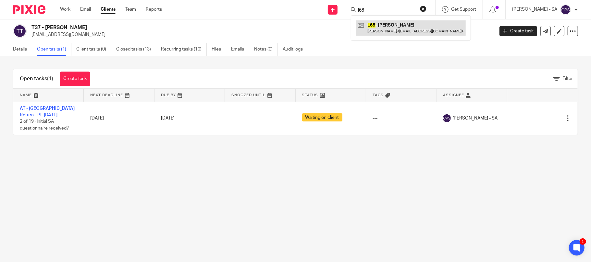
type input "l68"
click at [392, 29] on link at bounding box center [411, 27] width 110 height 15
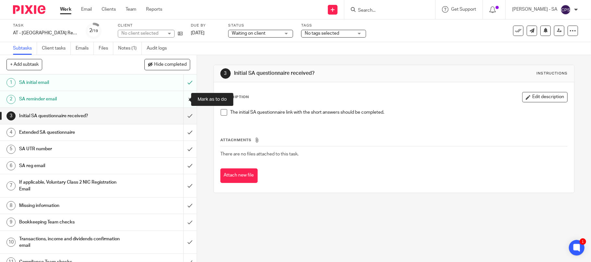
click at [179, 99] on input "submit" at bounding box center [98, 99] width 197 height 16
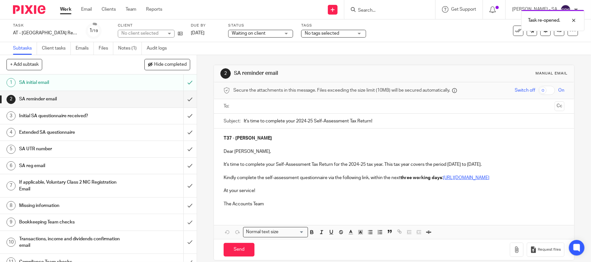
click at [254, 106] on input "text" at bounding box center [393, 106] width 317 height 7
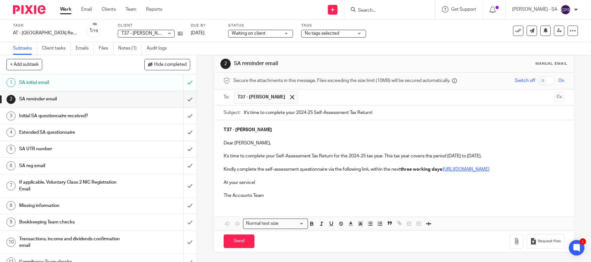
scroll to position [17, 0]
click at [234, 243] on input "Send" at bounding box center [238, 242] width 31 height 14
type input "Sent"
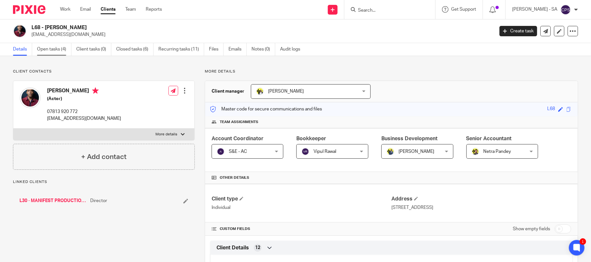
click at [50, 50] on link "Open tasks (4)" at bounding box center [54, 49] width 34 height 13
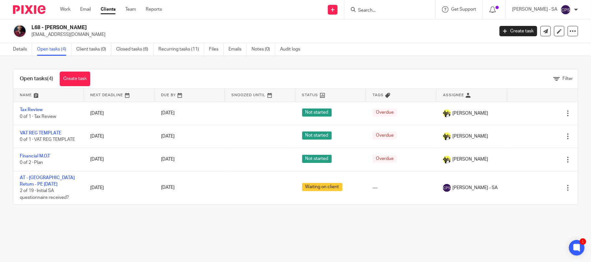
click at [383, 3] on div at bounding box center [389, 9] width 91 height 19
click at [384, 6] on form at bounding box center [391, 10] width 69 height 8
click at [383, 8] on form at bounding box center [391, 10] width 69 height 8
click at [383, 10] on input "Search" at bounding box center [386, 11] width 58 height 6
type input "t46"
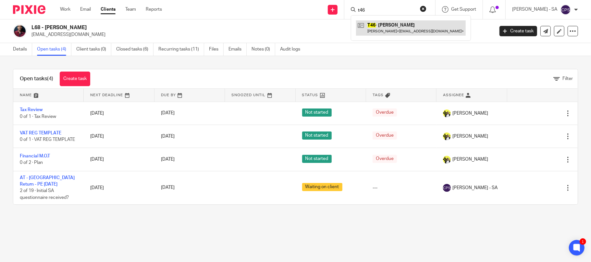
click at [406, 26] on link at bounding box center [411, 27] width 110 height 15
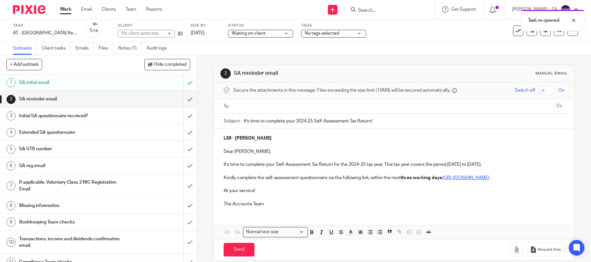
click at [235, 106] on input "text" at bounding box center [393, 106] width 317 height 7
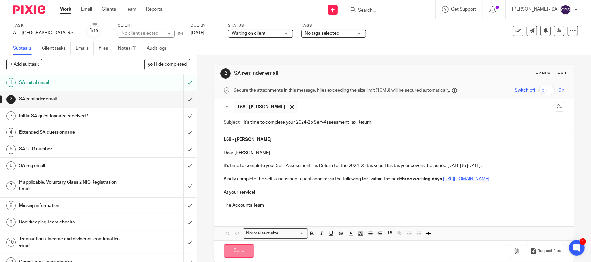
click at [232, 259] on input "Send" at bounding box center [238, 252] width 31 height 14
type input "Sent"
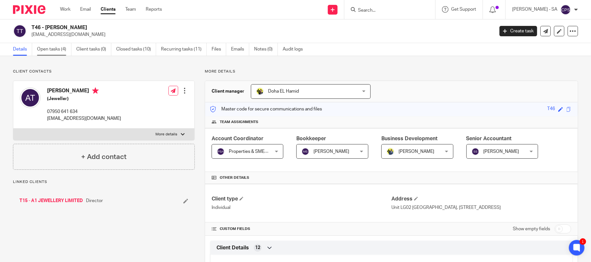
click at [52, 49] on link "Open tasks (4)" at bounding box center [54, 49] width 34 height 13
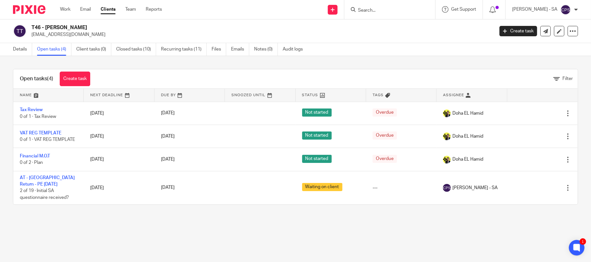
click at [375, 10] on input "Search" at bounding box center [386, 11] width 58 height 6
type input "t54"
click at [396, 28] on link at bounding box center [411, 27] width 110 height 15
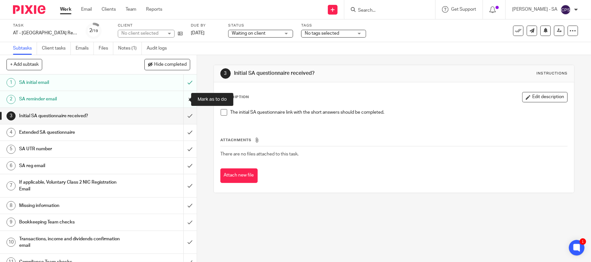
click at [181, 98] on input "submit" at bounding box center [98, 99] width 197 height 16
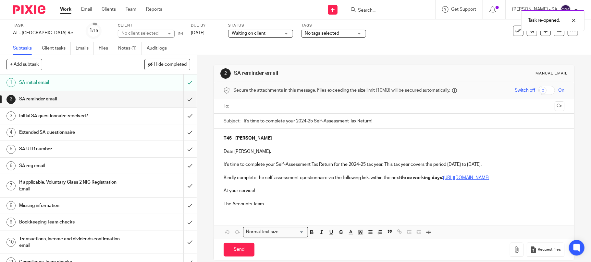
click at [260, 108] on input "text" at bounding box center [393, 106] width 317 height 7
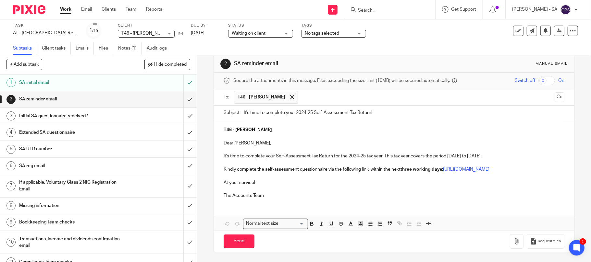
scroll to position [17, 0]
click at [241, 243] on input "Send" at bounding box center [238, 242] width 31 height 14
type input "Sent"
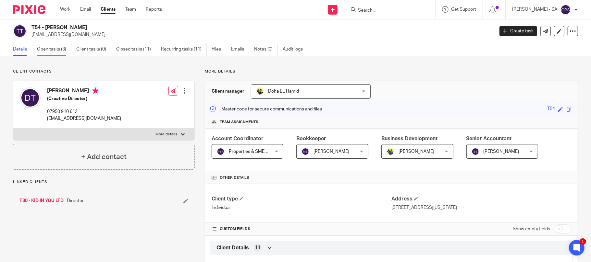
click at [48, 50] on link "Open tasks (3)" at bounding box center [54, 49] width 34 height 13
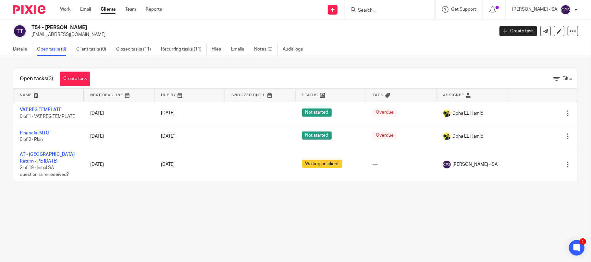
click at [375, 12] on input "Search" at bounding box center [386, 11] width 58 height 6
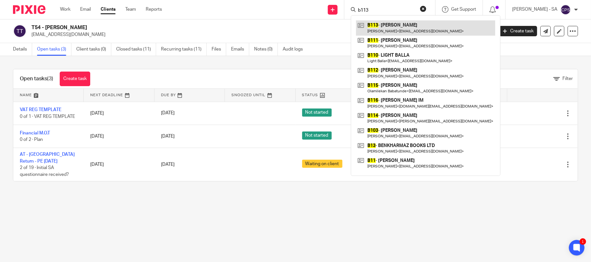
type input "b113"
click at [406, 27] on link at bounding box center [425, 27] width 139 height 15
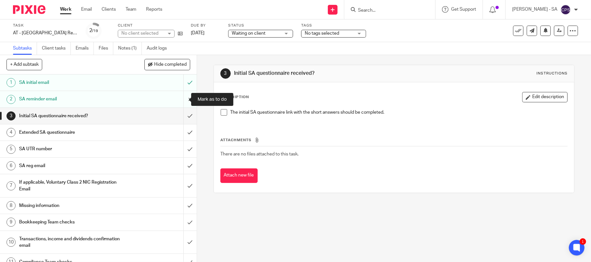
click at [181, 99] on input "submit" at bounding box center [98, 99] width 197 height 16
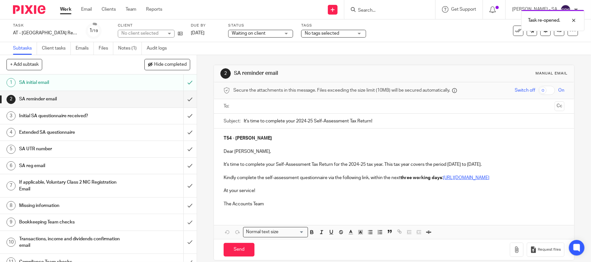
click at [260, 106] on input "text" at bounding box center [393, 106] width 317 height 7
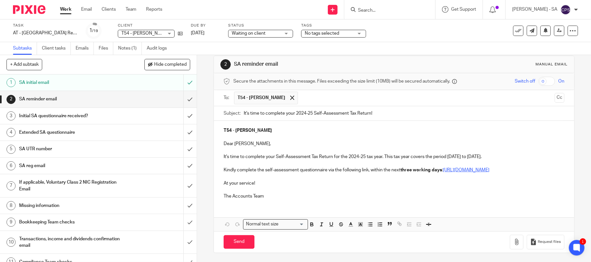
scroll to position [17, 0]
click at [239, 240] on input "Send" at bounding box center [238, 242] width 31 height 14
type input "Sent"
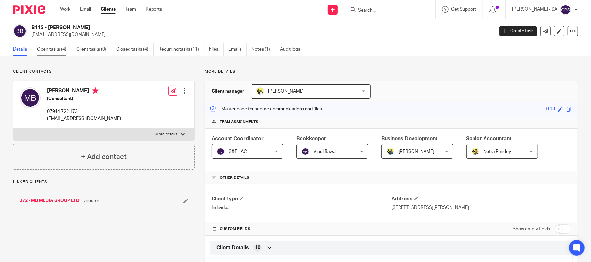
click at [51, 50] on link "Open tasks (4)" at bounding box center [54, 49] width 34 height 13
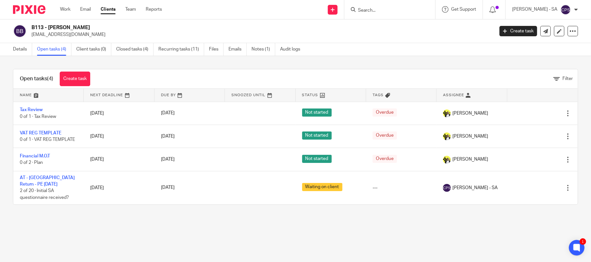
click at [375, 9] on input "Search" at bounding box center [386, 11] width 58 height 6
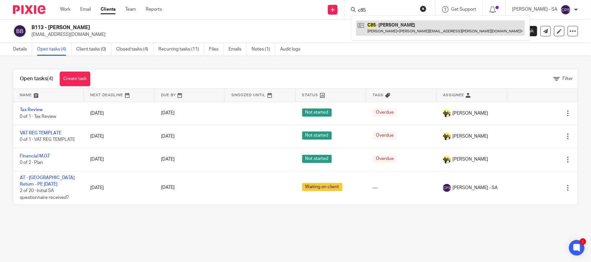
type input "c85"
click at [396, 30] on link at bounding box center [440, 27] width 169 height 15
